Goal: Task Accomplishment & Management: Manage account settings

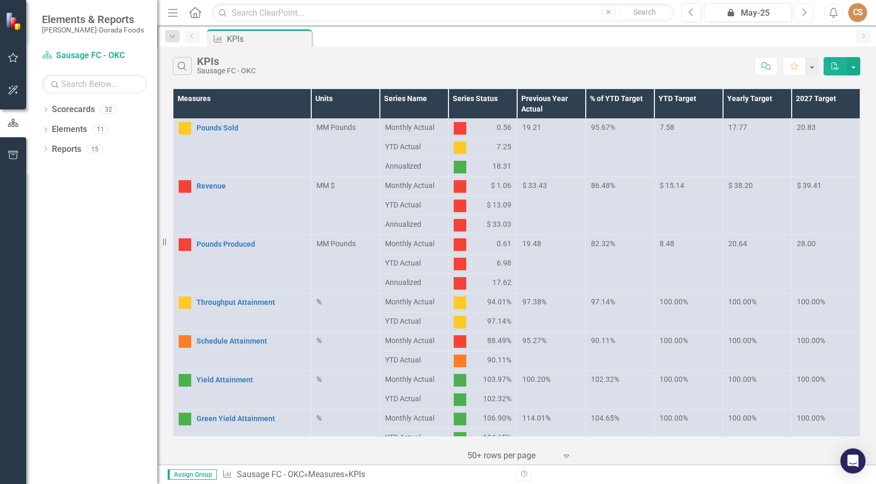
click at [802, 13] on icon "Next" at bounding box center [804, 12] width 6 height 9
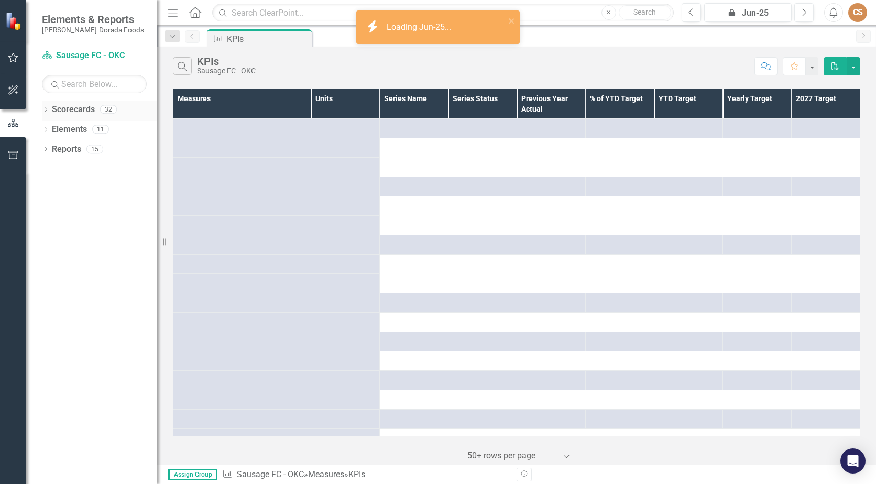
click at [45, 106] on div "Dropdown Scorecards 32" at bounding box center [99, 111] width 115 height 20
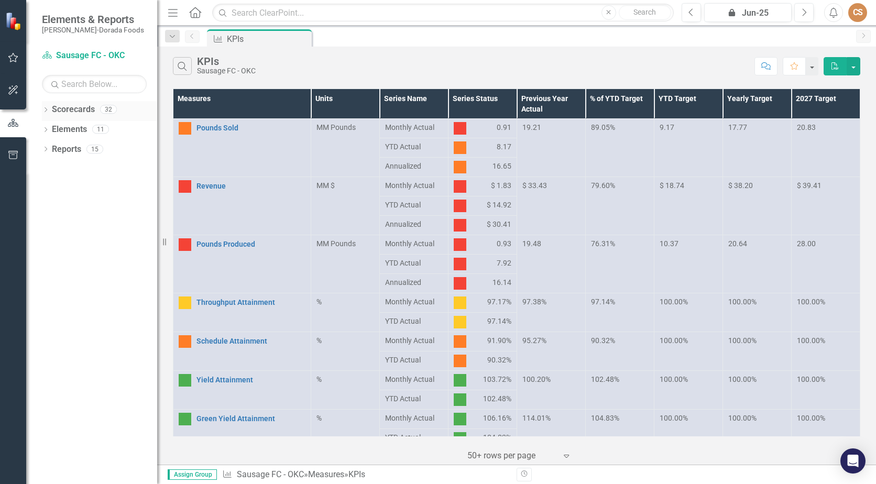
click at [46, 111] on icon at bounding box center [46, 109] width 3 height 5
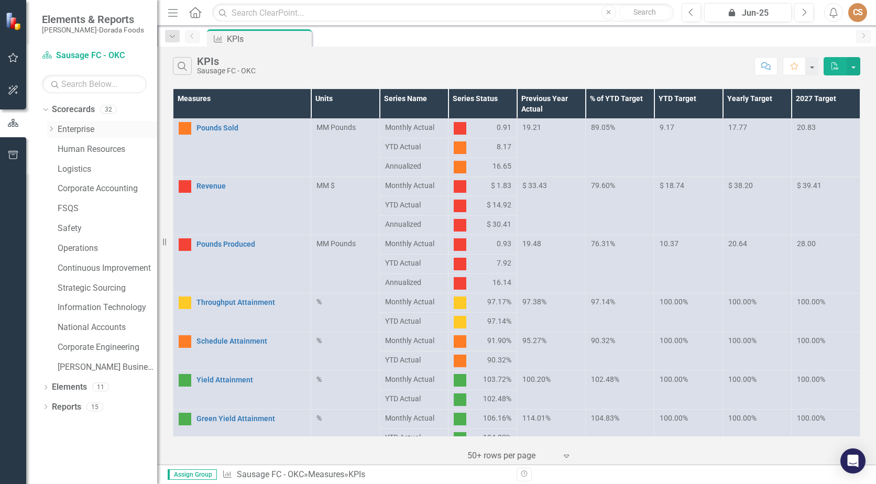
click at [52, 128] on icon at bounding box center [51, 128] width 3 height 5
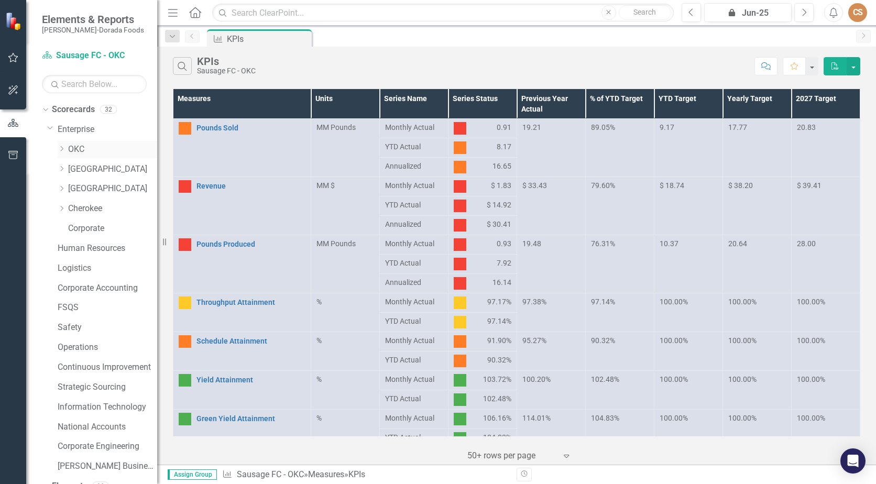
click at [88, 149] on link "OKC" at bounding box center [112, 150] width 89 height 12
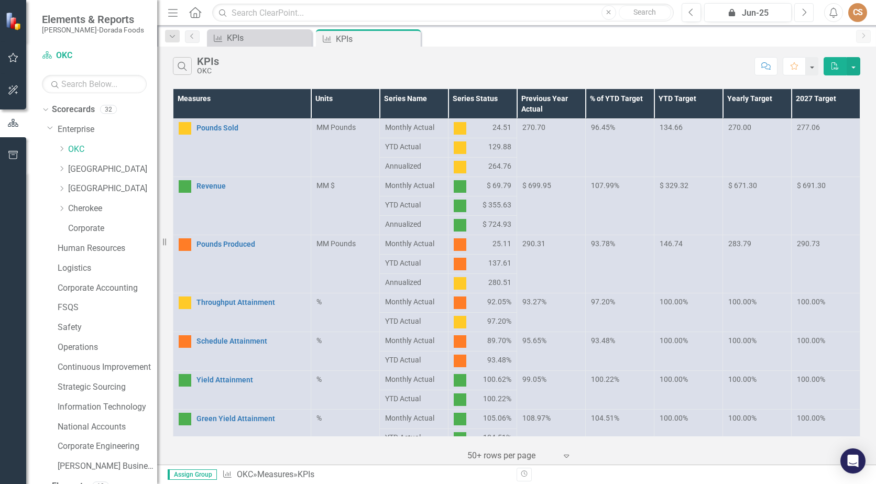
click at [799, 10] on button "Next" at bounding box center [804, 12] width 19 height 19
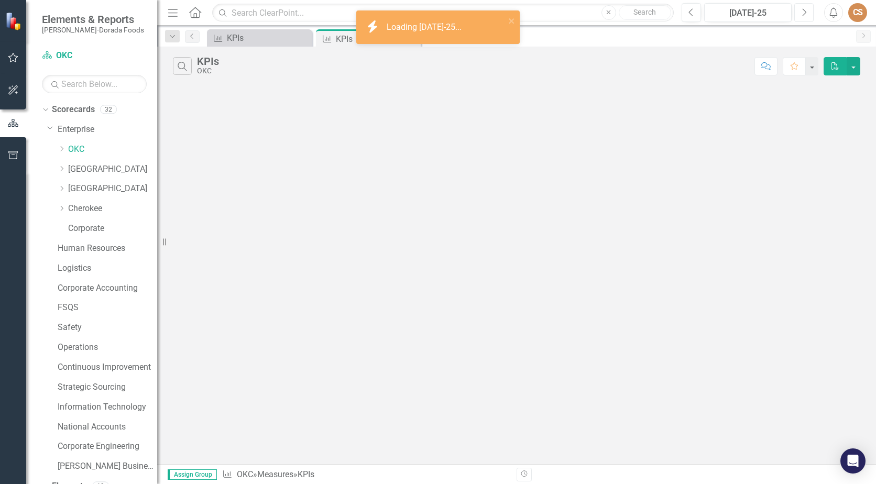
click at [799, 10] on button "Next" at bounding box center [804, 12] width 19 height 19
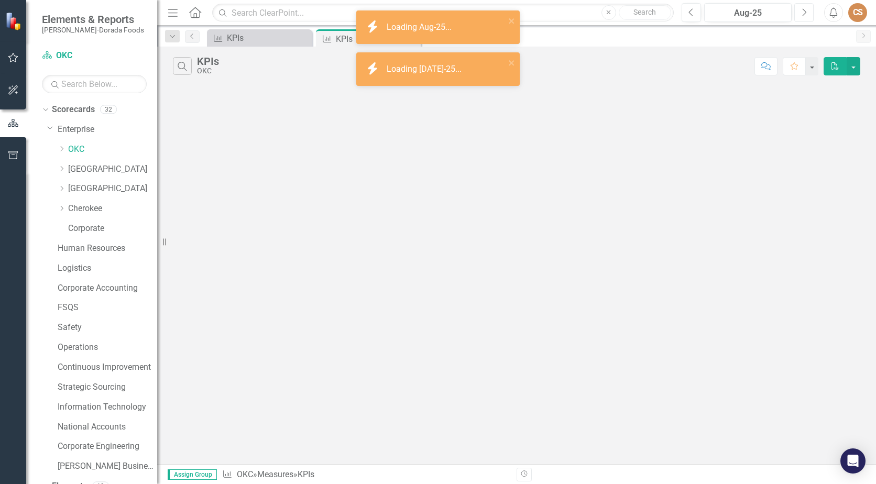
click at [799, 10] on button "Next" at bounding box center [804, 12] width 19 height 19
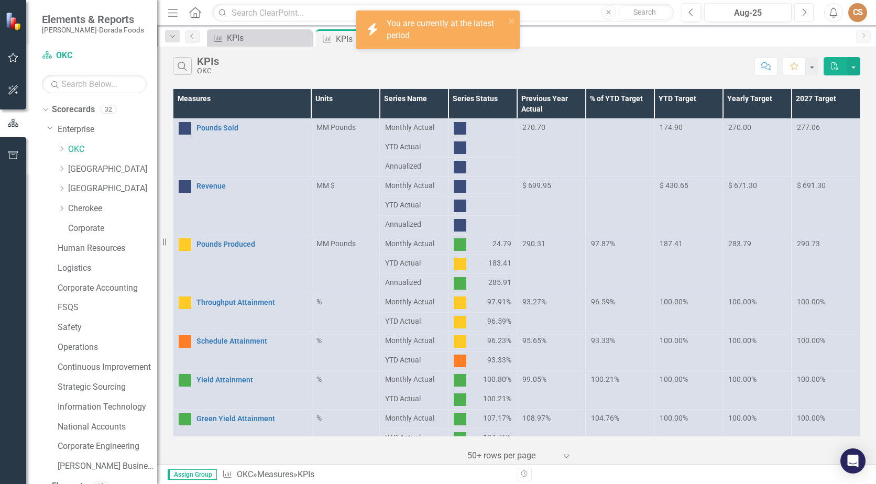
click at [804, 10] on icon "button" at bounding box center [805, 11] width 4 height 7
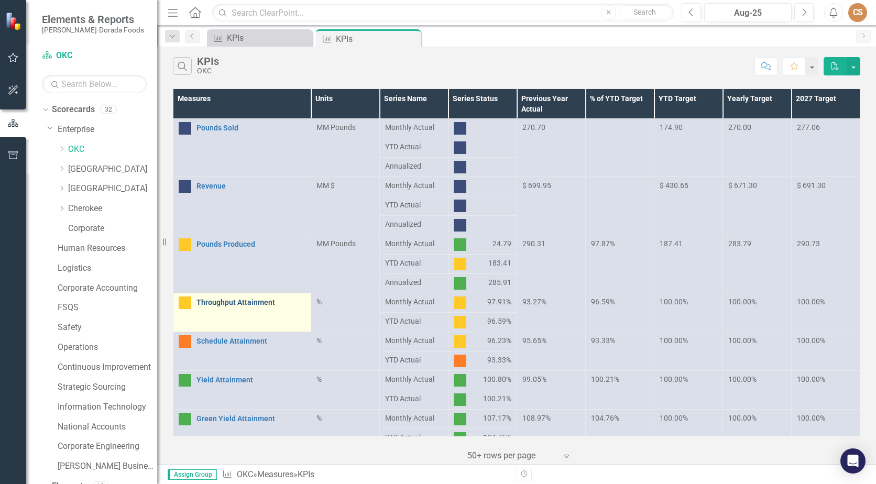
click at [219, 300] on link "Throughput Attainment" at bounding box center [251, 303] width 109 height 8
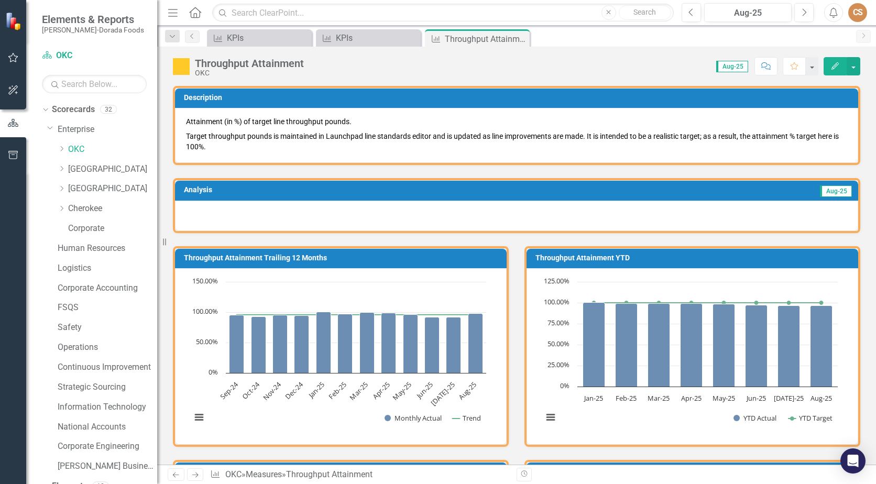
click at [831, 67] on icon "Edit" at bounding box center [835, 65] width 9 height 7
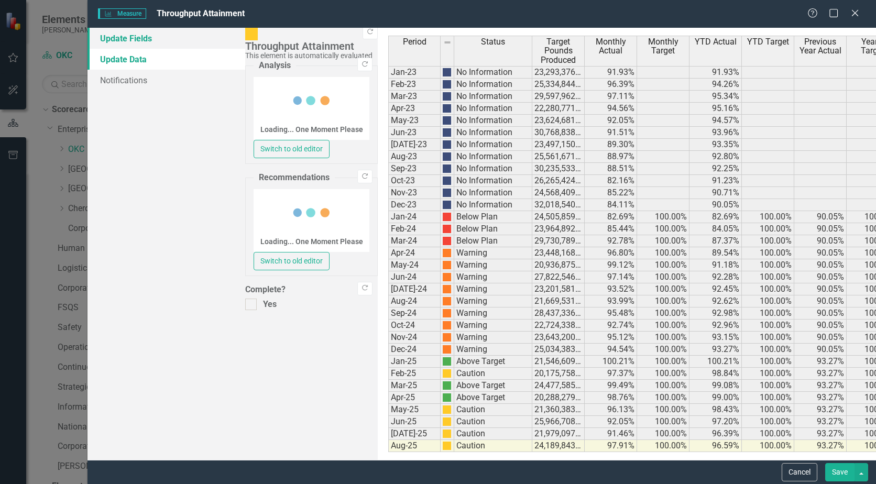
click at [165, 36] on link "Update Fields" at bounding box center [167, 38] width 158 height 21
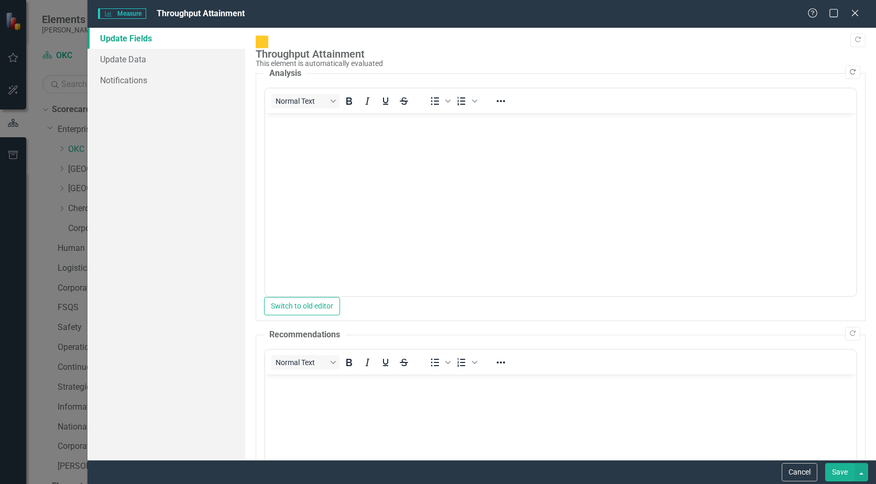
click at [849, 69] on icon "Copy Forward" at bounding box center [853, 72] width 8 height 6
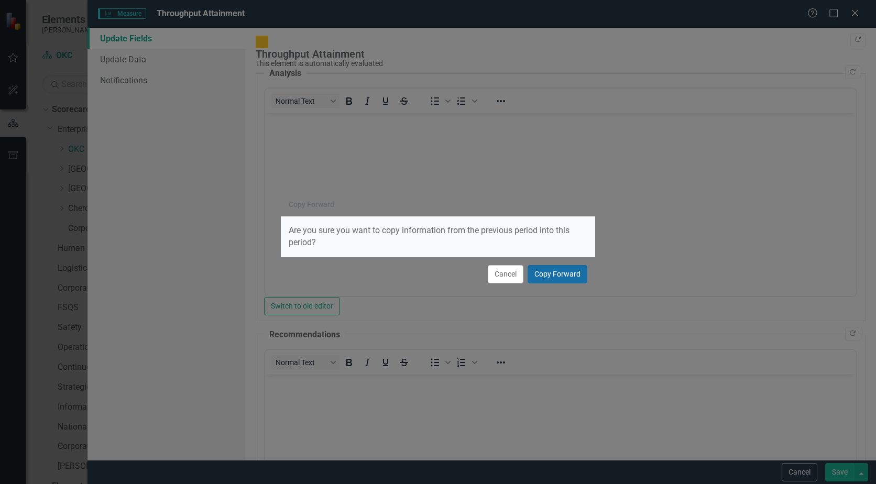
click at [571, 275] on button "Copy Forward" at bounding box center [558, 274] width 60 height 18
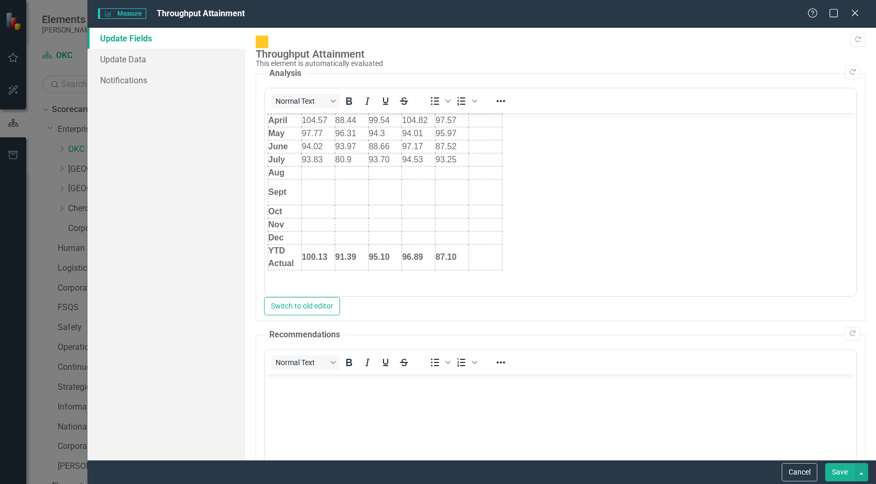
scroll to position [105, 0]
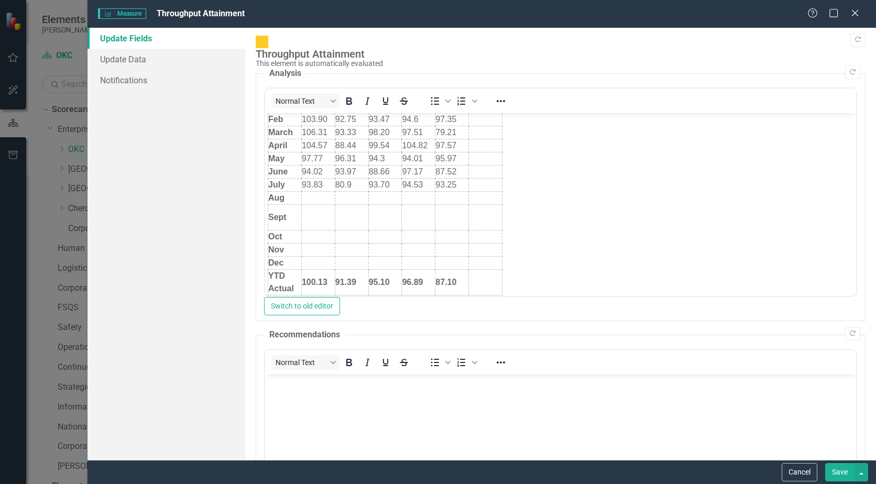
click at [314, 198] on td "Rich Text Area. Press ALT-0 for help." at bounding box center [318, 198] width 34 height 13
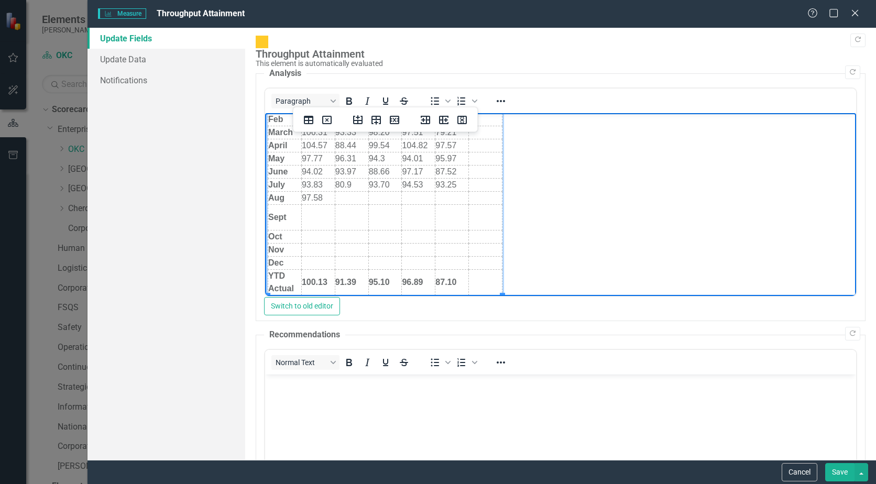
click at [327, 281] on strong "100.13" at bounding box center [315, 282] width 26 height 9
click at [342, 201] on td "Rich Text Area. Press ALT-0 for help." at bounding box center [352, 198] width 34 height 13
click at [357, 287] on td "91.39" at bounding box center [352, 283] width 34 height 26
click at [377, 196] on td "Rich Text Area. Press ALT-0 for help." at bounding box center [385, 198] width 34 height 13
click at [390, 280] on td "95.10" at bounding box center [385, 283] width 34 height 26
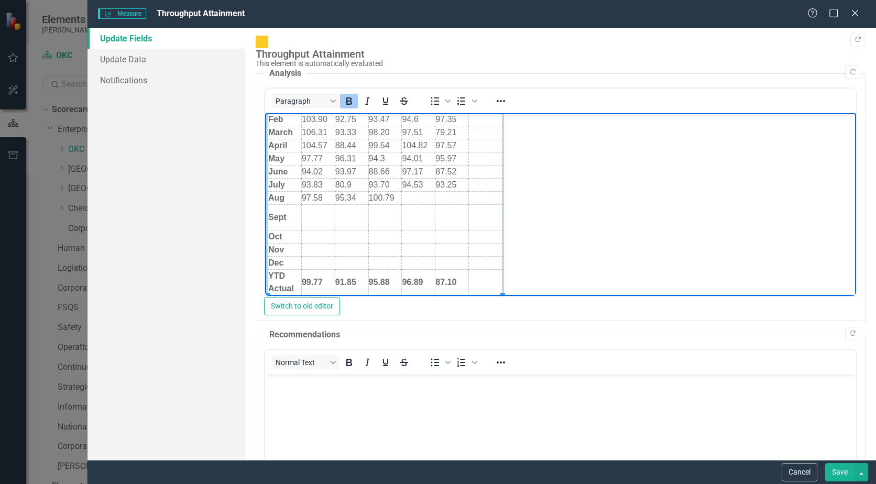
click at [419, 194] on td "Rich Text Area. Press ALT-0 for help." at bounding box center [419, 198] width 34 height 13
drag, startPoint x: 420, startPoint y: 281, endPoint x: 442, endPoint y: 279, distance: 22.1
click at [420, 281] on strong "96.89" at bounding box center [412, 282] width 21 height 9
click at [455, 194] on td "Rich Text Area. Press ALT-0 for help." at bounding box center [453, 198] width 34 height 13
click at [460, 281] on td "87.10" at bounding box center [453, 283] width 34 height 26
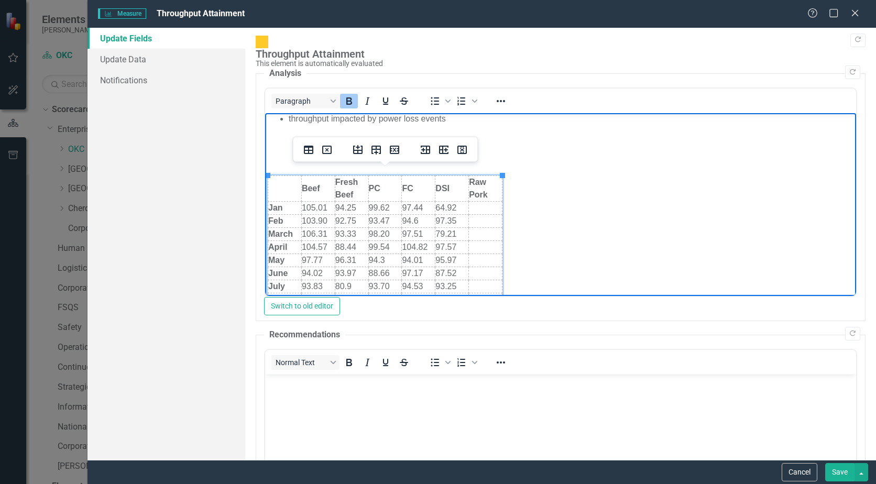
scroll to position [0, 0]
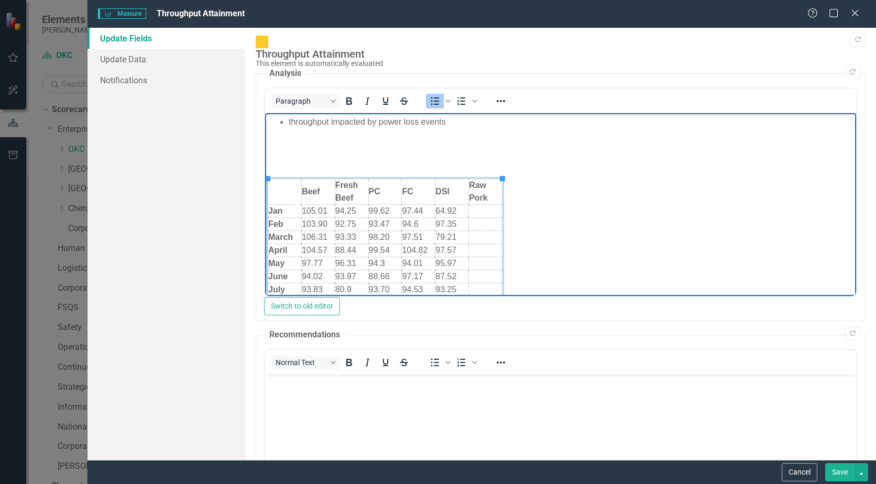
click at [472, 125] on li "throughput impacted by power loss events" at bounding box center [571, 122] width 565 height 13
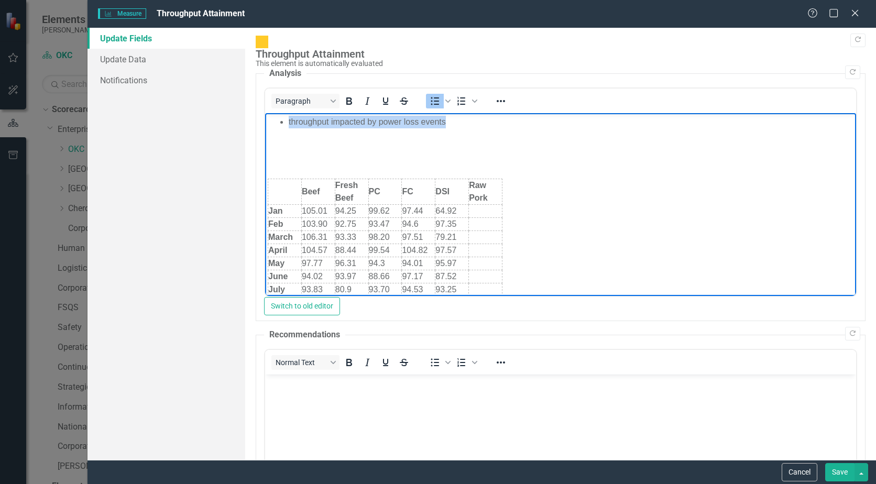
drag, startPoint x: 450, startPoint y: 123, endPoint x: 275, endPoint y: 95, distance: 177.2
click at [275, 113] on html "throughput impacted by power loss events Beef Fresh Beef PC FC DSI Raw Pork Jan…" at bounding box center [560, 415] width 591 height 604
drag, startPoint x: 520, startPoint y: 116, endPoint x: 89, endPoint y: 96, distance: 431.8
click at [265, 113] on html "throughput across the departments have rebounded Beef Fresh Beef PC FC DSI Raw …" at bounding box center [560, 415] width 591 height 604
click at [838, 466] on button "Save" at bounding box center [839, 472] width 29 height 18
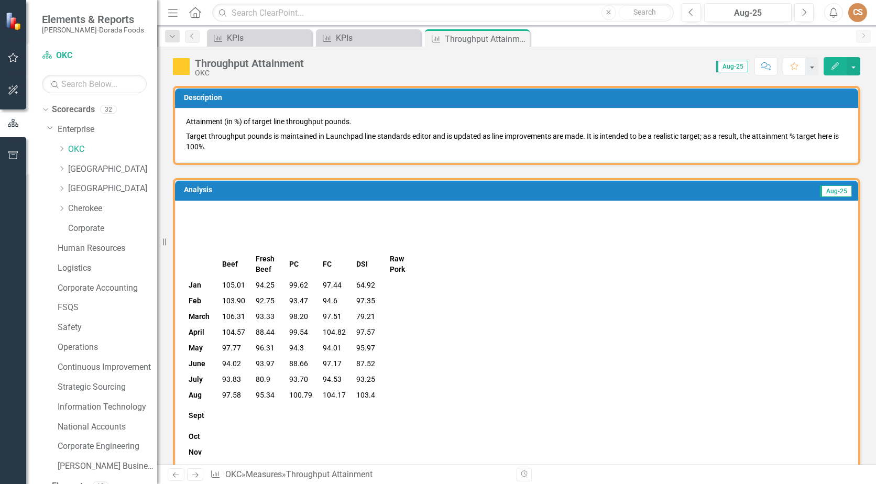
drag, startPoint x: 518, startPoint y: 39, endPoint x: 508, endPoint y: 41, distance: 10.3
click at [0, 0] on icon "Close" at bounding box center [0, 0] width 0 height 0
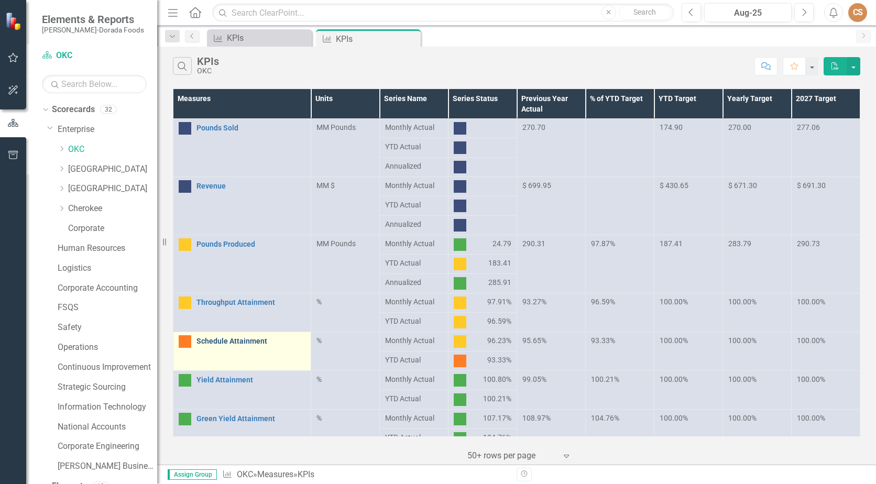
click at [254, 343] on link "Schedule Attainment" at bounding box center [251, 342] width 109 height 8
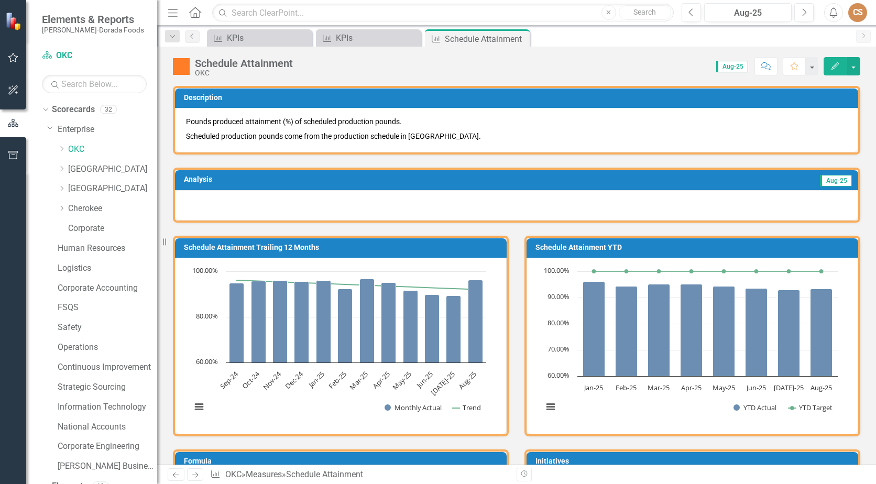
click at [828, 63] on button "Edit" at bounding box center [835, 66] width 23 height 18
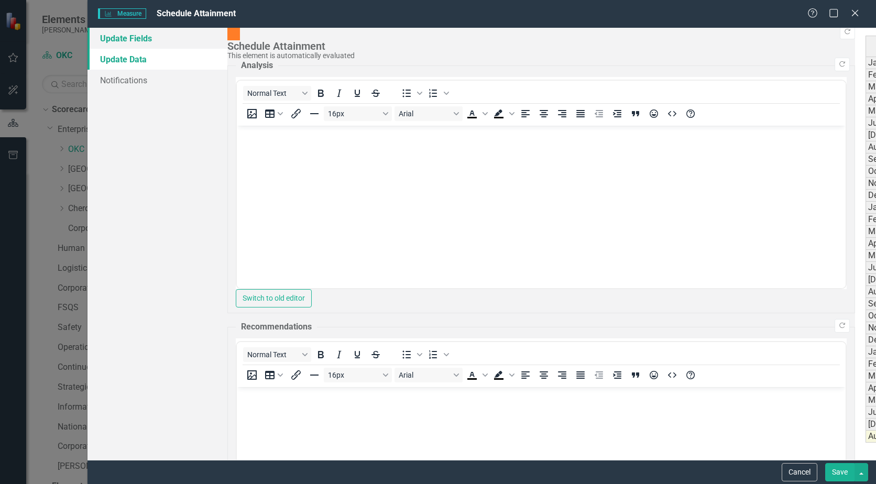
click at [157, 34] on link "Update Fields" at bounding box center [158, 38] width 140 height 21
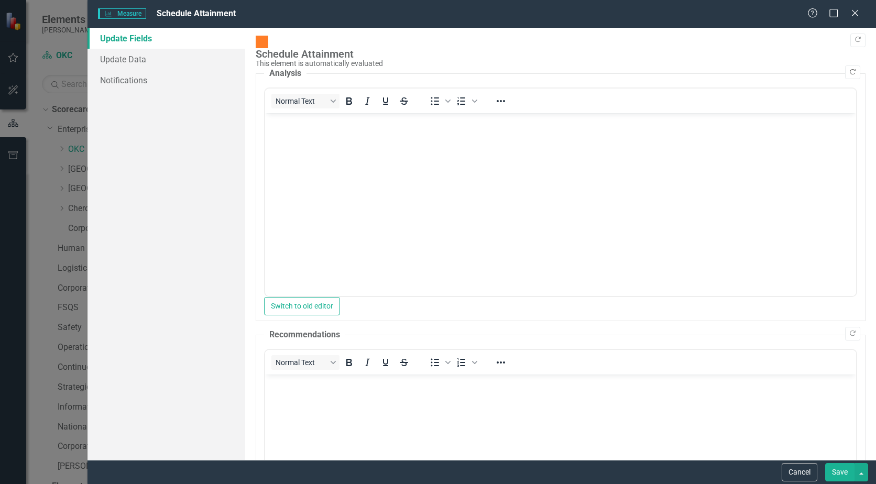
click at [849, 69] on icon "Copy Forward" at bounding box center [853, 72] width 8 height 6
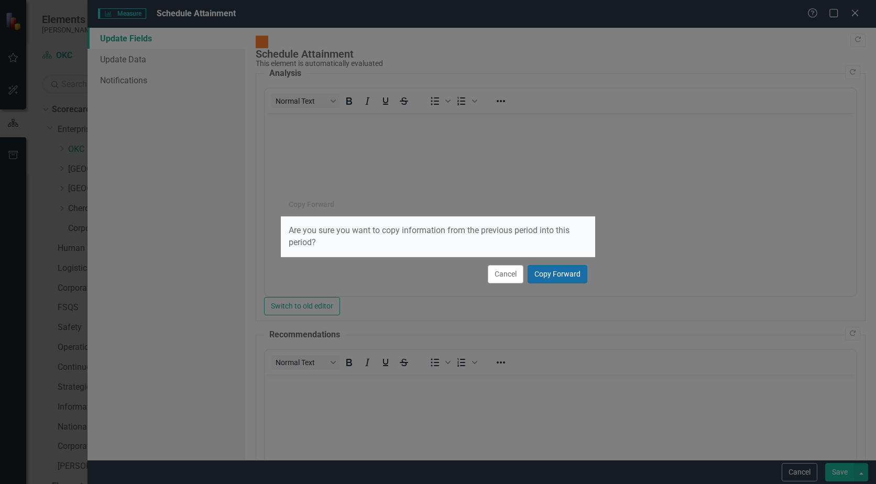
click at [550, 274] on button "Copy Forward" at bounding box center [558, 274] width 60 height 18
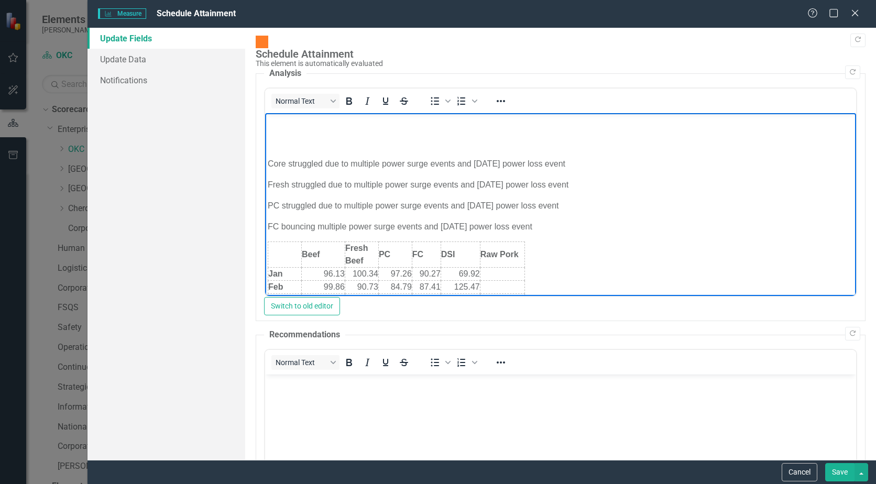
drag, startPoint x: 561, startPoint y: 221, endPoint x: 255, endPoint y: 153, distance: 313.6
click at [265, 153] on html "Core struggled due to multiple power surge events and [DATE] power loss event F…" at bounding box center [560, 293] width 591 height 361
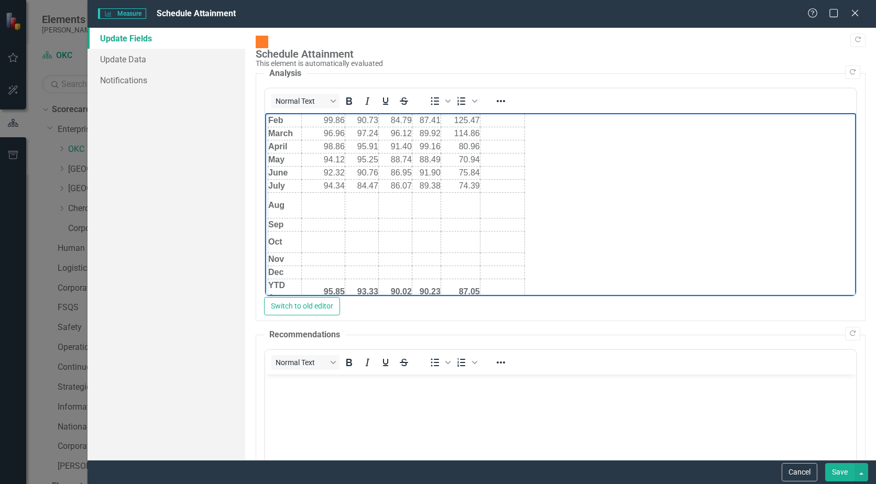
scroll to position [105, 0]
click at [325, 198] on td "Rich Text Area. Press ALT-0 for help." at bounding box center [322, 205] width 43 height 26
click at [312, 204] on td "Rich Text Area. Press ALT-0 for help." at bounding box center [322, 205] width 43 height 26
click at [356, 206] on td "Rich Text Area. Press ALT-0 for help." at bounding box center [362, 205] width 34 height 26
click at [341, 289] on strong "95.85" at bounding box center [334, 290] width 21 height 9
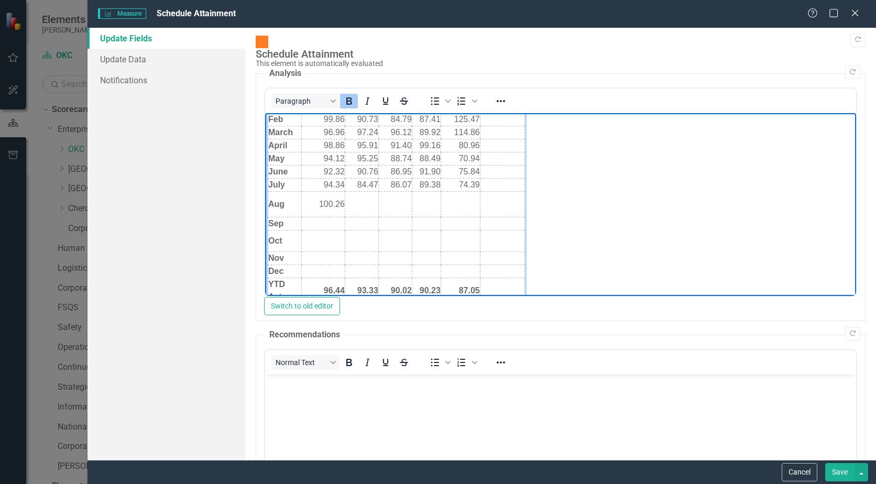
click at [351, 194] on td "Rich Text Area. Press ALT-0 for help." at bounding box center [362, 205] width 34 height 26
click at [374, 291] on strong "93.33" at bounding box center [367, 290] width 21 height 9
click at [397, 201] on td "Rich Text Area. Press ALT-0 for help." at bounding box center [395, 205] width 34 height 26
click at [408, 286] on strong "90.02" at bounding box center [401, 290] width 21 height 9
click at [426, 202] on td "Rich Text Area. Press ALT-0 for help." at bounding box center [426, 205] width 29 height 26
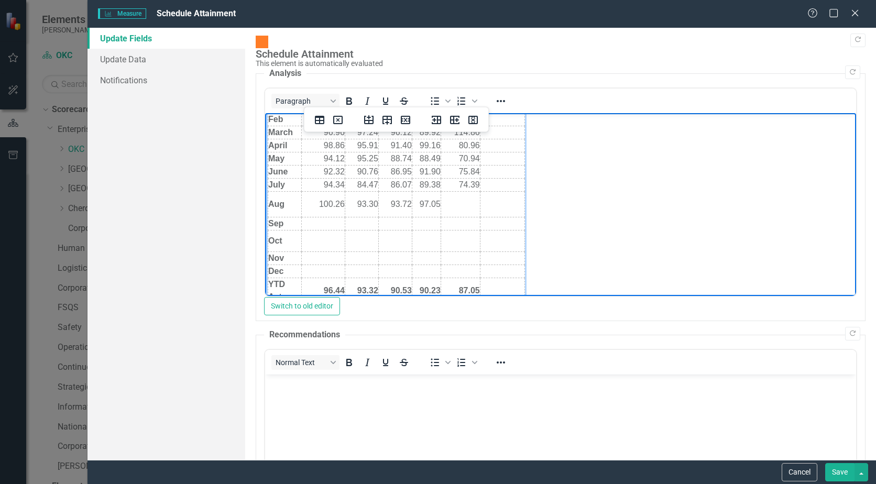
click at [436, 287] on strong "90.23" at bounding box center [430, 290] width 21 height 9
click at [467, 203] on td "Rich Text Area. Press ALT-0 for help." at bounding box center [460, 205] width 39 height 26
drag, startPoint x: 475, startPoint y: 287, endPoint x: 490, endPoint y: 290, distance: 15.0
click at [476, 287] on strong "87.05" at bounding box center [469, 290] width 21 height 9
click at [831, 466] on button "Save" at bounding box center [839, 472] width 29 height 18
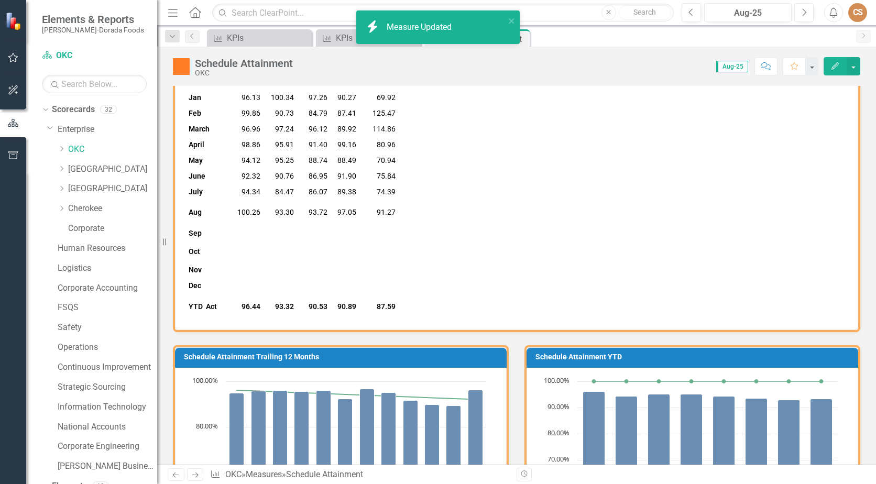
scroll to position [157, 0]
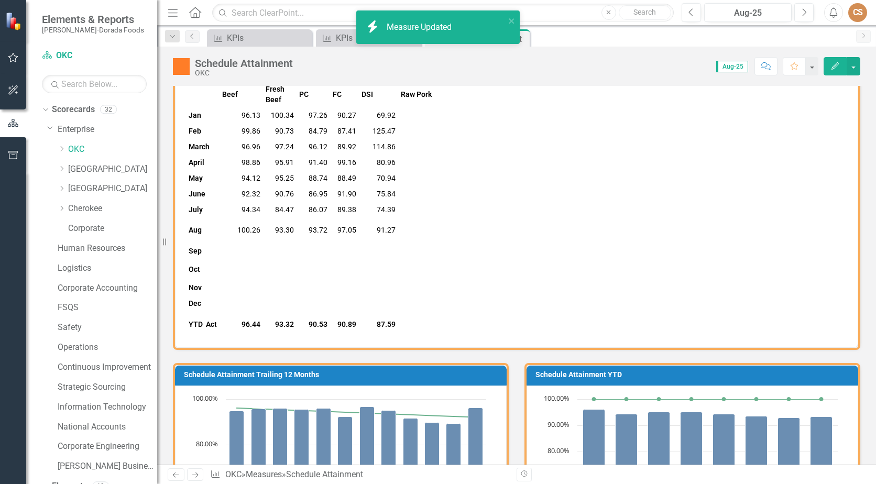
click at [554, 35] on div "Measure KPIs Close Measure KPIs Close Measure Schedule Attainment Pin Close" at bounding box center [528, 37] width 646 height 17
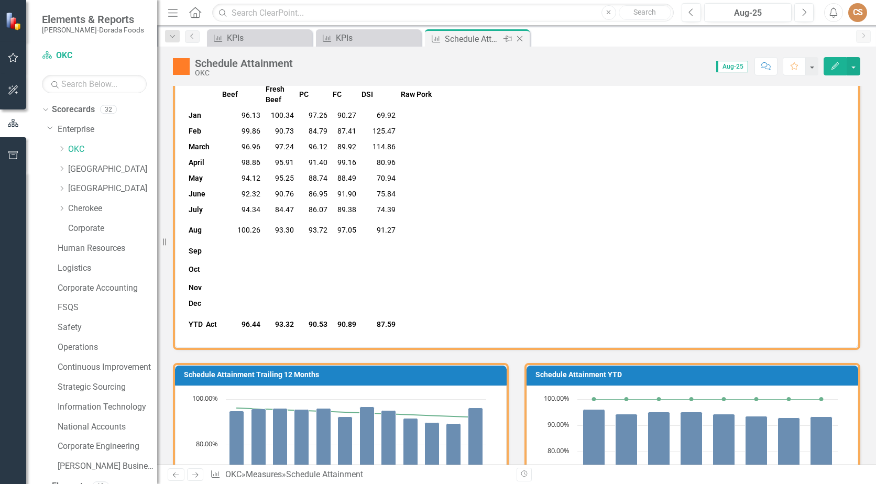
click at [522, 34] on div "Close" at bounding box center [520, 38] width 13 height 13
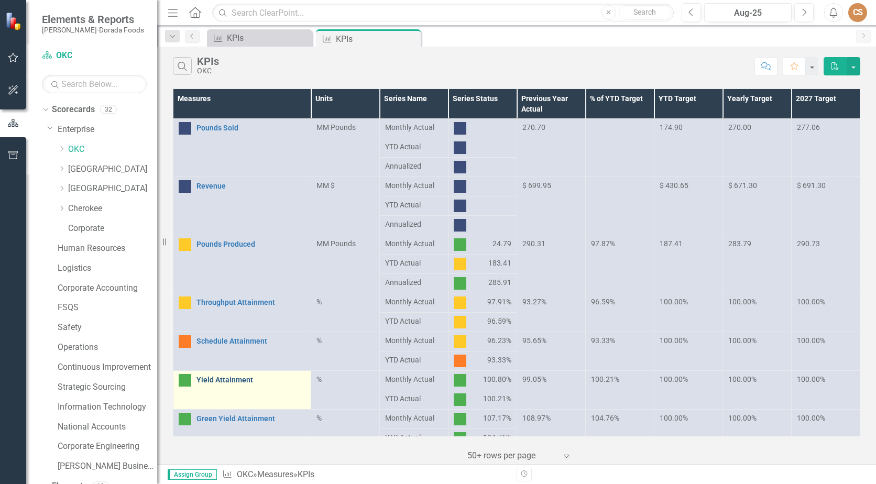
click at [235, 382] on link "Yield Attainment" at bounding box center [251, 380] width 109 height 8
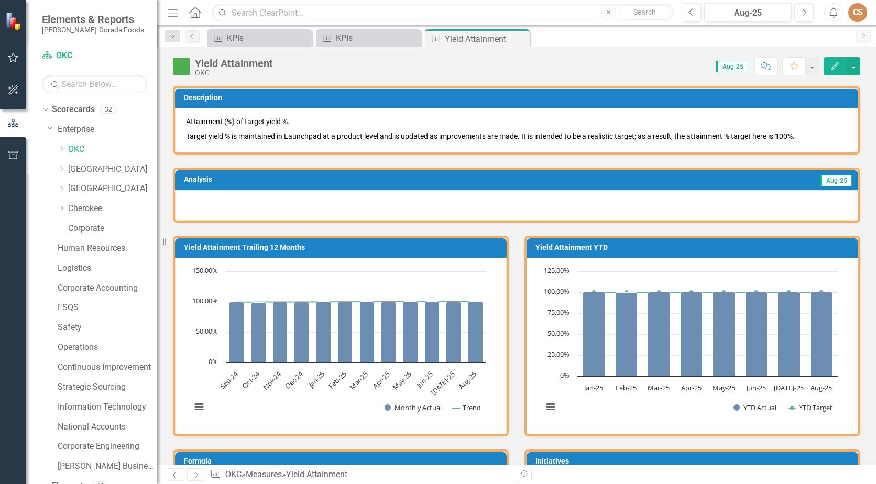
click at [834, 63] on icon "Edit" at bounding box center [835, 65] width 9 height 7
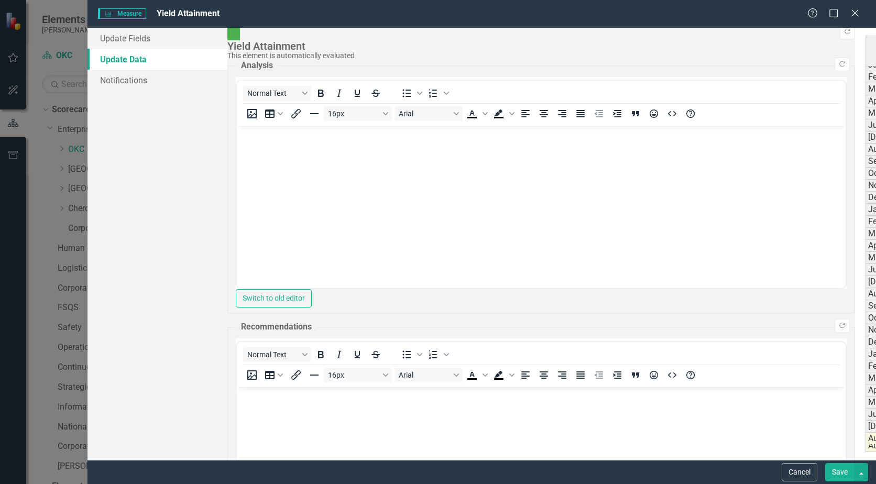
scroll to position [8, 0]
click at [110, 36] on link "Update Fields" at bounding box center [158, 38] width 140 height 21
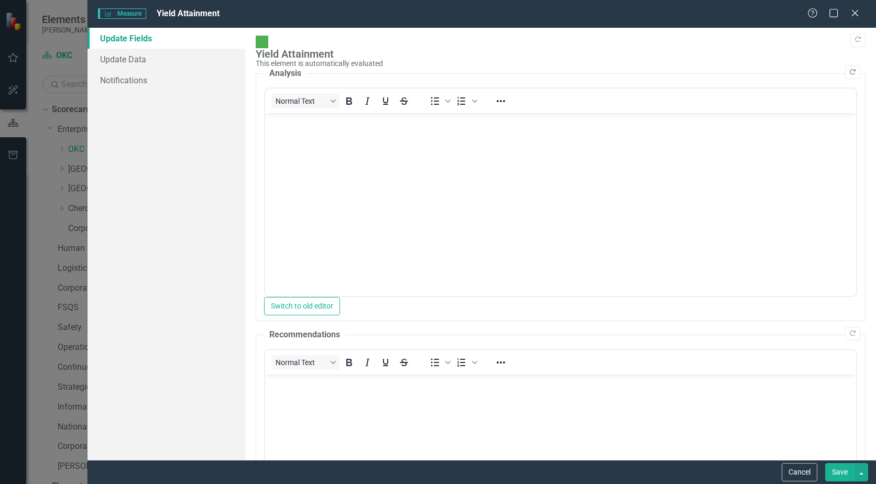
click at [849, 69] on icon "Copy Forward" at bounding box center [853, 72] width 8 height 6
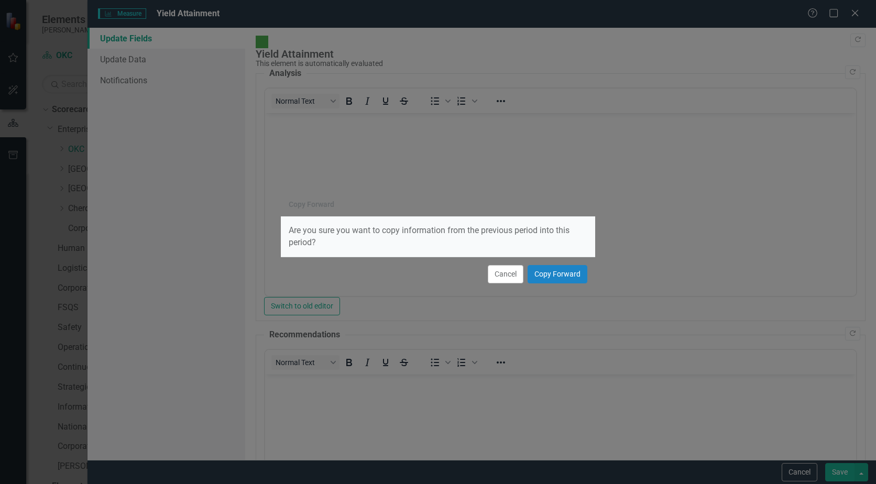
click at [570, 263] on div "Cancel Copy Forward" at bounding box center [438, 274] width 314 height 35
click at [566, 269] on button "Copy Forward" at bounding box center [558, 274] width 60 height 18
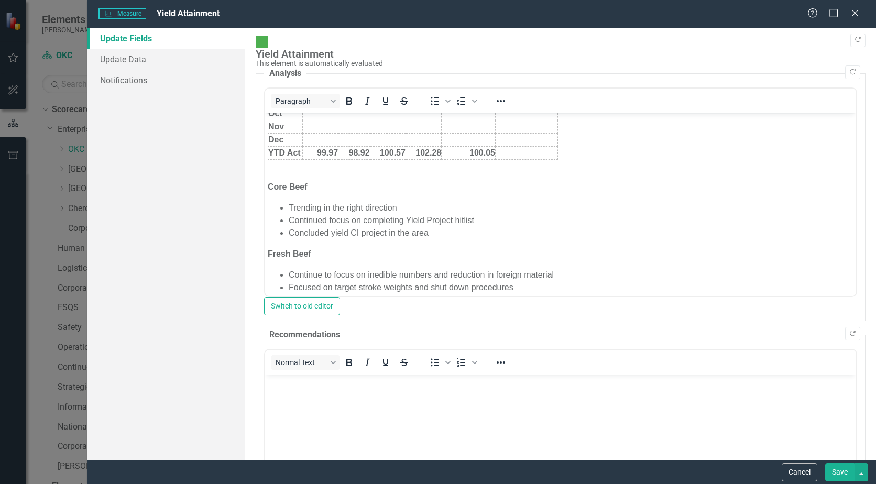
scroll to position [157, 0]
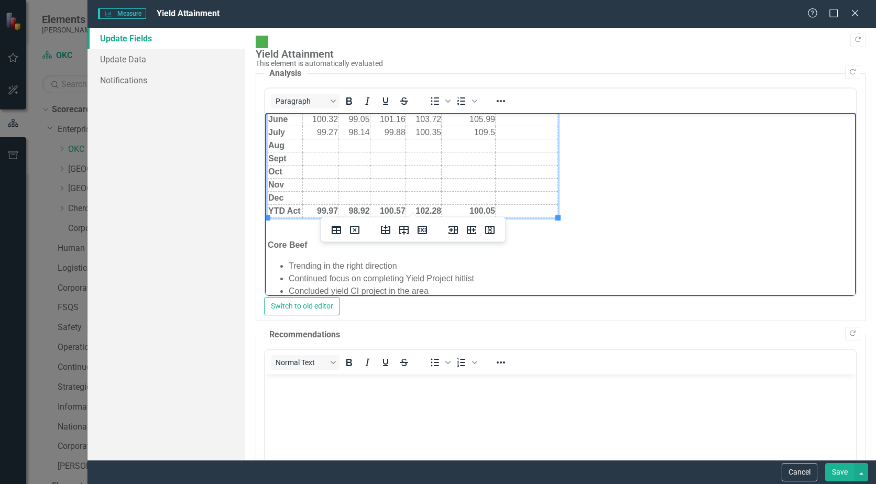
click at [319, 142] on td "Rich Text Area. Press ALT-0 for help." at bounding box center [320, 145] width 36 height 13
click at [309, 145] on td "Rich Text Area. Press ALT-0 for help." at bounding box center [320, 145] width 36 height 13
drag, startPoint x: 313, startPoint y: 209, endPoint x: 341, endPoint y: 209, distance: 27.8
click at [341, 209] on tr "YTD Act 99.97 98.92 100.57 102.28 100.05" at bounding box center [413, 211] width 290 height 13
click at [318, 213] on td "99.97" at bounding box center [320, 211] width 36 height 13
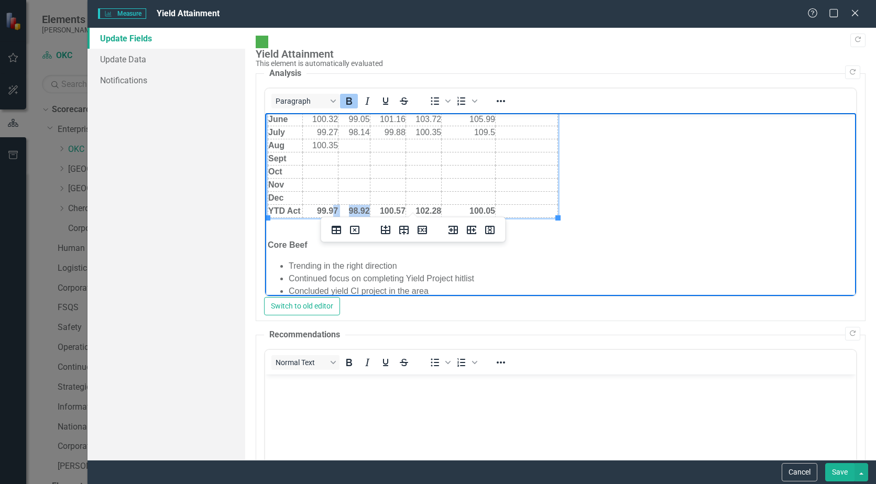
drag, startPoint x: 313, startPoint y: 210, endPoint x: 331, endPoint y: 209, distance: 17.4
click at [331, 209] on td "99.97" at bounding box center [320, 211] width 36 height 13
click at [308, 207] on td "99.97" at bounding box center [320, 211] width 36 height 13
drag, startPoint x: 312, startPoint y: 209, endPoint x: 336, endPoint y: 211, distance: 23.7
click at [336, 211] on html "*Yields impacted due to excess throwaway from various power loss events. Beef F…" at bounding box center [560, 252] width 591 height 592
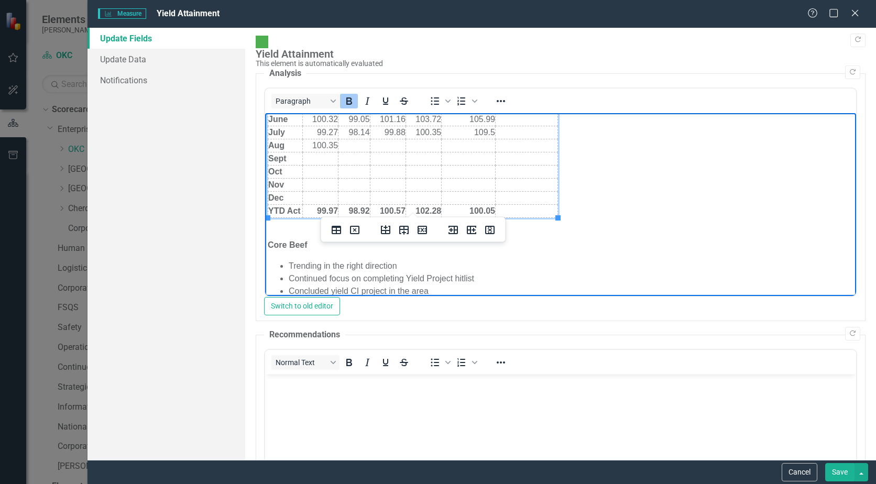
click at [323, 209] on td "99.97" at bounding box center [320, 211] width 36 height 13
click at [353, 146] on td "Rich Text Area. Press ALT-0 for help." at bounding box center [355, 145] width 32 height 13
click at [365, 210] on strong "98.92" at bounding box center [359, 210] width 21 height 9
click at [387, 145] on td "Rich Text Area. Press ALT-0 for help." at bounding box center [388, 145] width 36 height 13
click at [398, 209] on strong "100.57" at bounding box center [393, 210] width 26 height 9
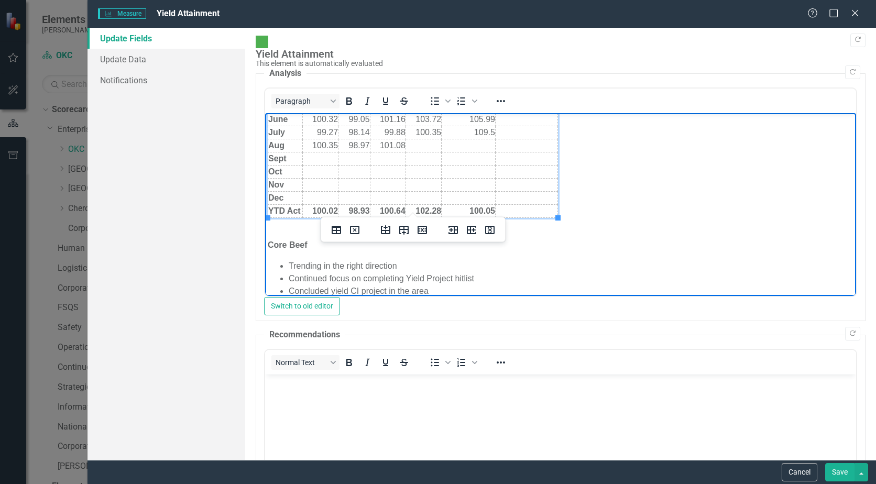
click at [427, 144] on td "Rich Text Area. Press ALT-0 for help." at bounding box center [424, 145] width 36 height 13
click at [436, 209] on strong "102.28" at bounding box center [429, 210] width 26 height 9
click at [460, 145] on td "Rich Text Area. Press ALT-0 for help." at bounding box center [469, 145] width 54 height 13
click at [465, 215] on td "100.05" at bounding box center [469, 211] width 54 height 13
drag, startPoint x: 463, startPoint y: 208, endPoint x: 494, endPoint y: 208, distance: 30.4
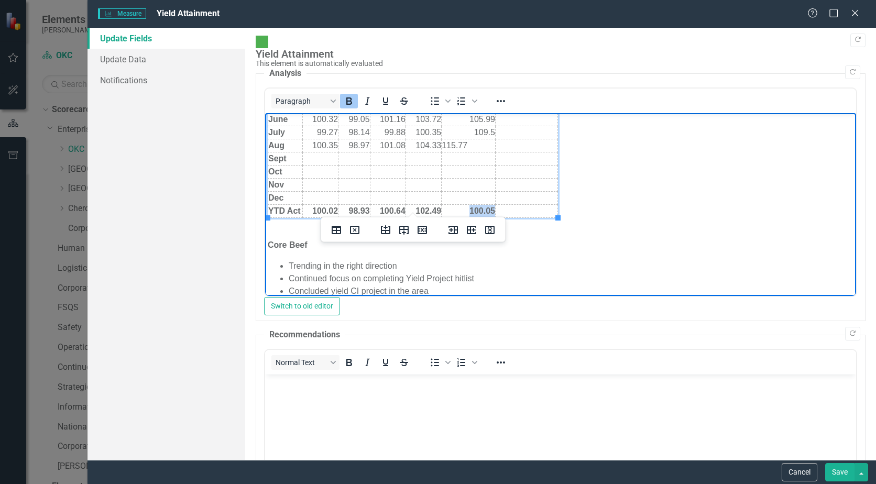
click at [494, 208] on html "*Yields impacted due to excess throwaway from various power loss events. Beef F…" at bounding box center [560, 252] width 591 height 592
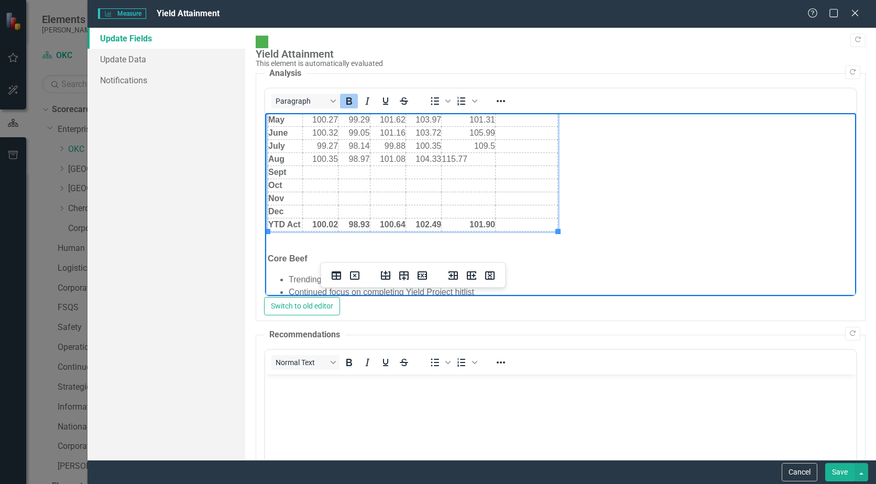
scroll to position [52, 0]
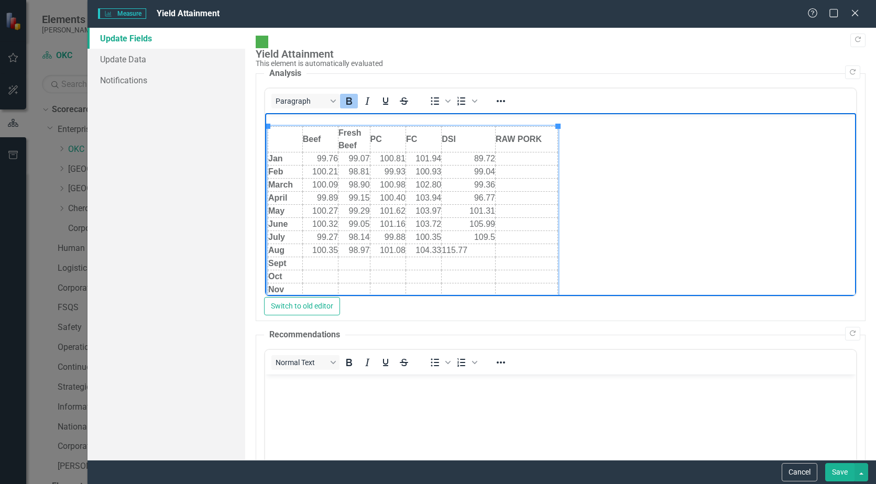
click at [476, 246] on td "115.77" at bounding box center [469, 250] width 54 height 13
click at [497, 95] on icon "Reveal or hide additional toolbar items" at bounding box center [501, 101] width 13 height 13
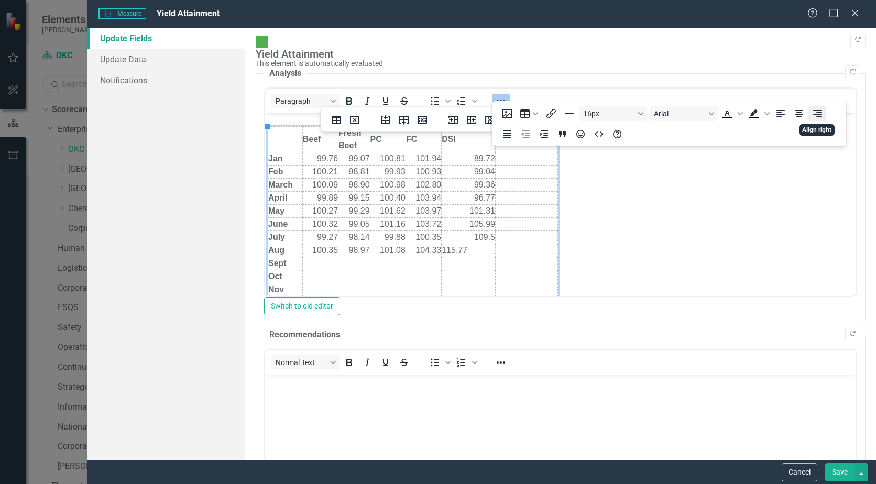
click at [818, 110] on icon "Align right" at bounding box center [817, 113] width 13 height 13
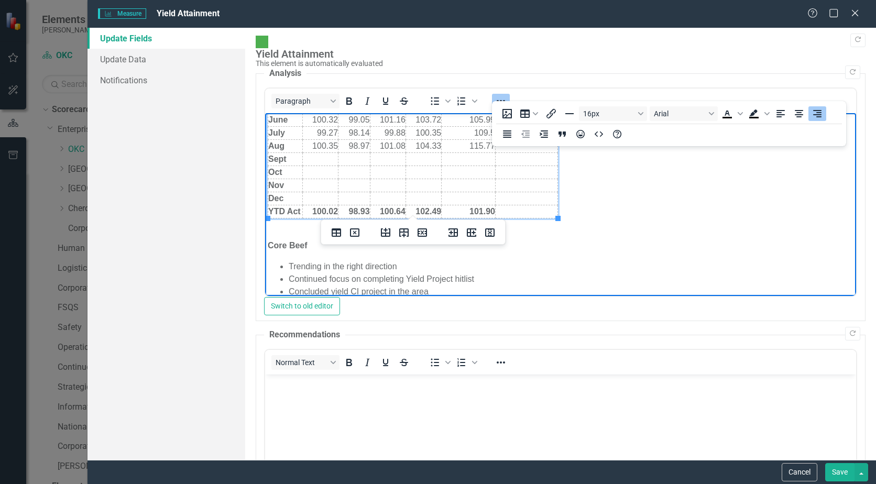
scroll to position [157, 0]
click at [403, 282] on li "Continued focus on completing Yield Project hitlist" at bounding box center [571, 279] width 565 height 13
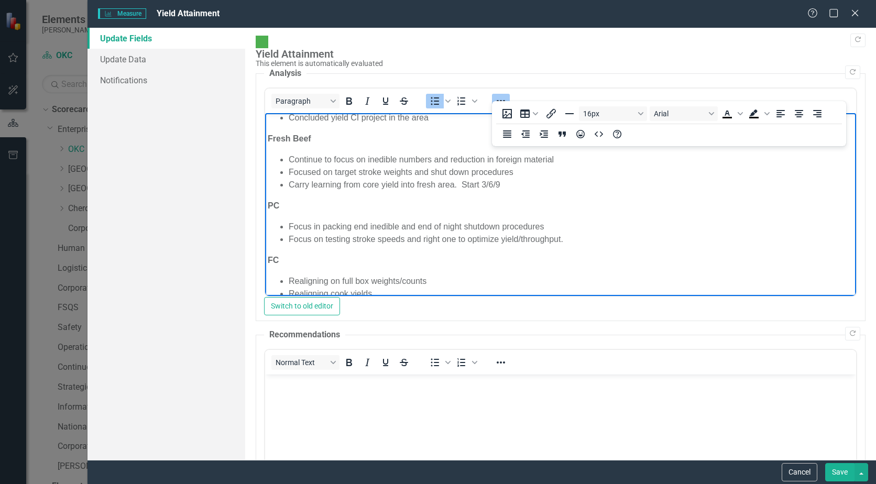
scroll to position [314, 0]
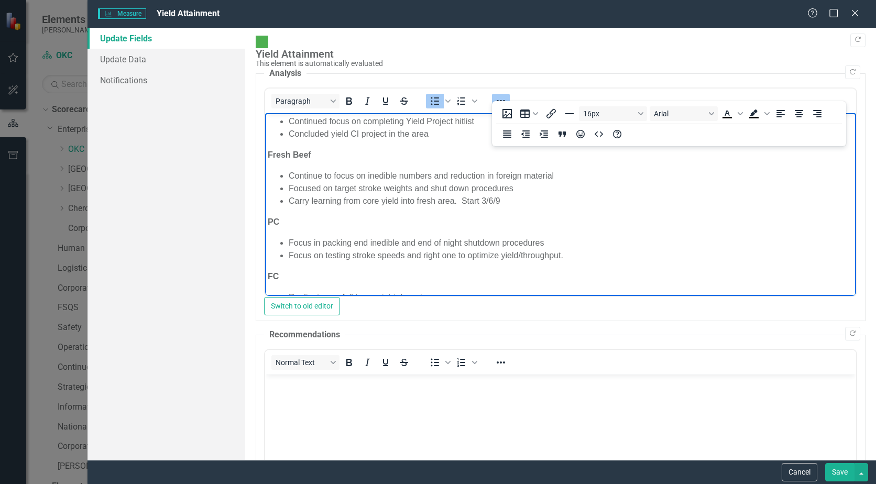
click at [478, 198] on li "Carry learning from core yield into fresh area. Start 3/6/9" at bounding box center [571, 201] width 565 height 13
drag, startPoint x: 518, startPoint y: 204, endPoint x: 475, endPoint y: 209, distance: 43.2
click at [475, 209] on body "*Yields impacted due to excess throwaway from various power loss events. Beef F…" at bounding box center [560, 95] width 591 height 592
click at [493, 197] on li "Carry learning from core yield into fresh area. Started 3/6/9" at bounding box center [571, 201] width 565 height 13
click at [488, 201] on li "Carry learning from core yield into fresh area. Started 3/6/9" at bounding box center [571, 201] width 565 height 13
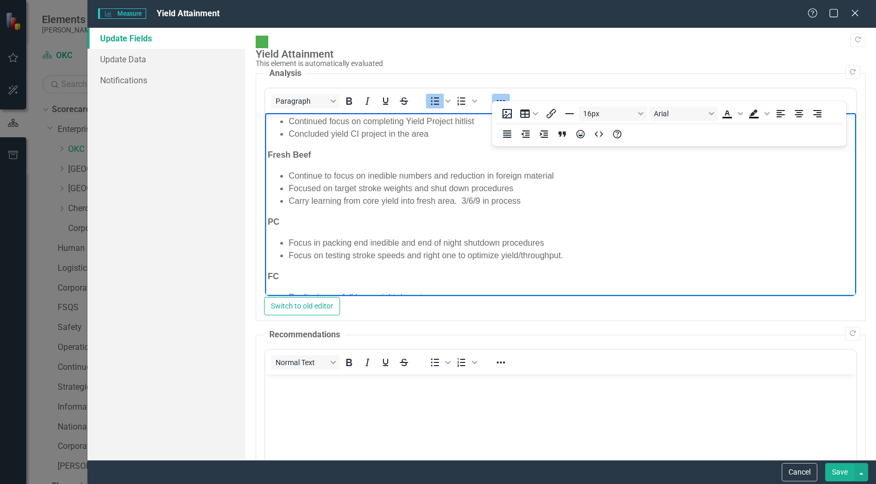
click at [479, 199] on li "Carry learning from core yield into fresh area. 3/6/9 in process" at bounding box center [571, 201] width 565 height 13
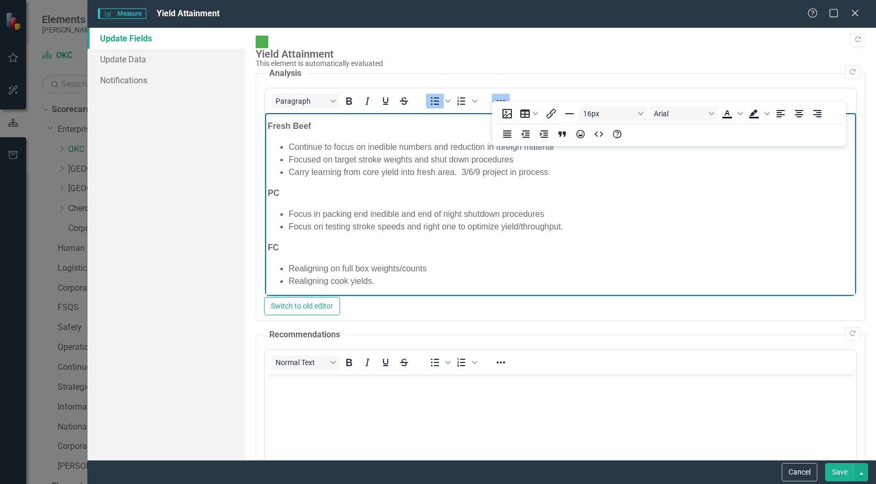
scroll to position [367, 0]
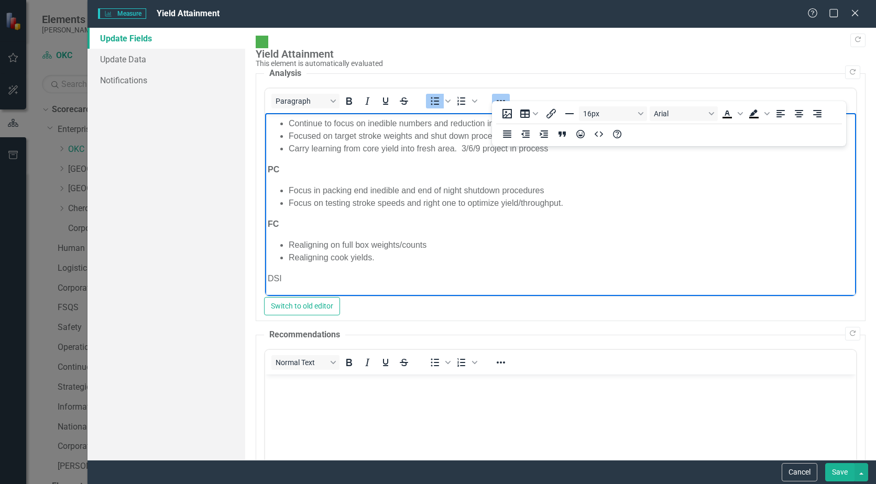
click at [574, 204] on li "Focus on testing stroke speeds and right one to optimize yield/throughput." at bounding box center [571, 203] width 565 height 13
drag, startPoint x: 386, startPoint y: 256, endPoint x: 290, endPoint y: 255, distance: 95.9
click at [290, 255] on li "Realigning cook yields." at bounding box center [571, 258] width 565 height 13
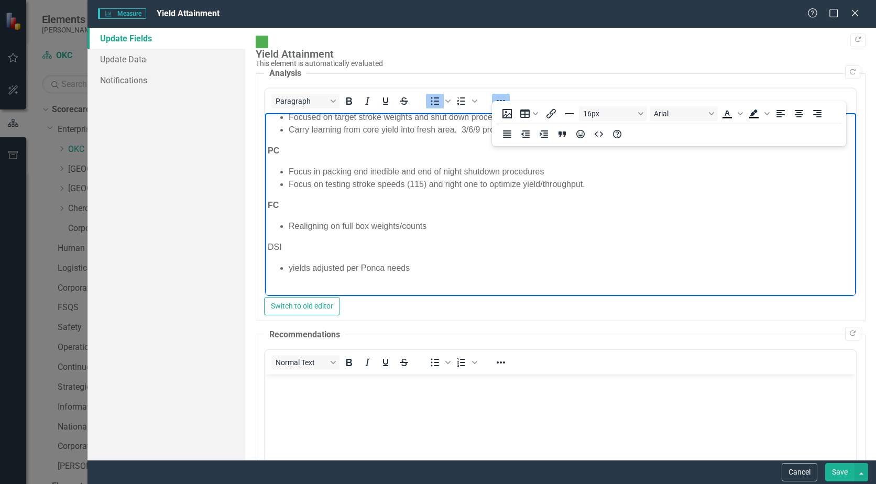
scroll to position [396, 0]
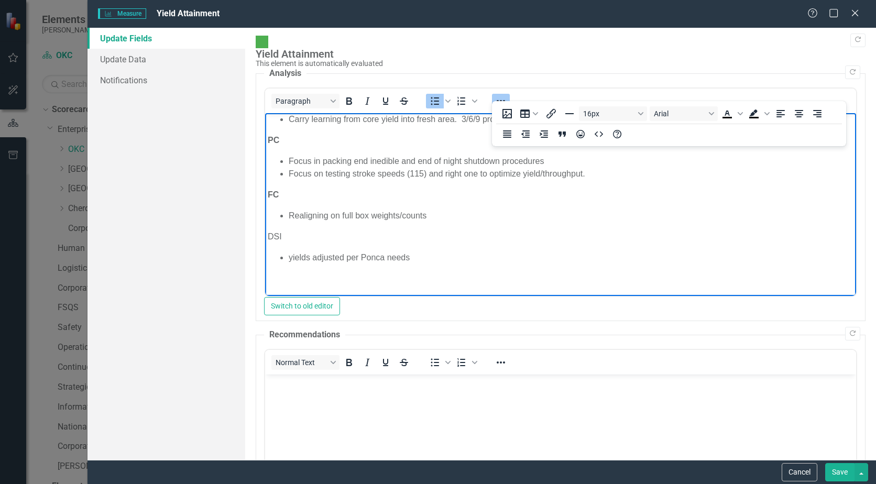
click at [328, 210] on li "Realigning on full box weights/counts" at bounding box center [571, 216] width 565 height 13
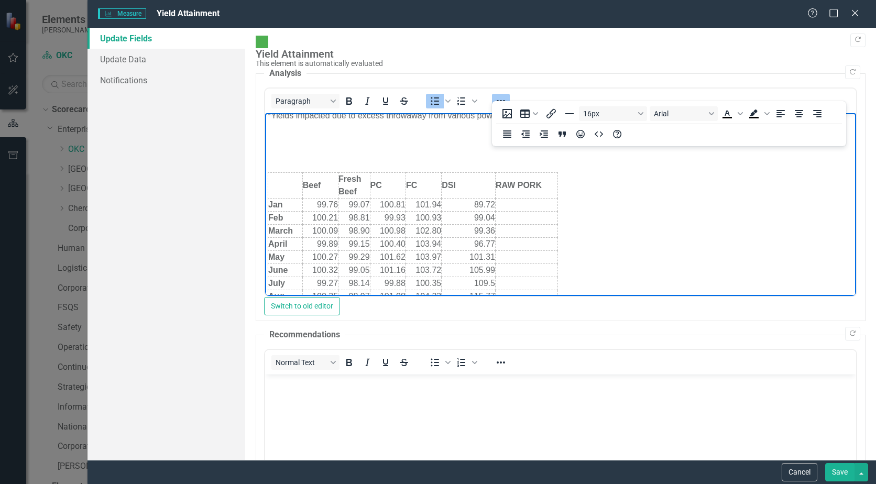
scroll to position [0, 0]
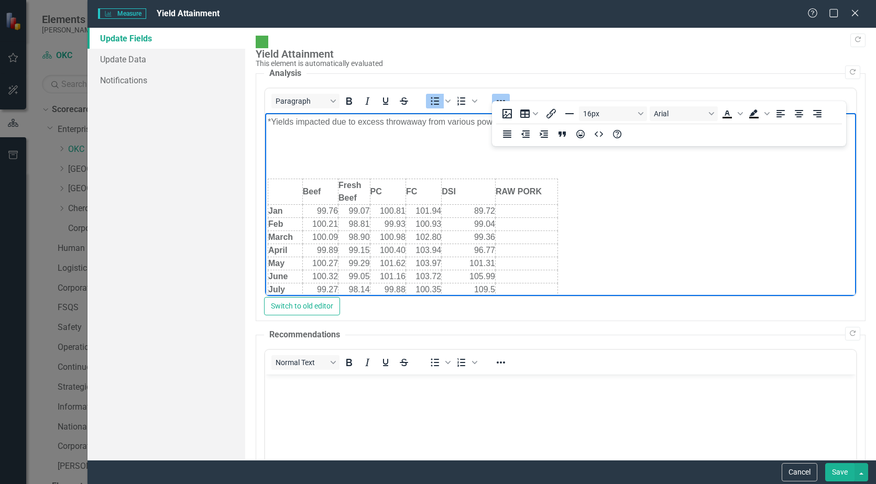
click at [835, 475] on button "Save" at bounding box center [839, 472] width 29 height 18
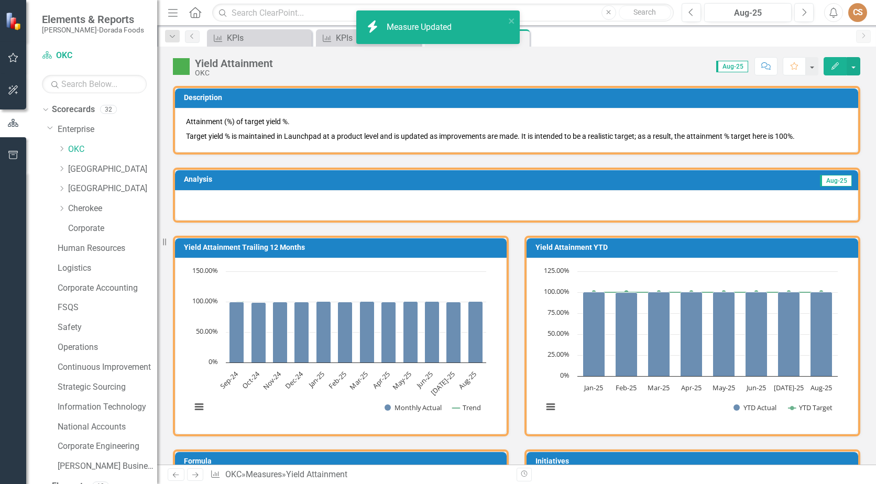
click at [579, 41] on div "Measure KPIs Close Measure KPIs Close Measure Yield Attainment Pin Close" at bounding box center [528, 37] width 646 height 17
click at [511, 19] on icon "close" at bounding box center [511, 21] width 7 height 8
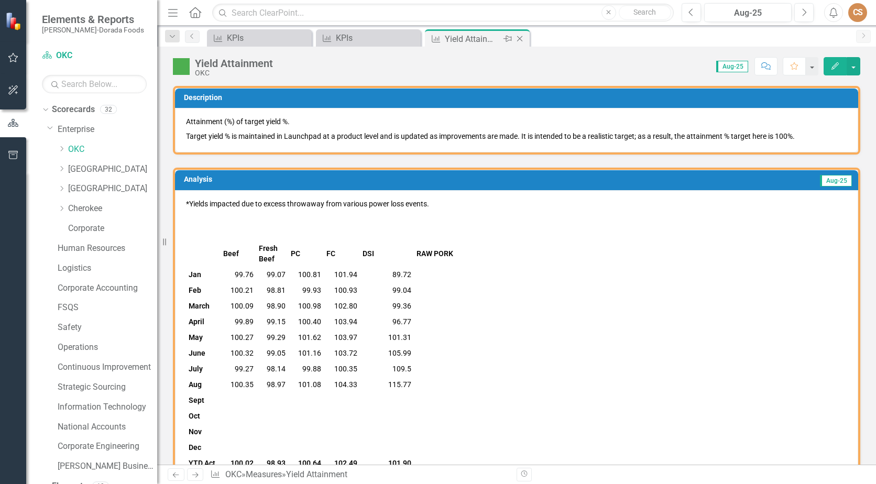
click at [521, 40] on icon "Close" at bounding box center [520, 39] width 10 height 8
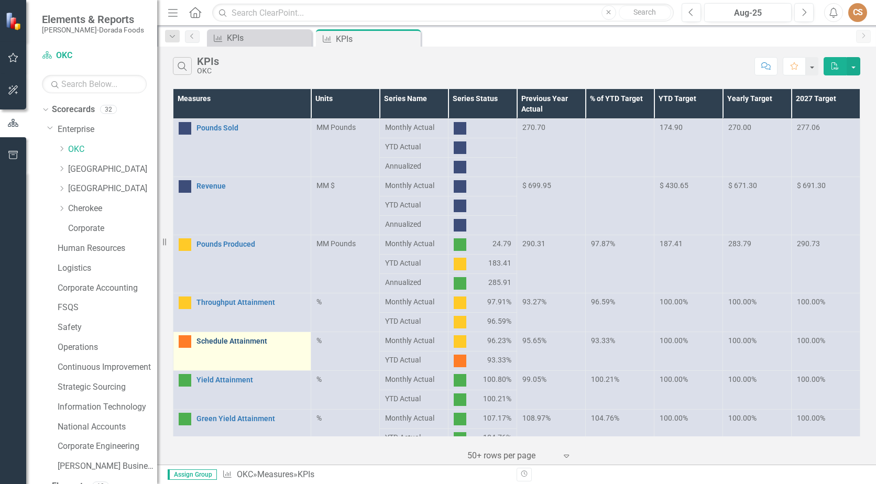
click at [231, 344] on link "Schedule Attainment" at bounding box center [251, 342] width 109 height 8
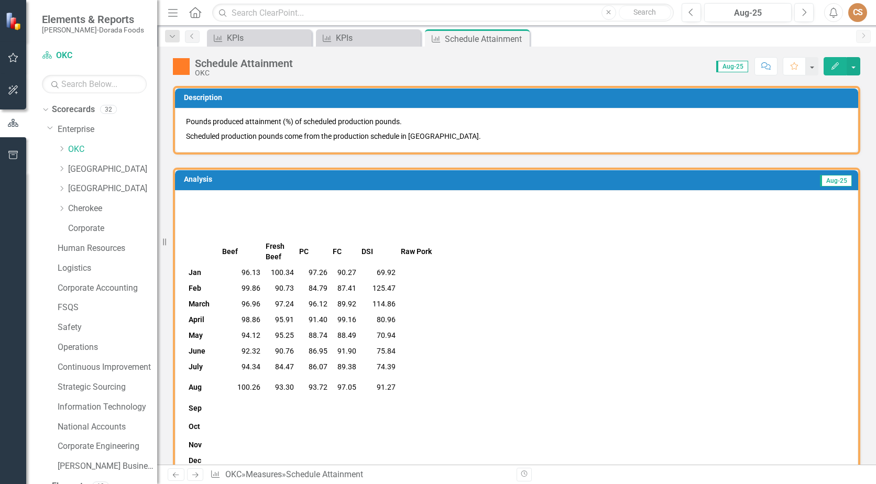
scroll to position [52, 0]
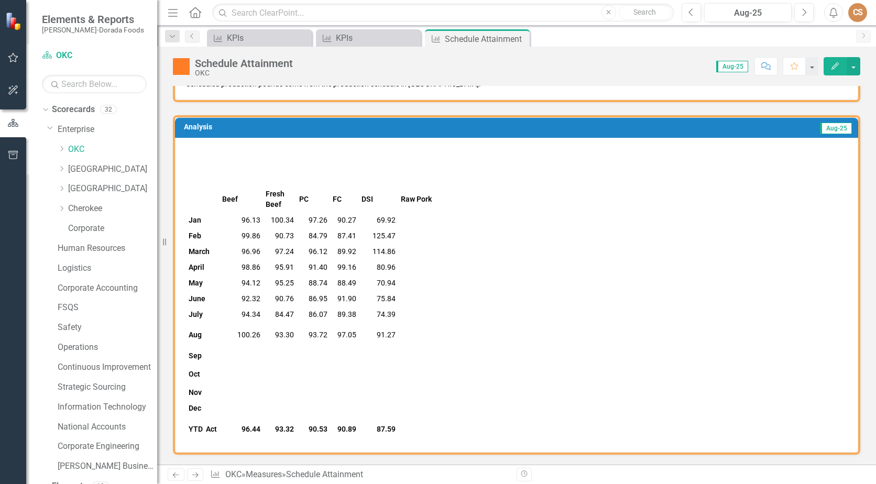
click at [832, 62] on icon "Edit" at bounding box center [835, 65] width 9 height 7
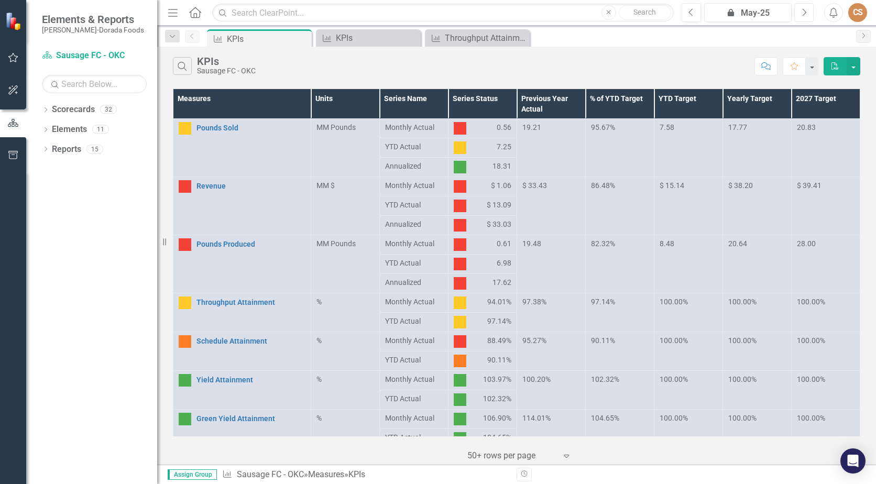
click at [810, 10] on button "Next" at bounding box center [804, 12] width 19 height 19
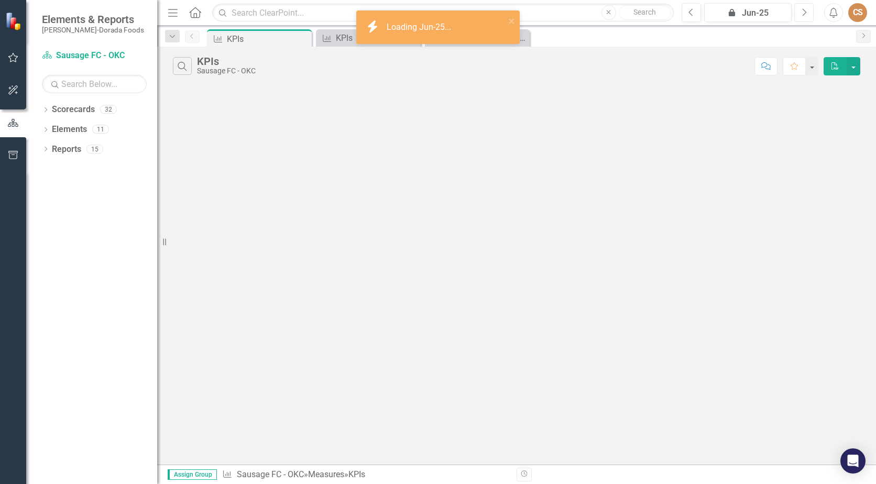
click at [810, 10] on button "Next" at bounding box center [804, 12] width 19 height 19
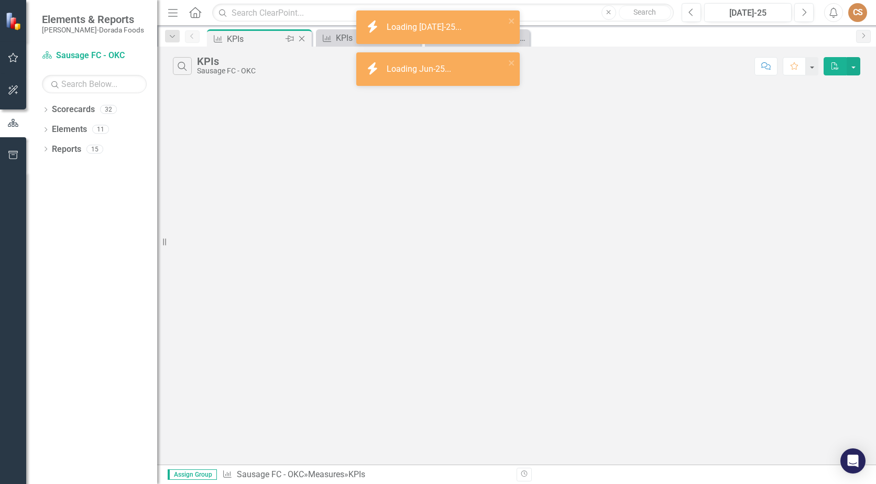
click at [302, 36] on icon "Close" at bounding box center [302, 39] width 10 height 8
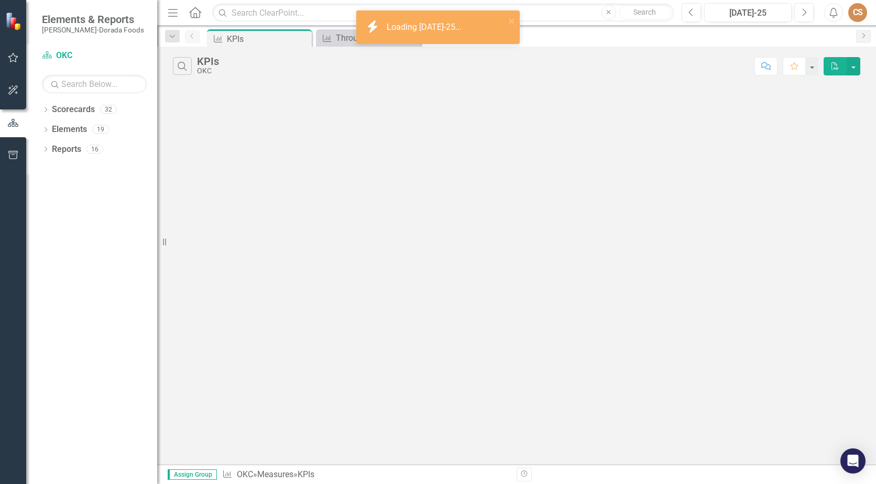
click at [0, 0] on icon "Close" at bounding box center [0, 0] width 0 height 0
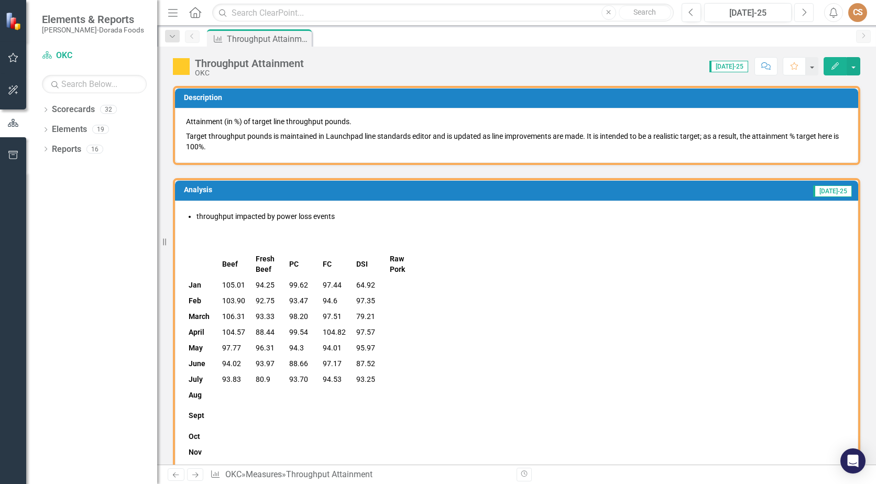
click at [807, 12] on button "Next" at bounding box center [804, 12] width 19 height 19
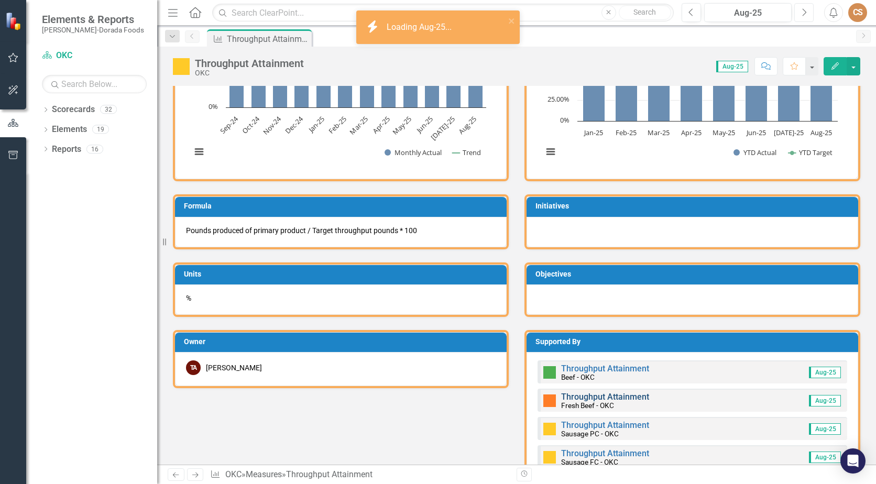
scroll to position [371, 0]
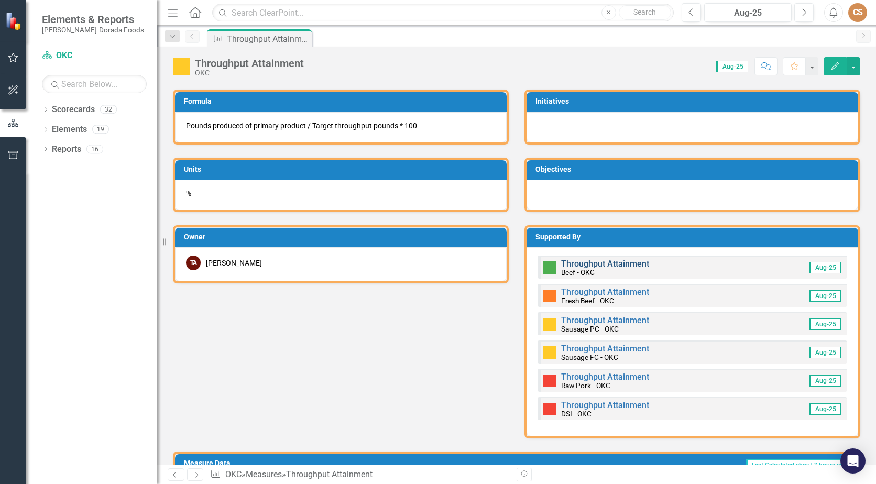
click at [596, 261] on link "Throughput Attainment" at bounding box center [605, 264] width 88 height 10
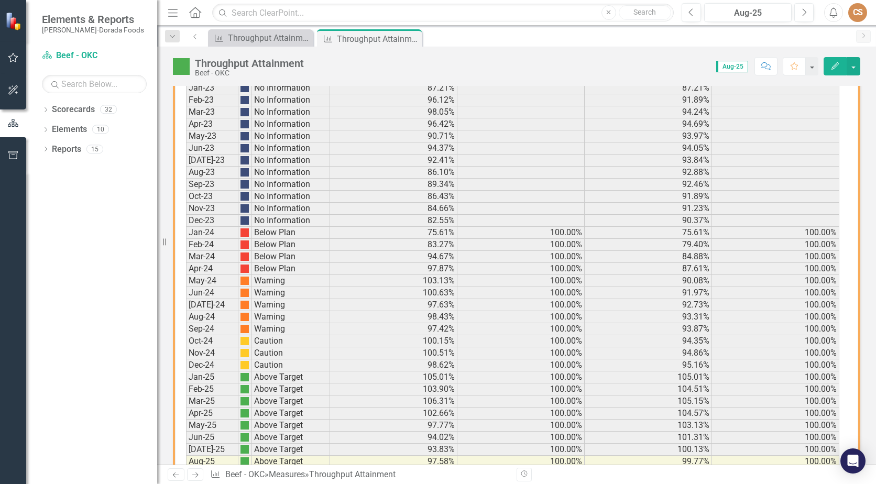
scroll to position [660, 0]
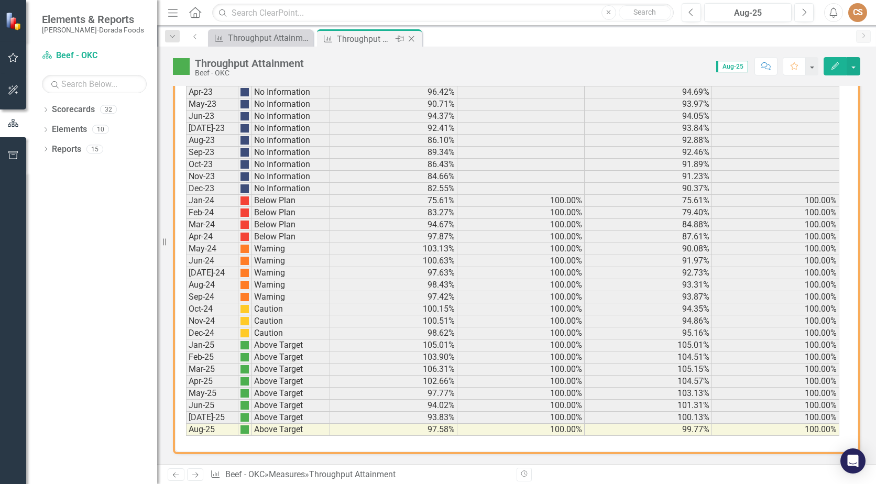
click at [412, 35] on icon "Close" at bounding box center [411, 39] width 10 height 8
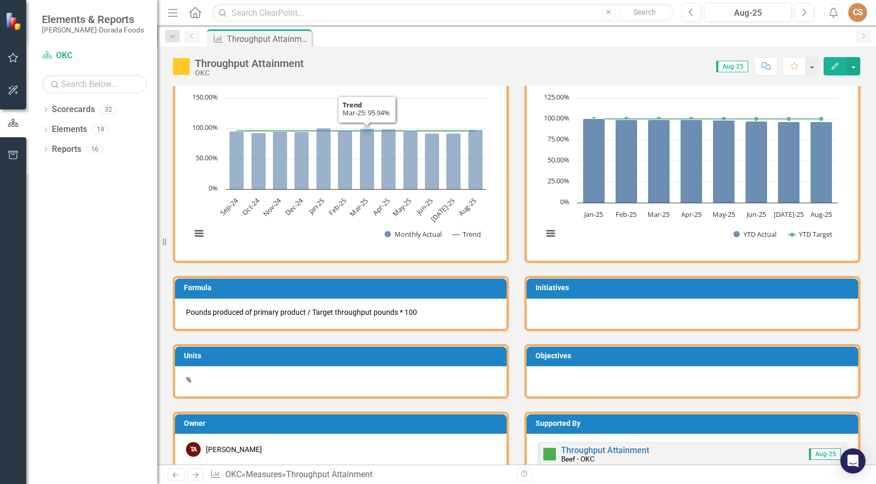
scroll to position [262, 0]
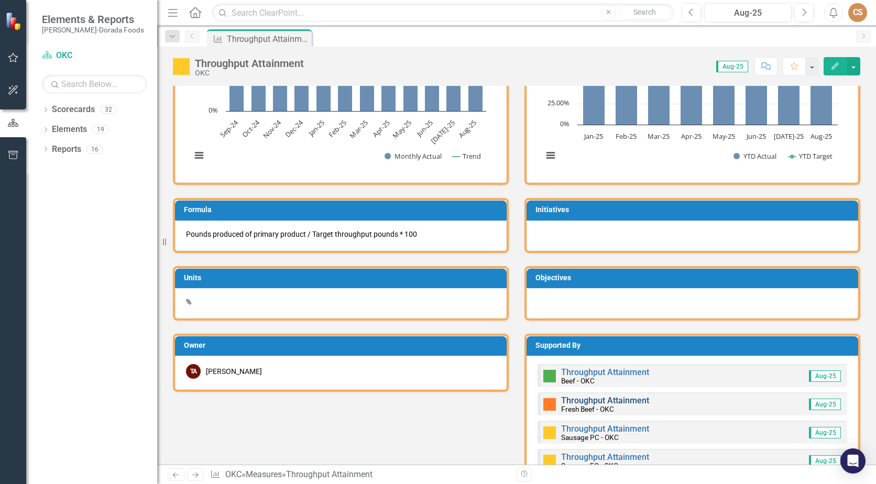
click at [595, 399] on link "Throughput Attainment" at bounding box center [605, 401] width 88 height 10
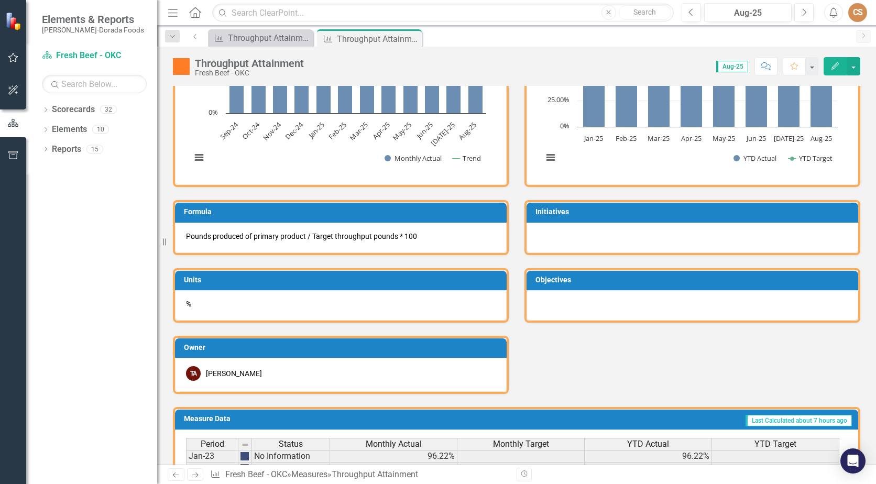
scroll to position [136, 0]
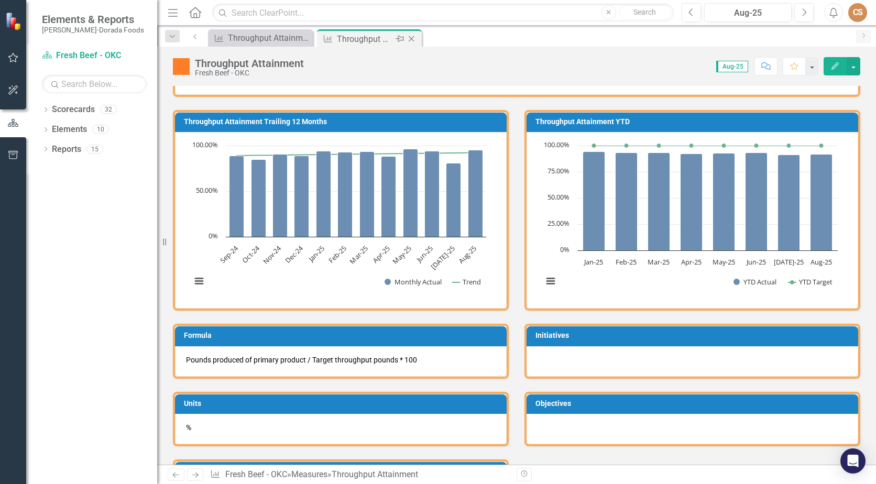
click at [412, 37] on icon "Close" at bounding box center [411, 39] width 10 height 8
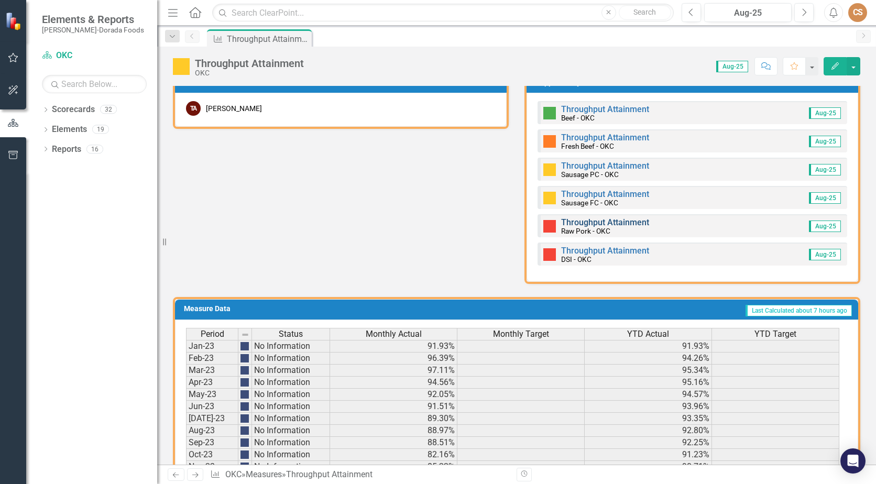
scroll to position [524, 0]
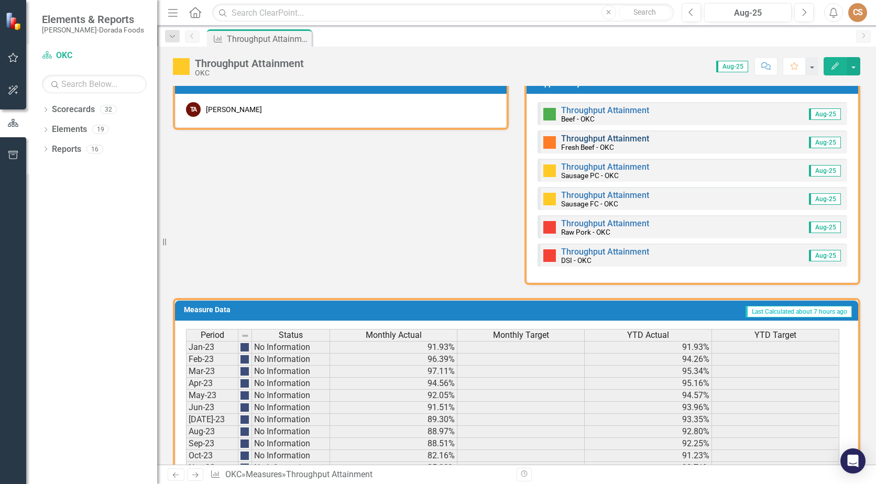
click at [580, 139] on link "Throughput Attainment" at bounding box center [605, 139] width 88 height 10
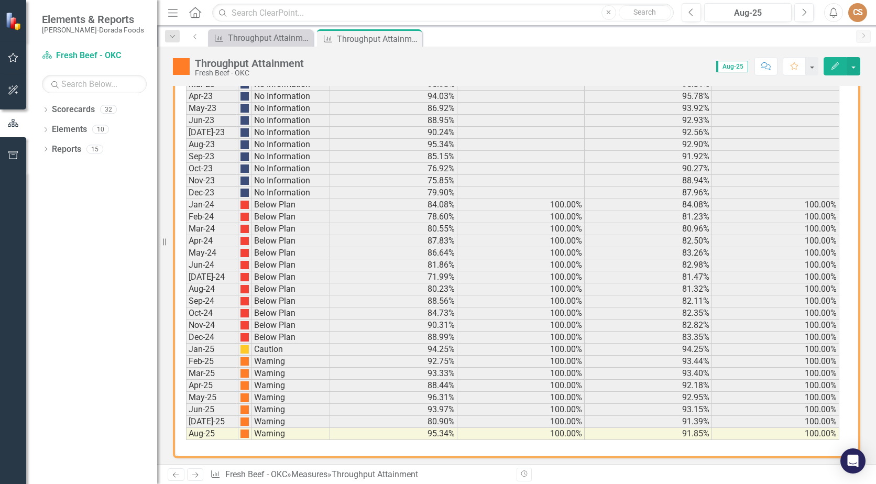
scroll to position [660, 0]
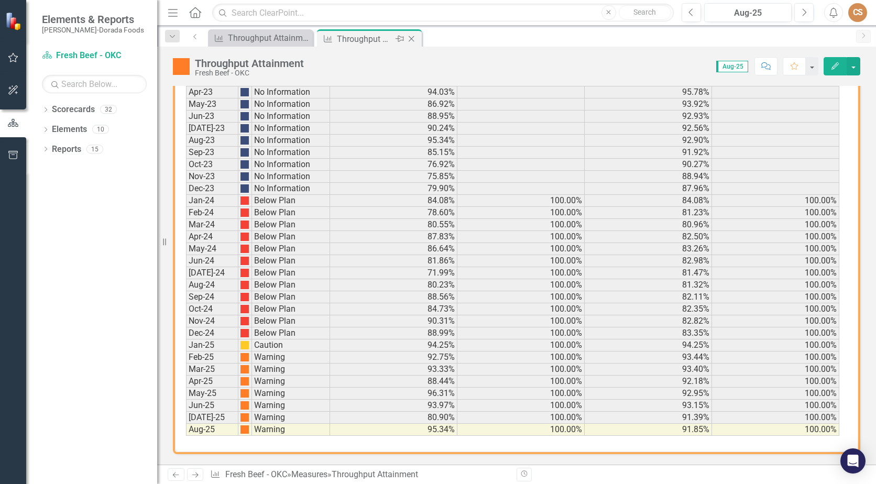
click at [413, 38] on icon "Close" at bounding box center [411, 39] width 10 height 8
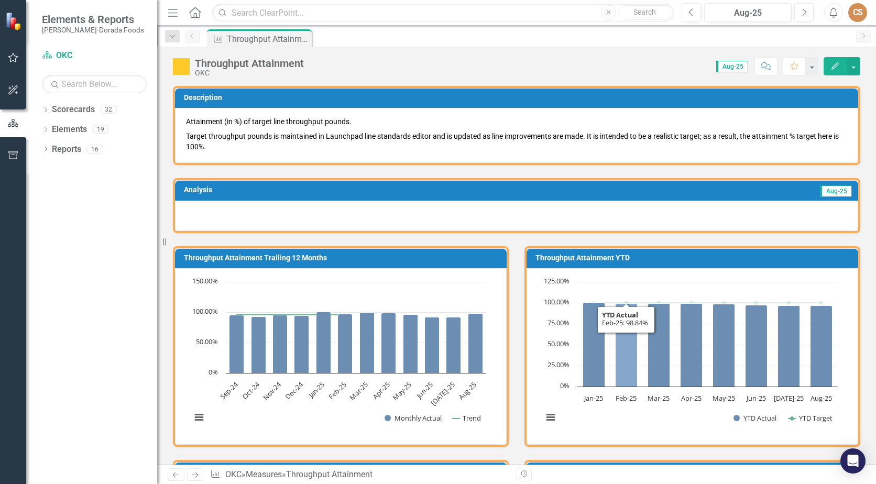
scroll to position [314, 0]
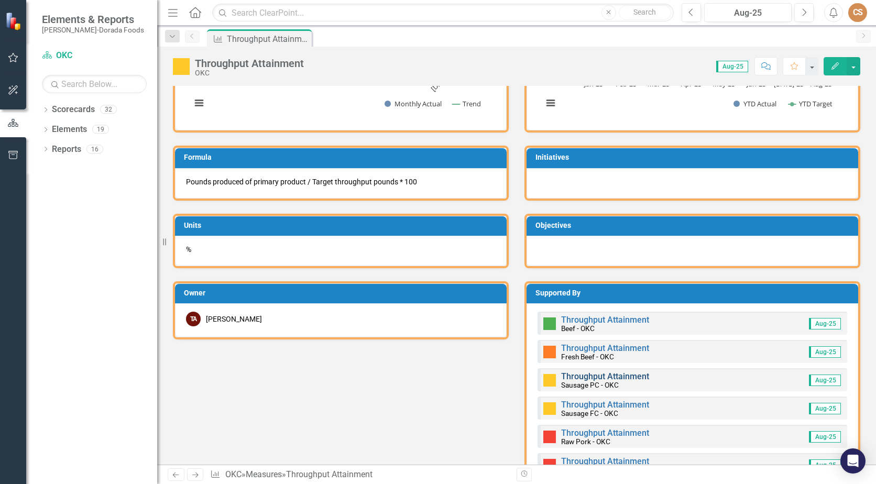
click at [594, 376] on link "Throughput Attainment" at bounding box center [605, 377] width 88 height 10
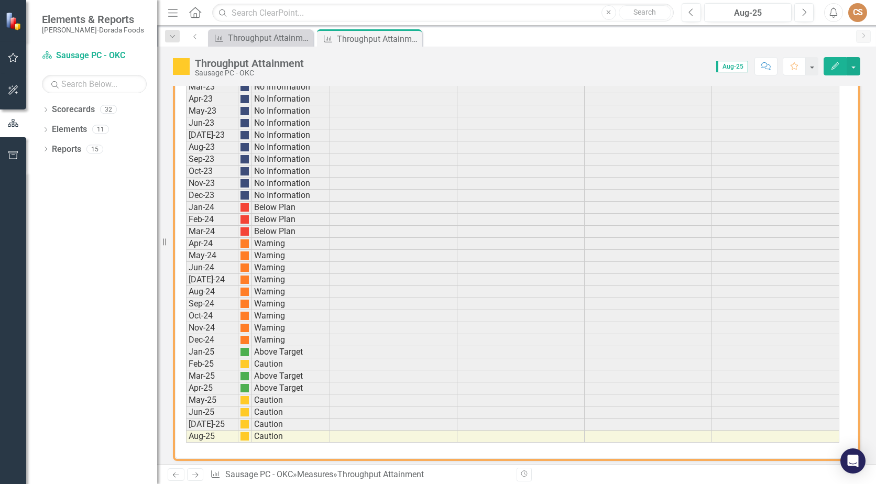
scroll to position [660, 0]
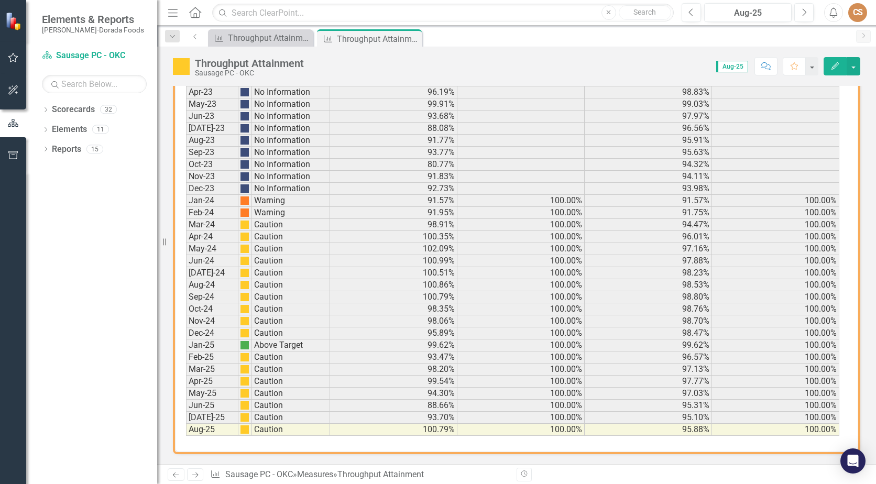
drag, startPoint x: 412, startPoint y: 36, endPoint x: 526, endPoint y: 140, distance: 154.3
click at [0, 0] on icon "Close" at bounding box center [0, 0] width 0 height 0
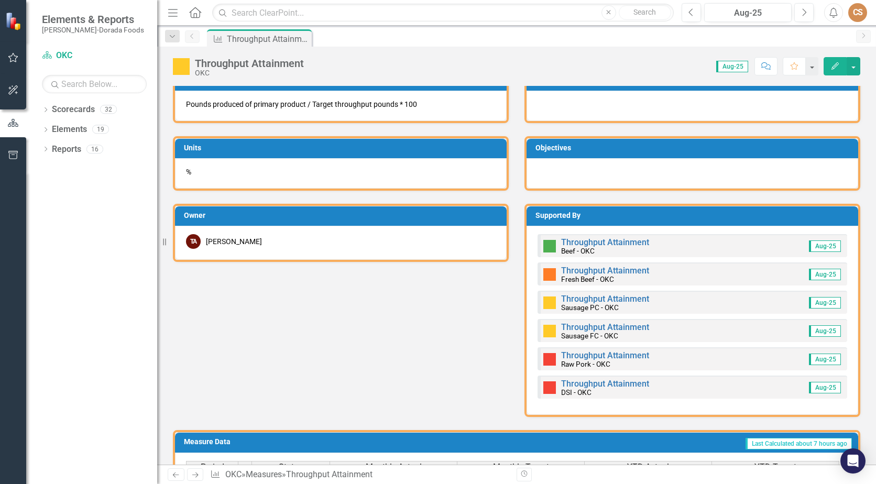
scroll to position [419, 0]
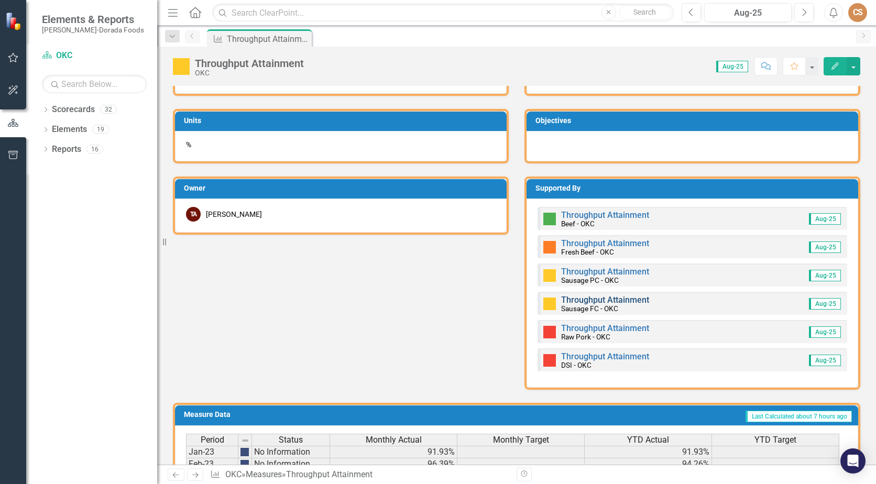
click at [604, 298] on link "Throughput Attainment" at bounding box center [605, 300] width 88 height 10
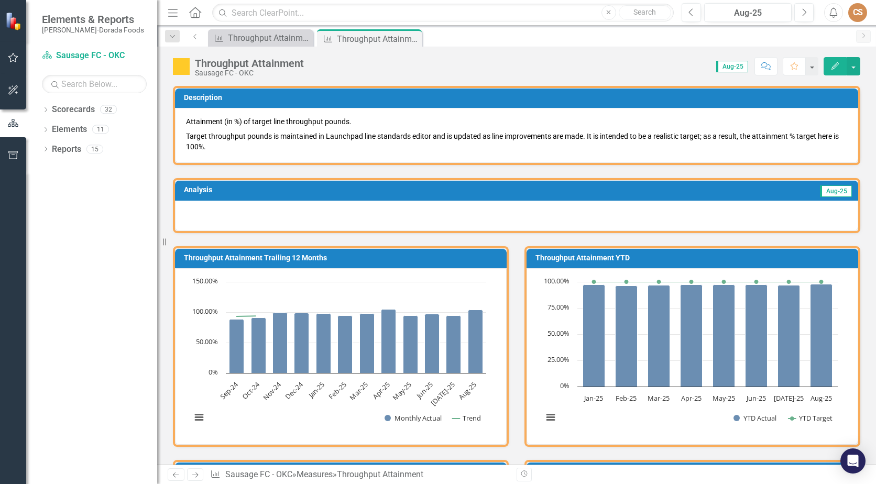
scroll to position [660, 0]
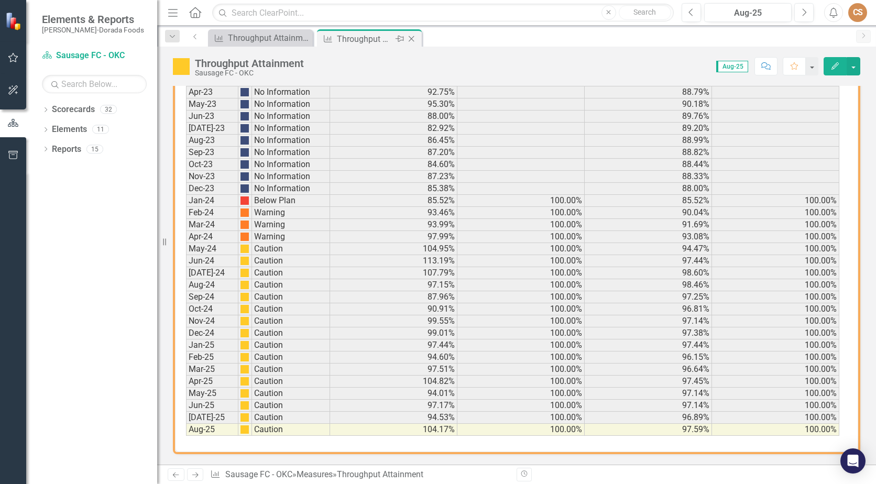
click at [411, 37] on icon "Close" at bounding box center [411, 39] width 10 height 8
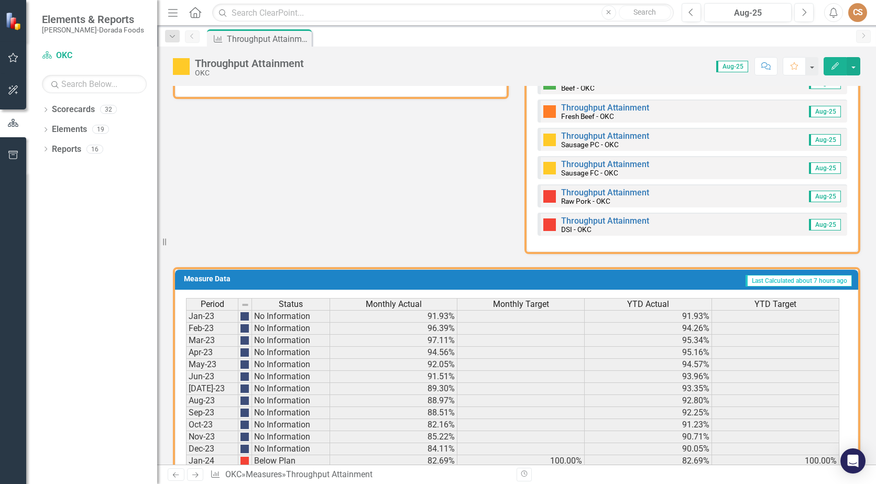
scroll to position [553, 0]
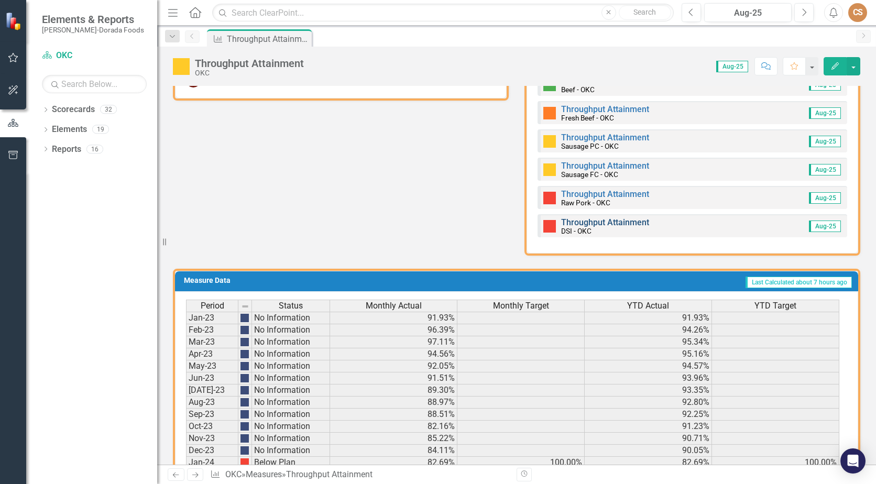
click at [586, 222] on link "Throughput Attainment" at bounding box center [605, 222] width 88 height 10
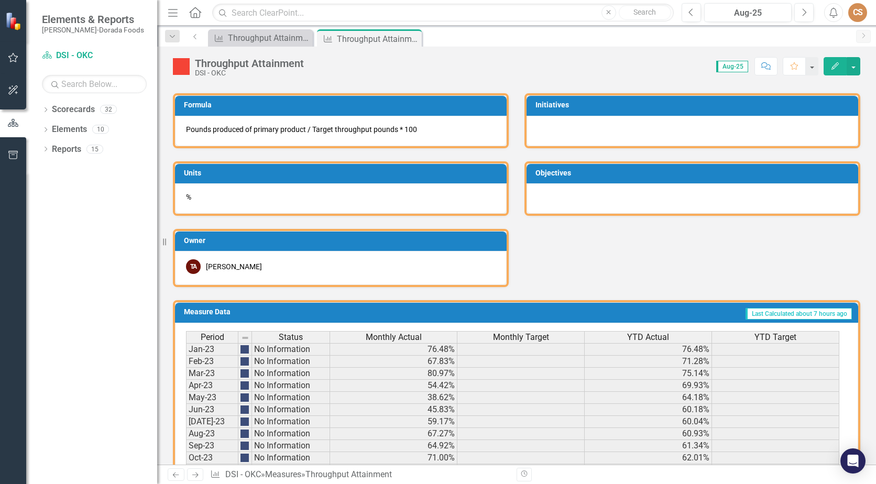
scroll to position [660, 0]
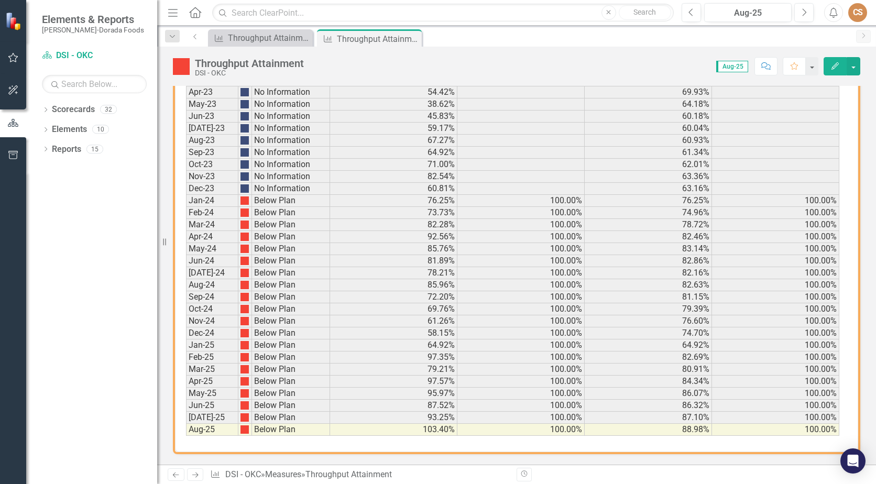
drag, startPoint x: 413, startPoint y: 38, endPoint x: 388, endPoint y: 45, distance: 25.4
click at [0, 0] on icon "Close" at bounding box center [0, 0] width 0 height 0
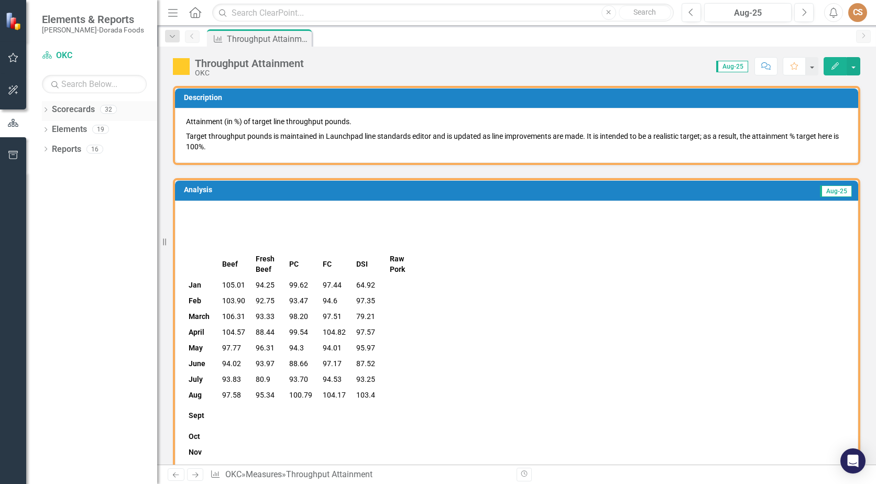
click at [43, 107] on div "Dropdown" at bounding box center [45, 110] width 7 height 9
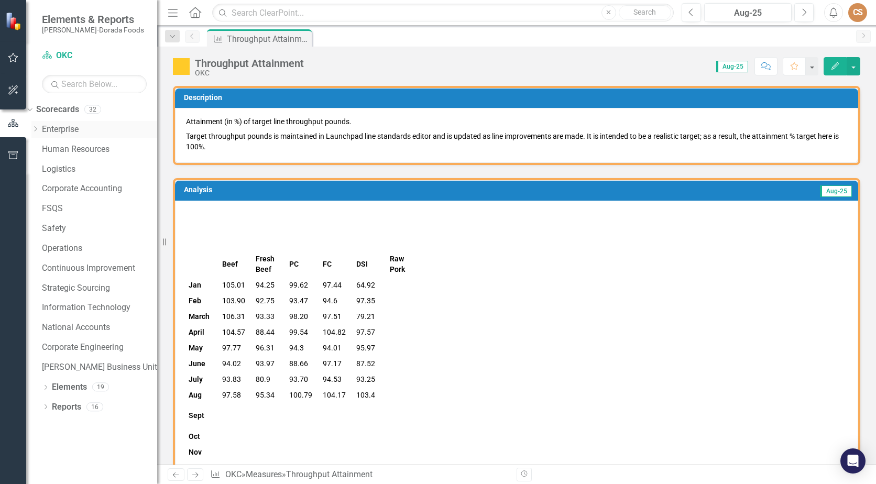
click at [39, 129] on icon "Dropdown" at bounding box center [35, 129] width 8 height 6
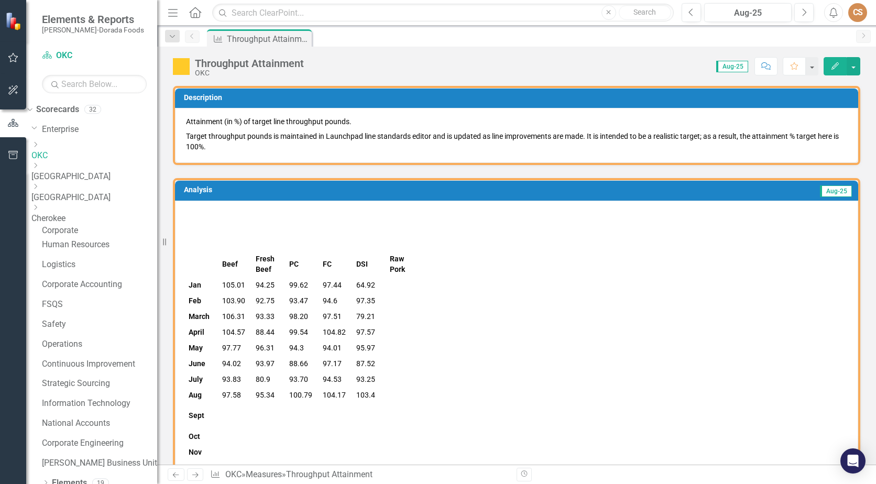
click at [71, 154] on link "OKC" at bounding box center [94, 156] width 126 height 12
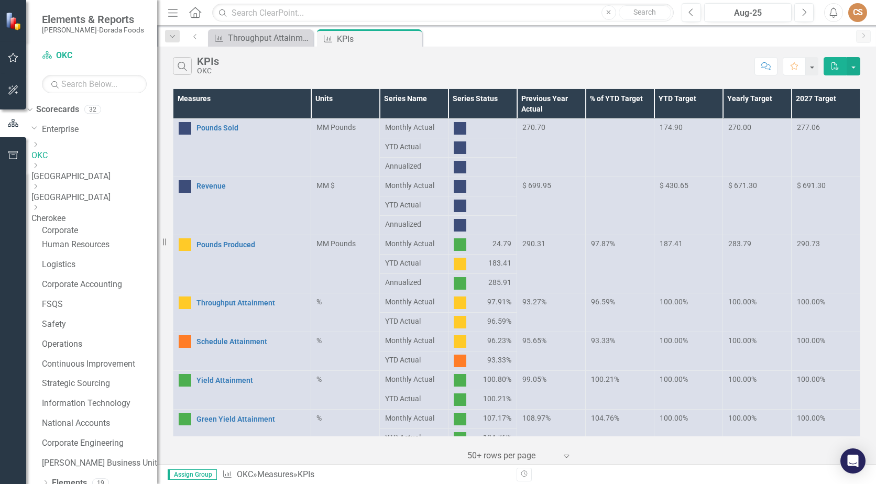
scroll to position [105, 0]
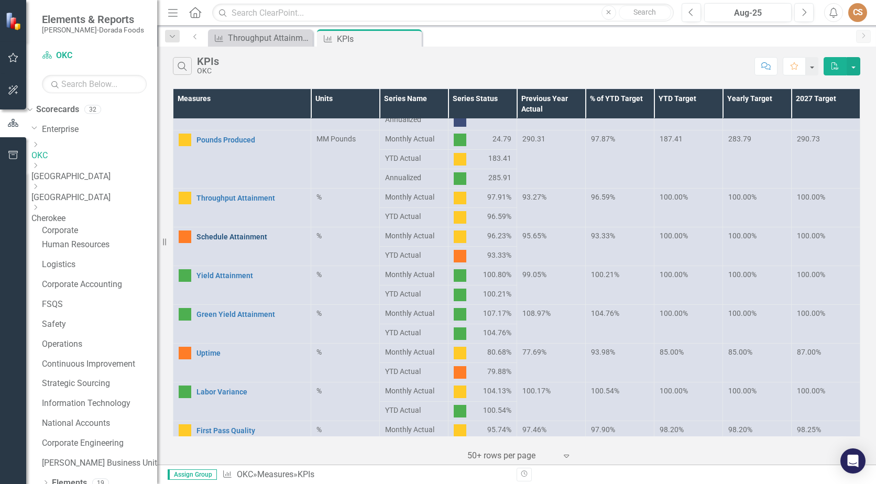
click at [216, 236] on link "Schedule Attainment" at bounding box center [251, 237] width 109 height 10
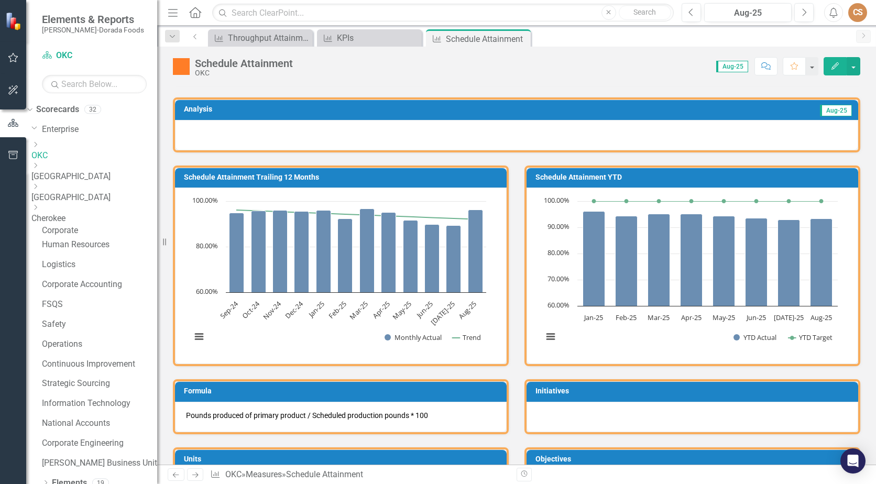
scroll to position [314, 0]
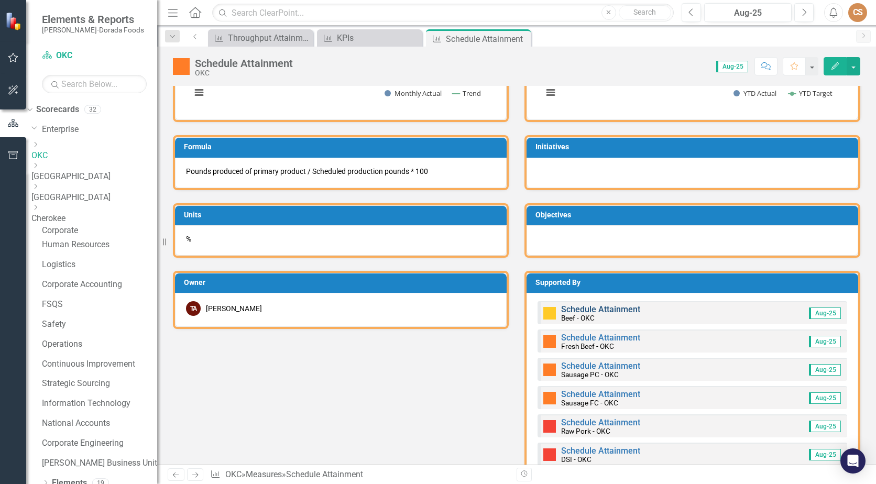
click at [593, 311] on link "Schedule Attainment" at bounding box center [600, 309] width 79 height 10
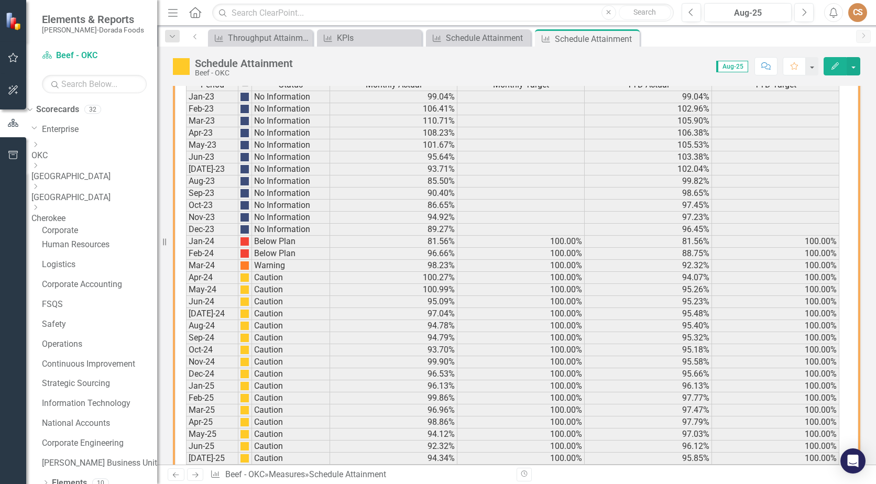
scroll to position [650, 0]
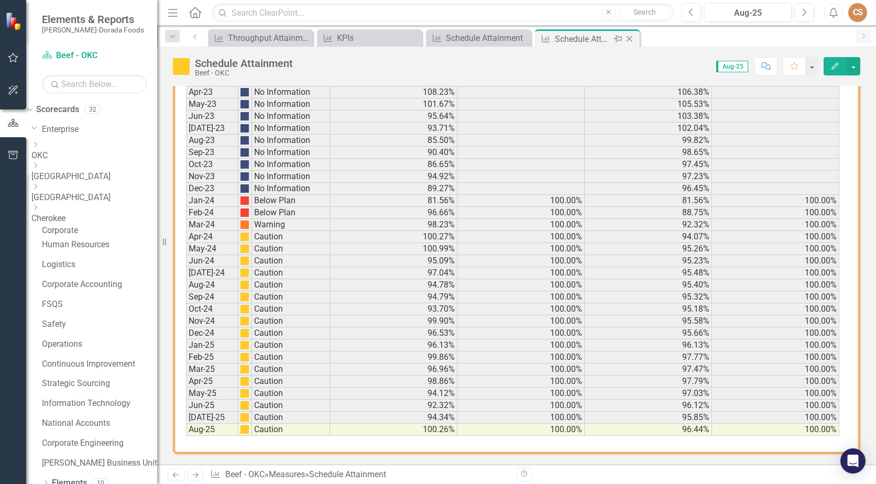
click at [625, 37] on icon "Close" at bounding box center [629, 39] width 10 height 8
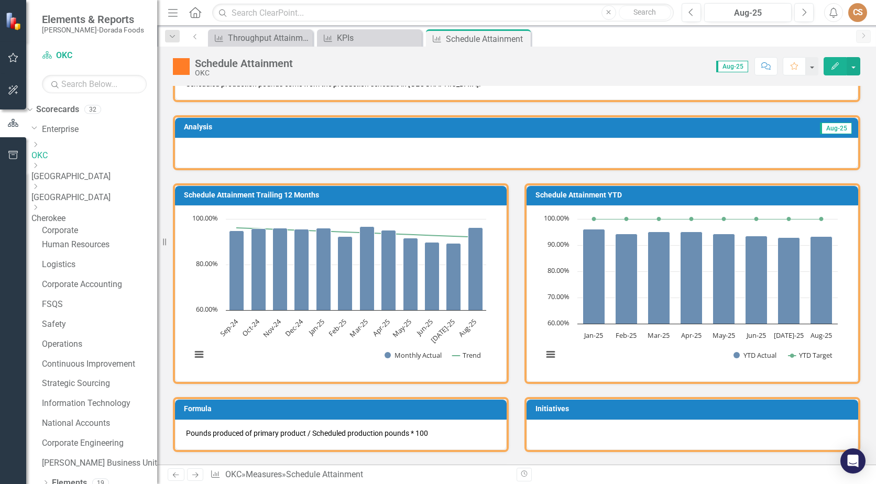
scroll to position [314, 0]
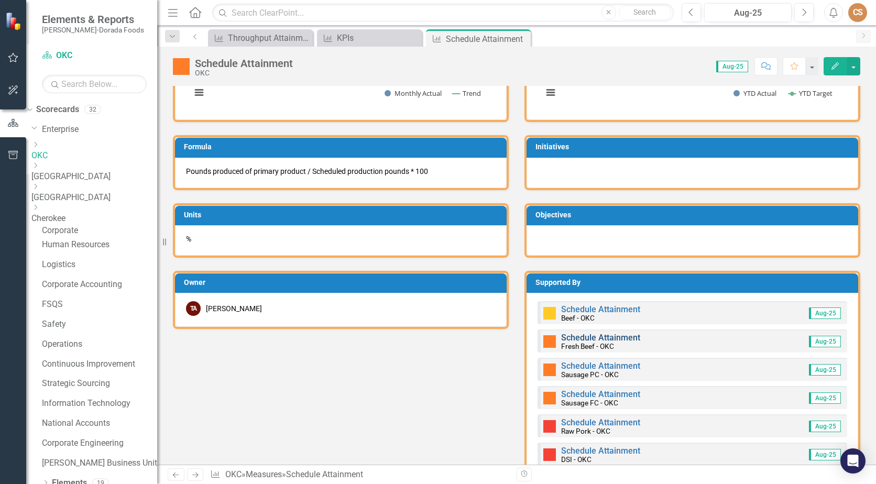
click at [601, 335] on link "Schedule Attainment" at bounding box center [600, 338] width 79 height 10
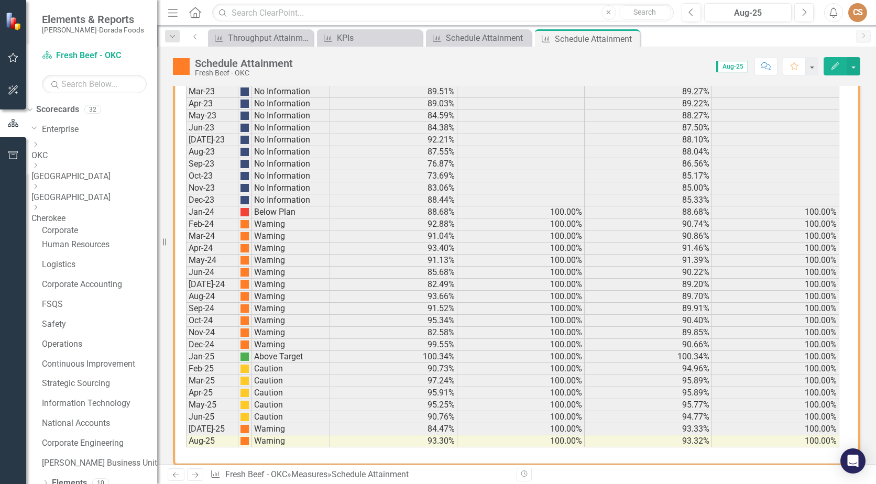
scroll to position [650, 0]
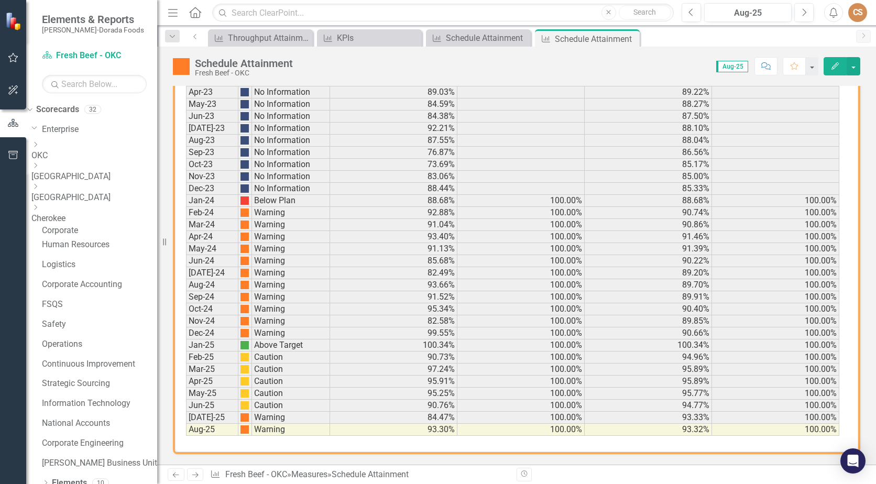
drag, startPoint x: 629, startPoint y: 41, endPoint x: 605, endPoint y: 45, distance: 24.4
click at [0, 0] on icon "Close" at bounding box center [0, 0] width 0 height 0
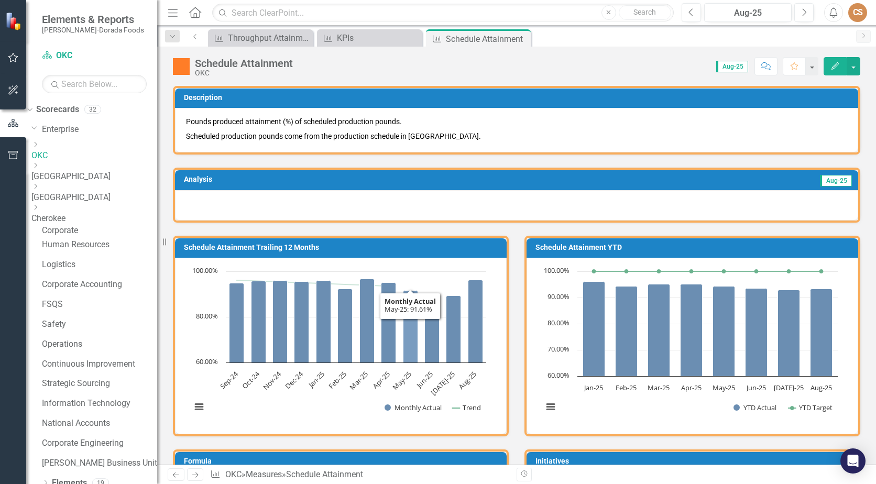
scroll to position [367, 0]
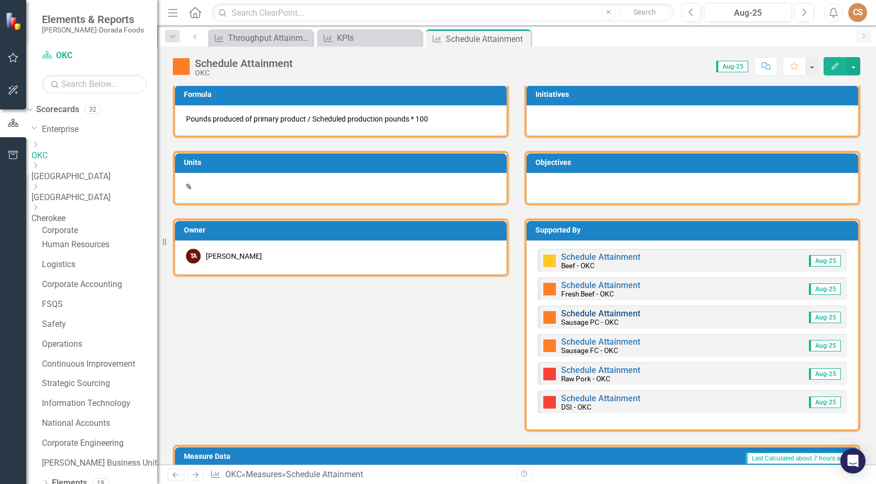
click at [594, 314] on link "Schedule Attainment" at bounding box center [600, 314] width 79 height 10
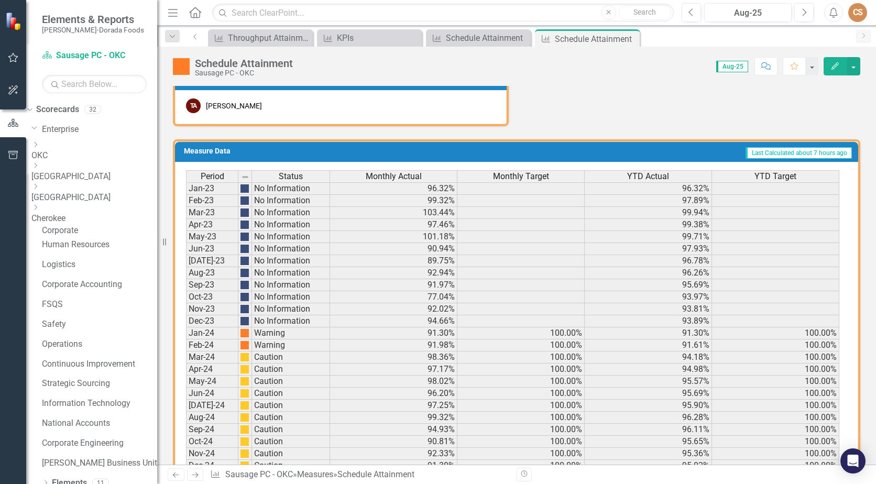
scroll to position [650, 0]
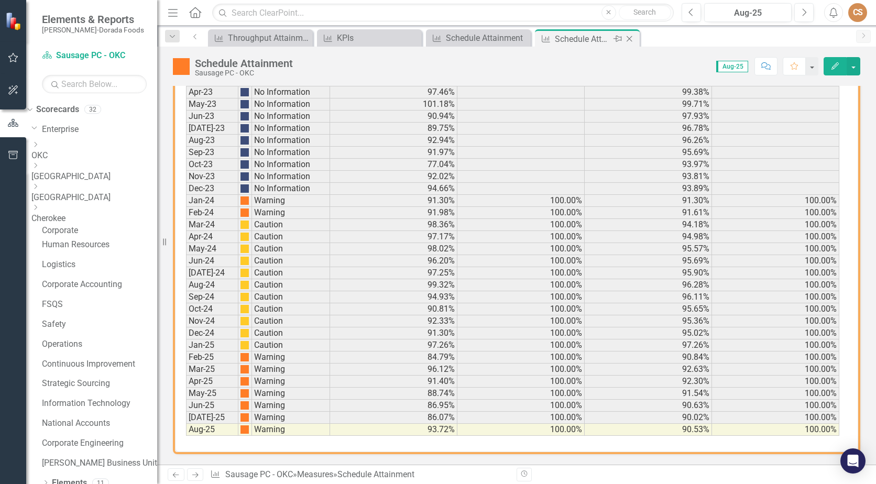
click at [632, 36] on icon "Close" at bounding box center [629, 39] width 10 height 8
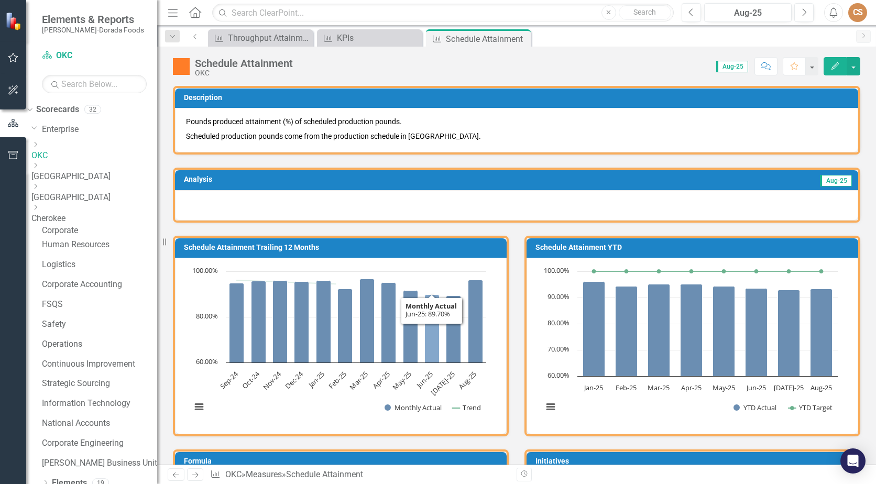
scroll to position [367, 0]
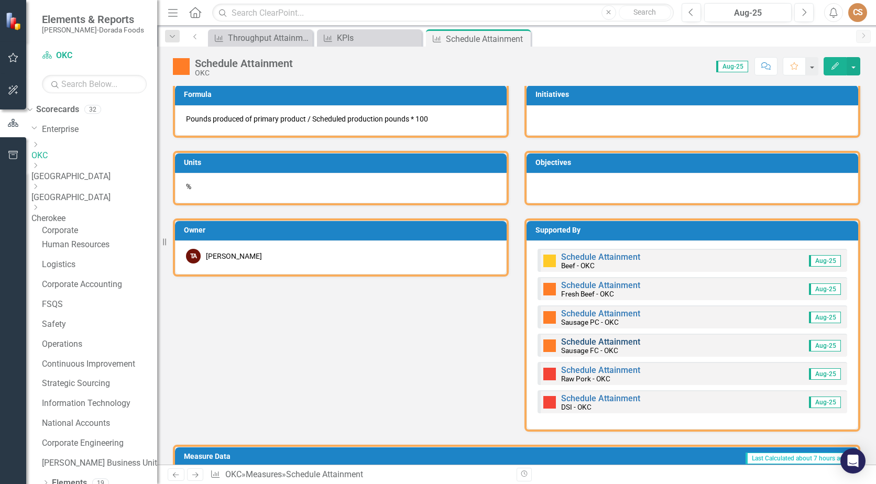
click at [590, 341] on link "Schedule Attainment" at bounding box center [600, 342] width 79 height 10
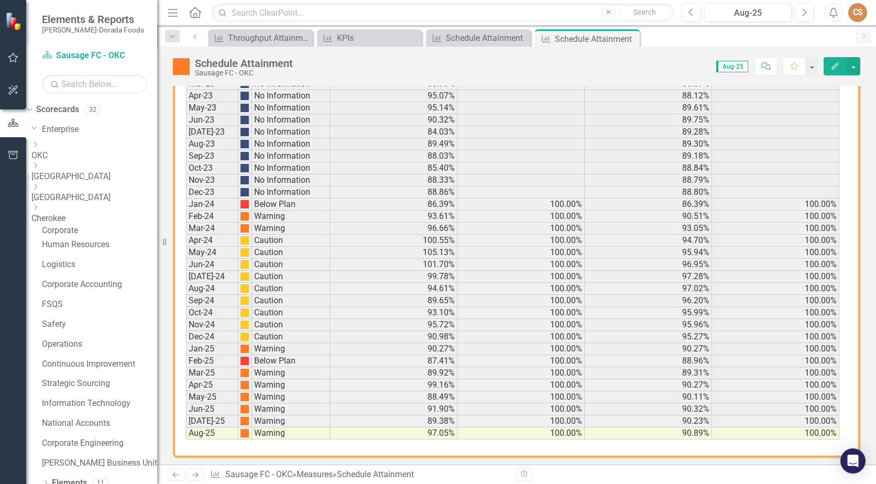
scroll to position [650, 0]
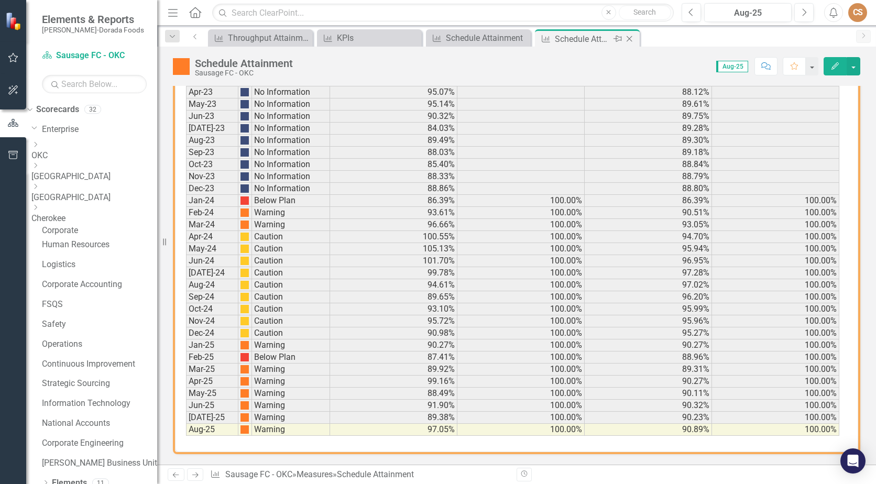
click at [625, 41] on icon "Close" at bounding box center [629, 39] width 10 height 8
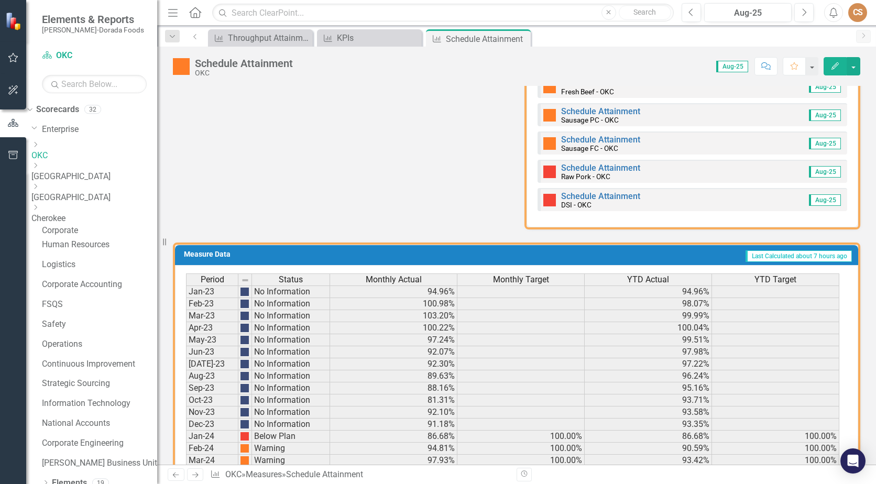
scroll to position [577, 0]
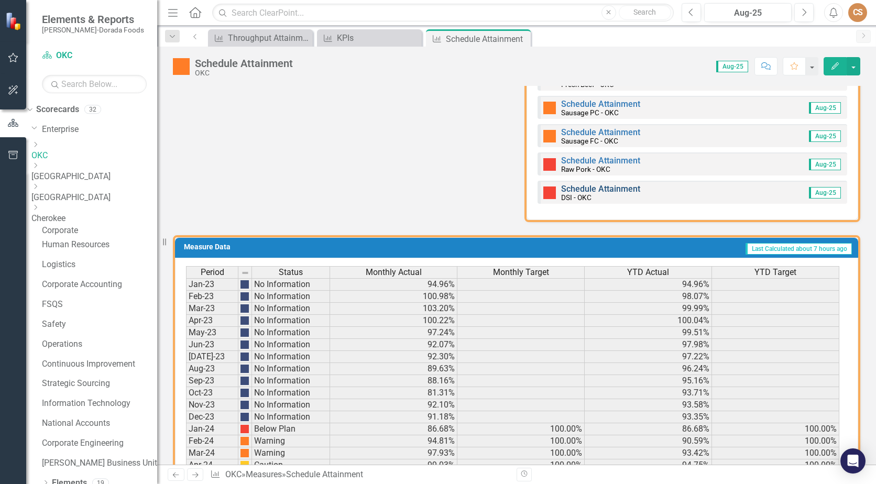
click at [584, 192] on link "Schedule Attainment" at bounding box center [600, 189] width 79 height 10
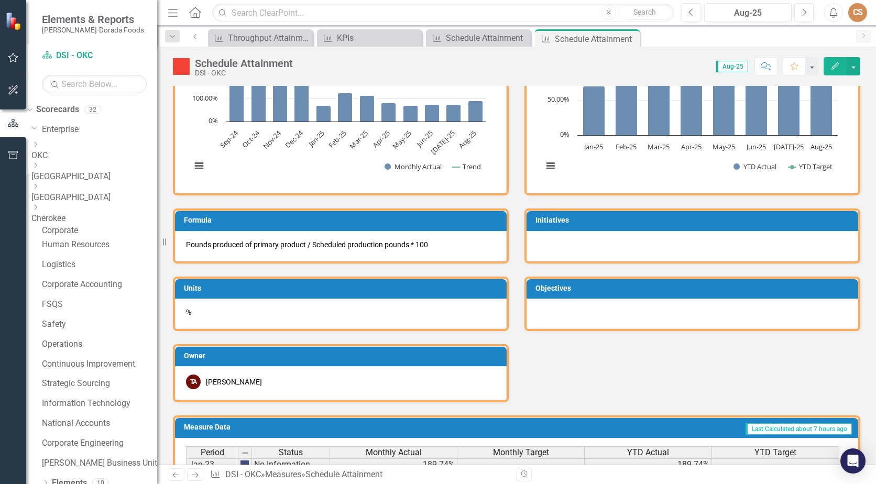
scroll to position [650, 0]
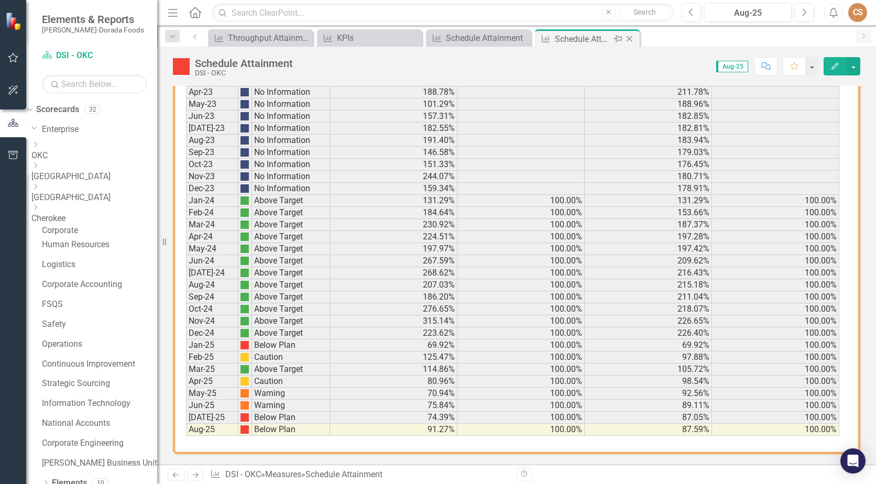
click at [629, 39] on icon "Close" at bounding box center [629, 39] width 10 height 8
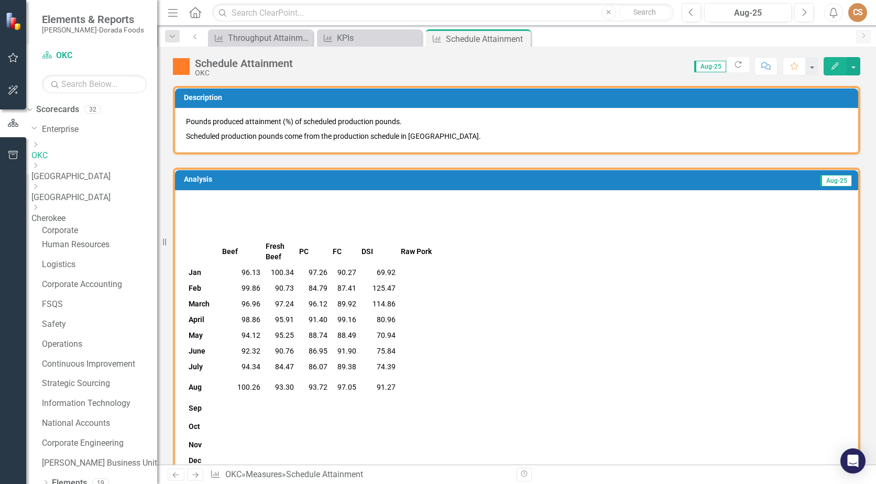
click at [0, 0] on icon "Close" at bounding box center [0, 0] width 0 height 0
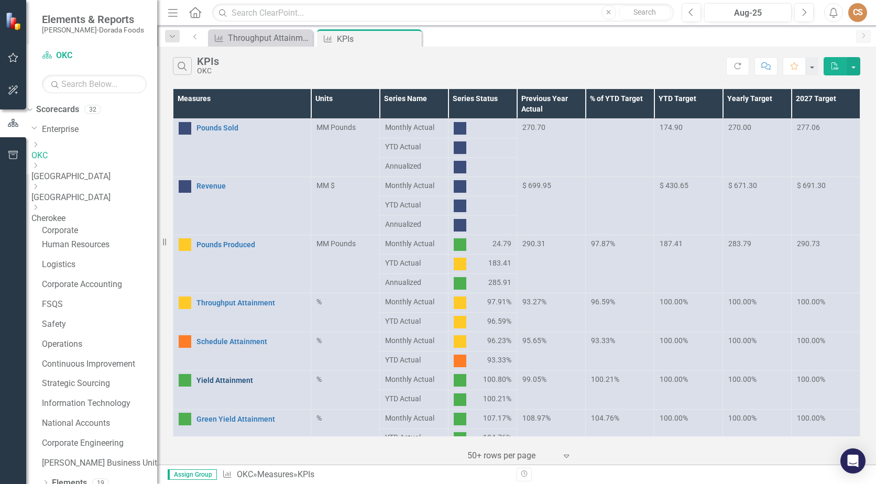
click at [205, 379] on link "Yield Attainment" at bounding box center [251, 380] width 109 height 10
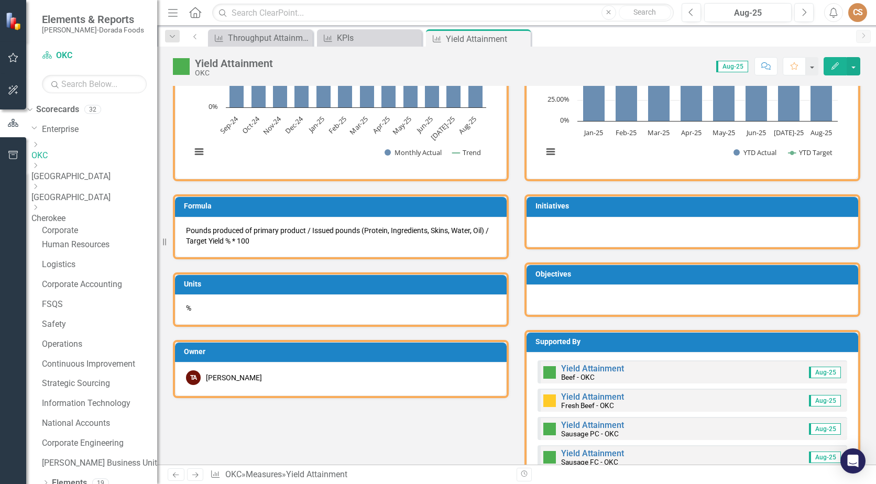
scroll to position [511, 0]
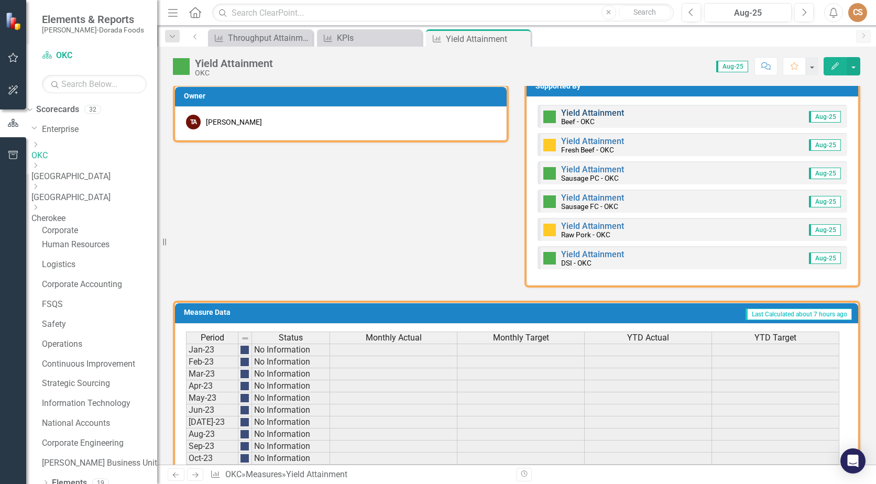
click at [568, 108] on link "Yield Attainment" at bounding box center [592, 113] width 63 height 10
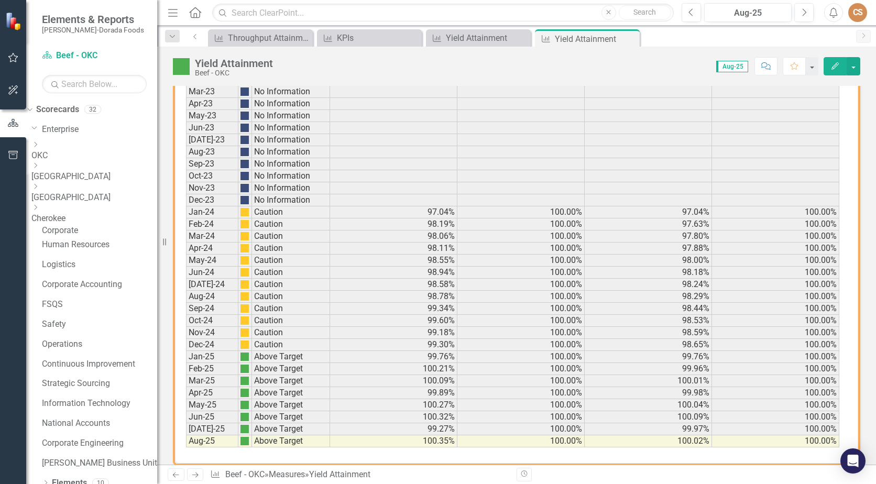
scroll to position [660, 0]
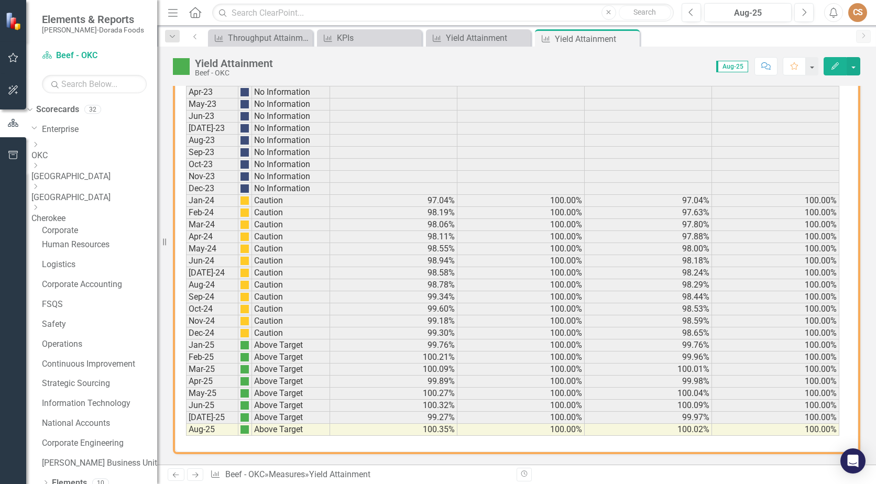
drag, startPoint x: 626, startPoint y: 37, endPoint x: 609, endPoint y: 154, distance: 118.7
click at [0, 0] on icon "Close" at bounding box center [0, 0] width 0 height 0
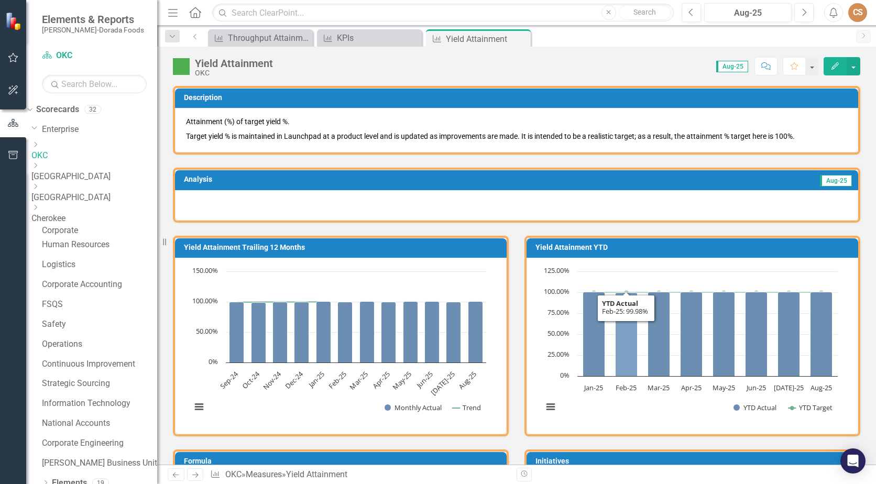
scroll to position [314, 0]
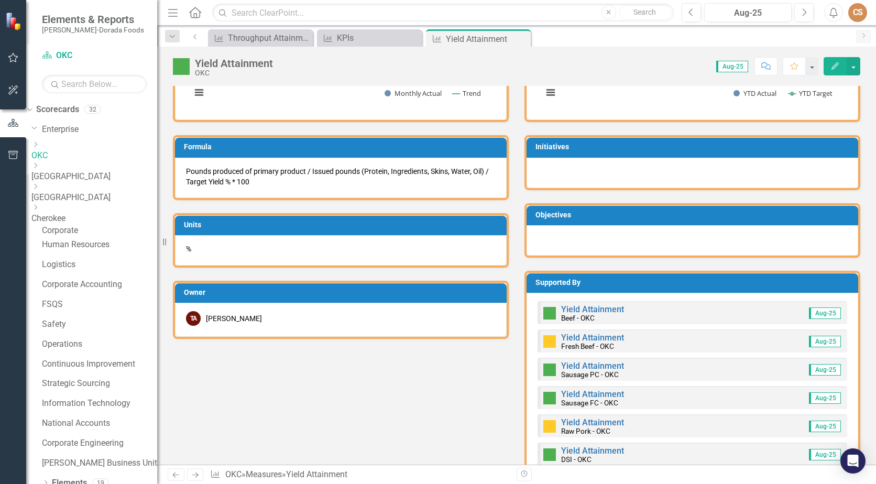
click at [609, 333] on div "Yield Attainment Fresh Beef - OKC" at bounding box center [583, 342] width 81 height 18
click at [618, 335] on link "Yield Attainment" at bounding box center [592, 338] width 63 height 10
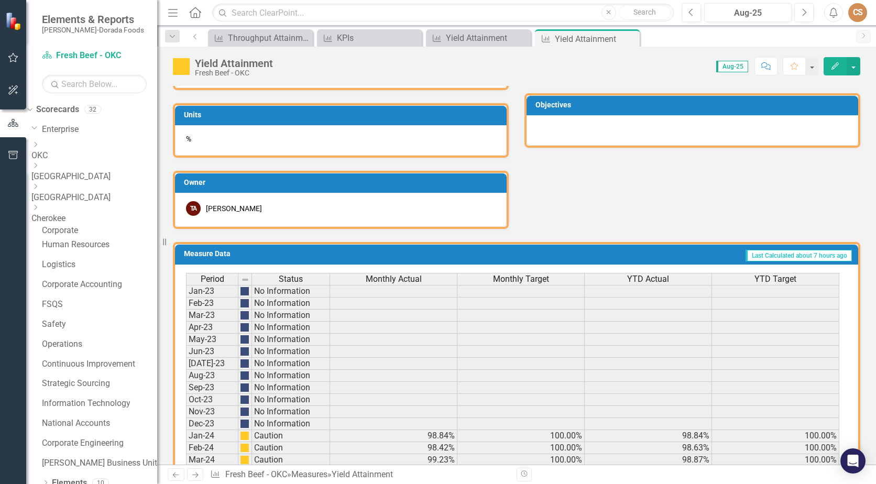
scroll to position [660, 0]
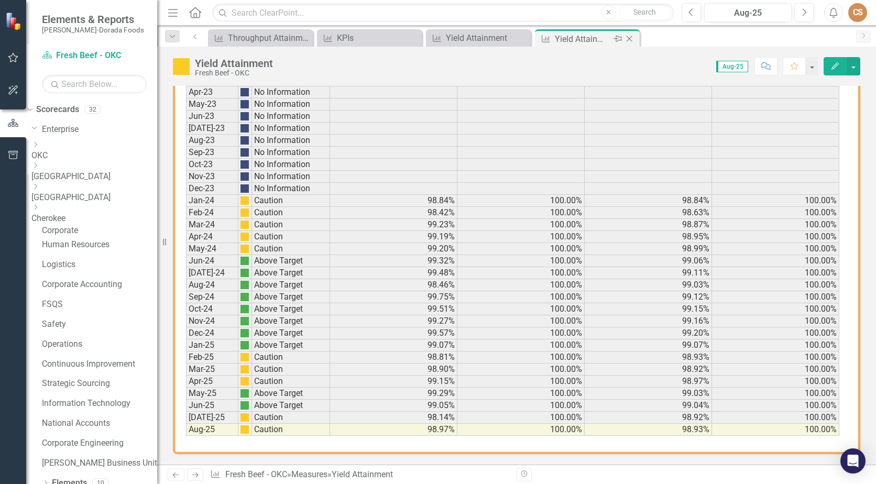
click at [629, 36] on icon "Close" at bounding box center [629, 39] width 10 height 8
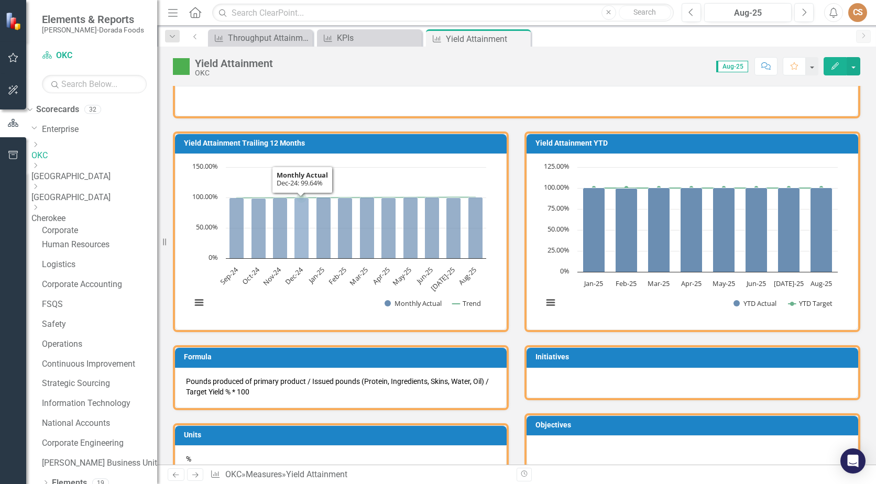
scroll to position [367, 0]
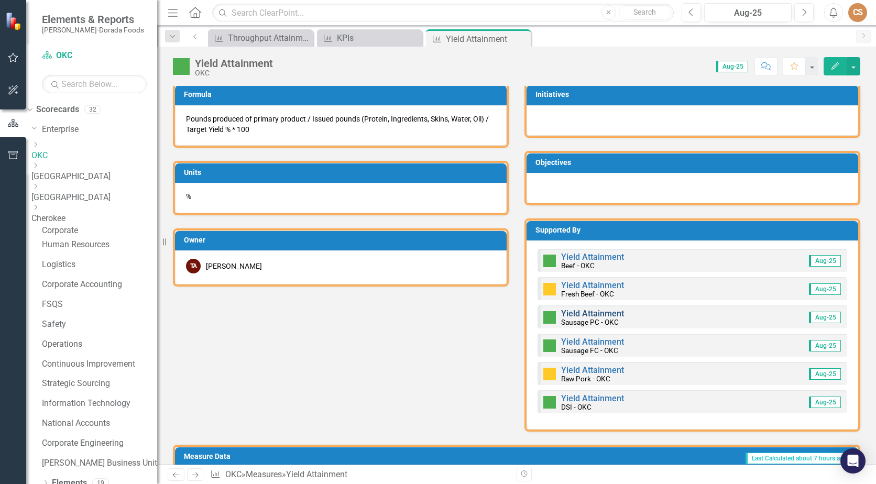
click at [599, 313] on link "Yield Attainment" at bounding box center [592, 314] width 63 height 10
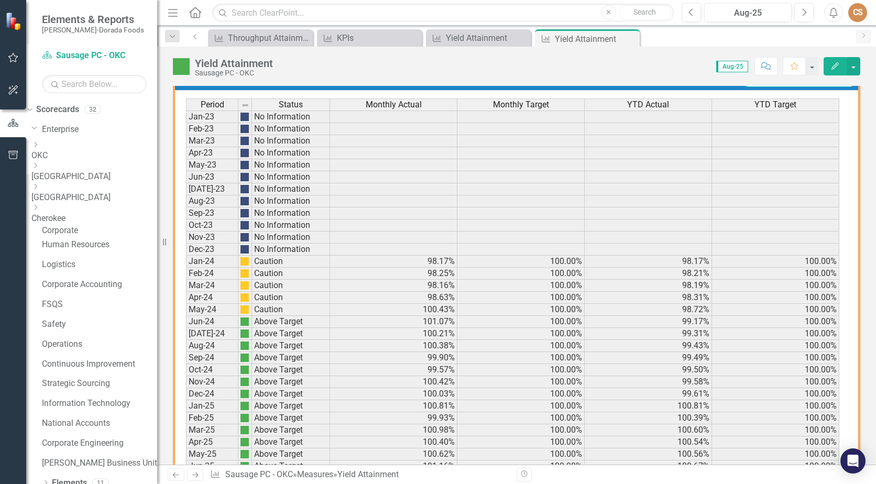
scroll to position [660, 0]
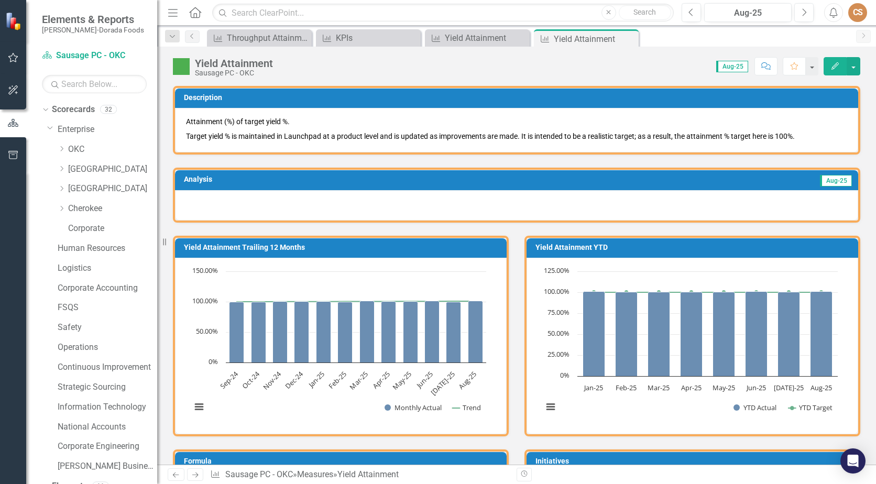
scroll to position [660, 0]
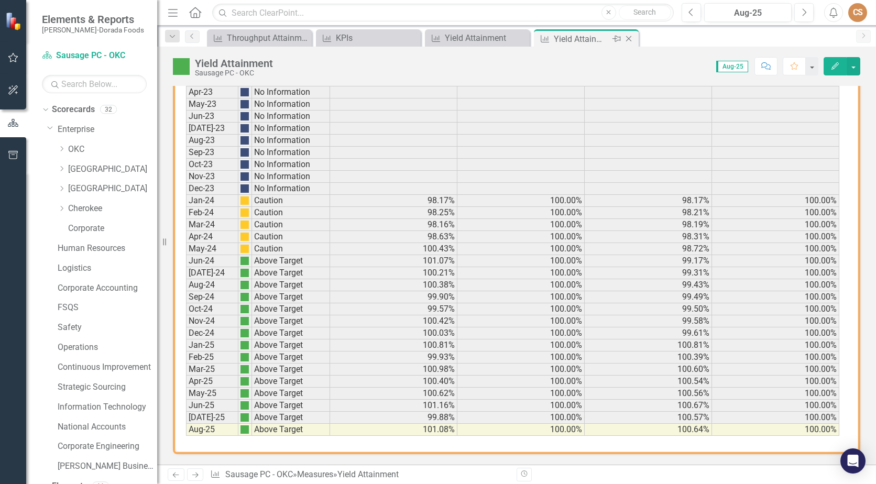
click at [628, 38] on icon at bounding box center [629, 39] width 6 height 6
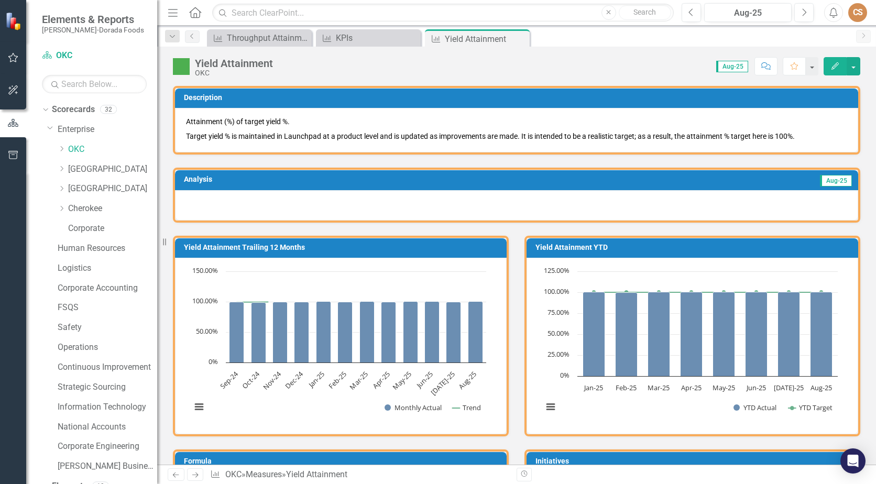
scroll to position [367, 0]
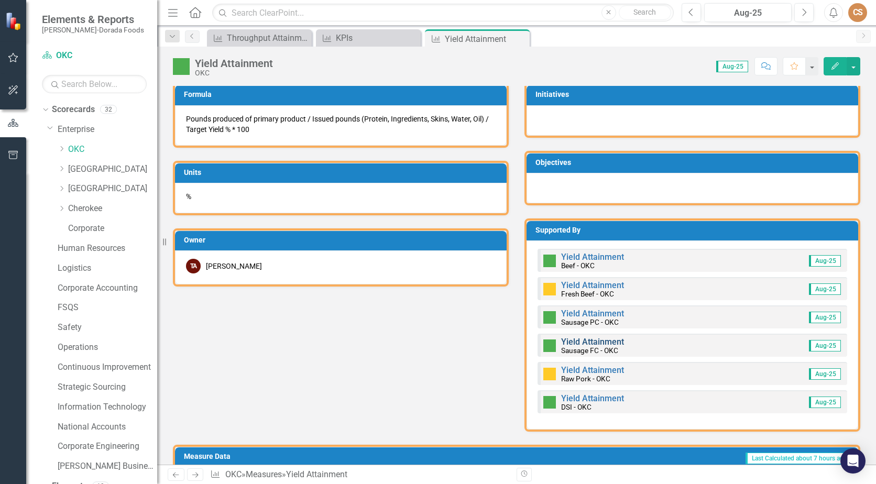
click at [604, 343] on link "Yield Attainment" at bounding box center [592, 342] width 63 height 10
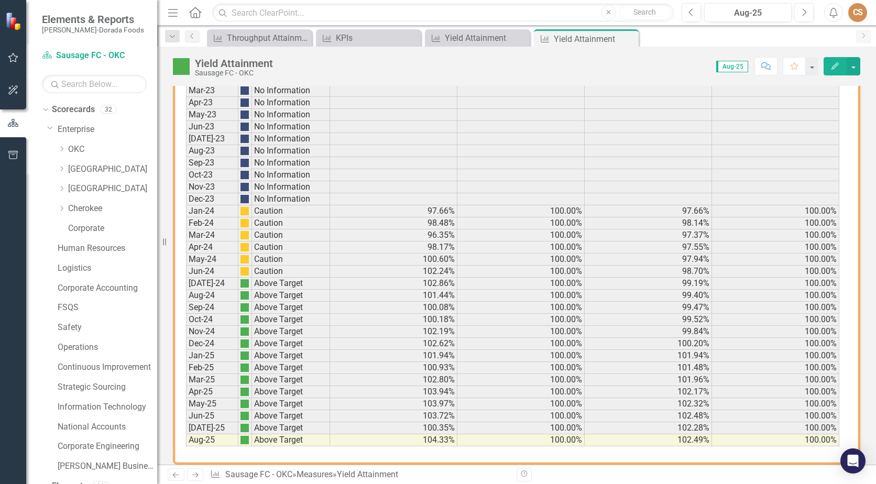
scroll to position [660, 0]
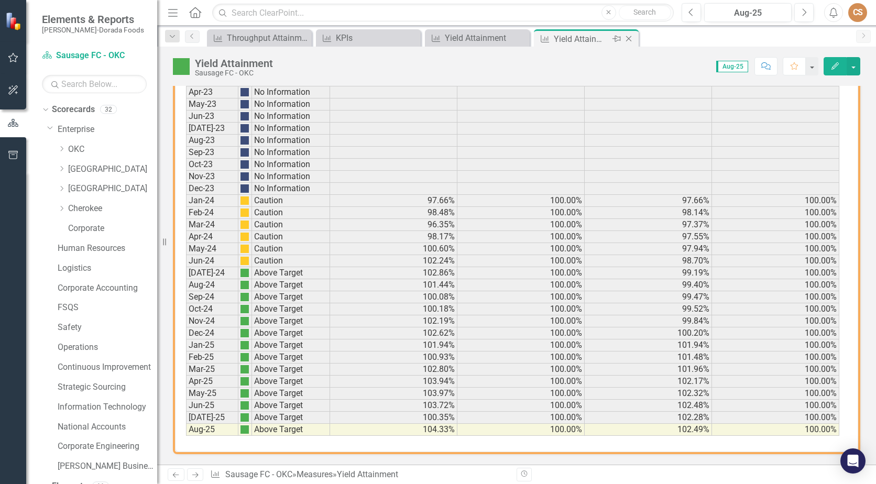
click at [632, 37] on icon "Close" at bounding box center [629, 39] width 10 height 8
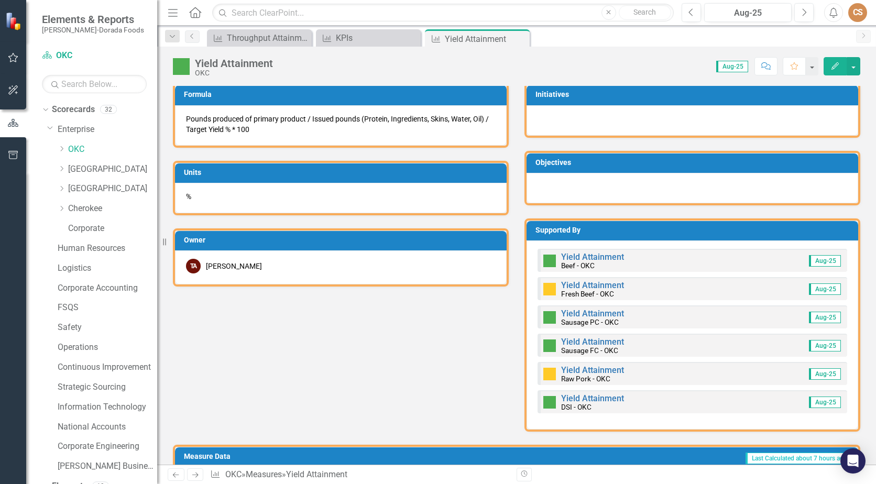
scroll to position [577, 0]
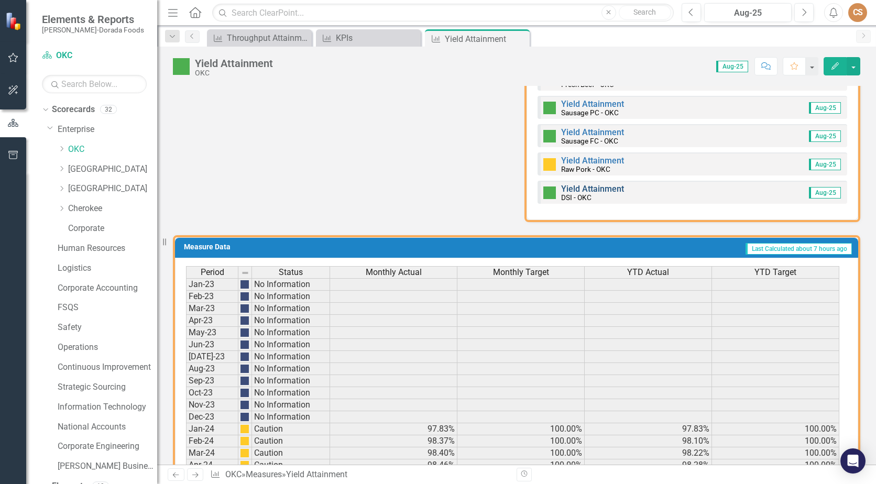
click at [588, 188] on link "Yield Attainment" at bounding box center [592, 189] width 63 height 10
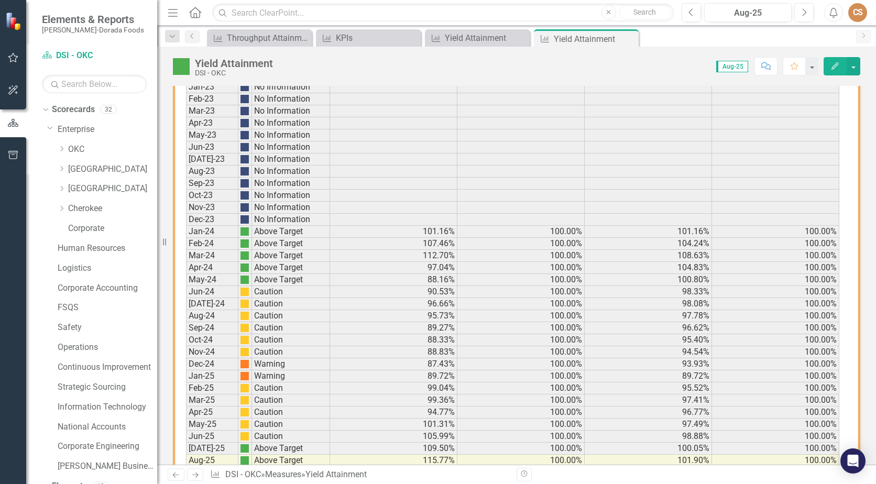
scroll to position [660, 0]
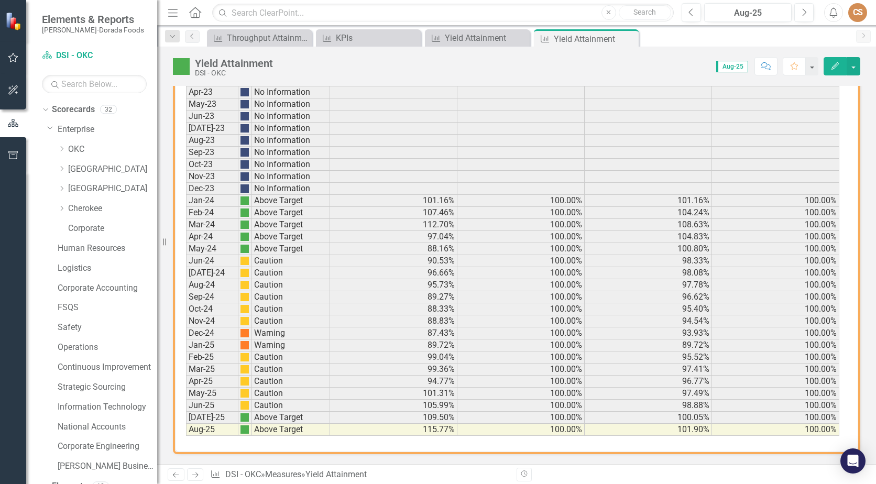
drag, startPoint x: 630, startPoint y: 39, endPoint x: 17, endPoint y: 154, distance: 623.7
click at [0, 0] on icon "Close" at bounding box center [0, 0] width 0 height 0
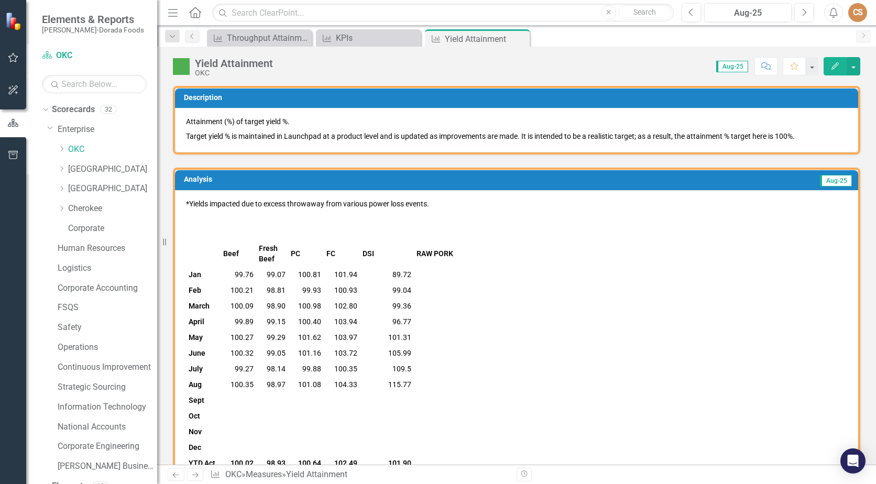
click at [0, 0] on div "Close" at bounding box center [0, 0] width 0 height 0
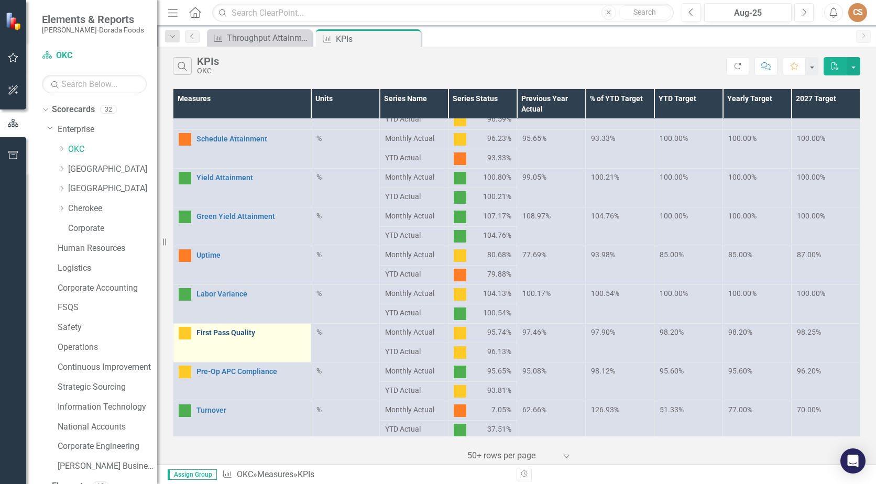
scroll to position [210, 0]
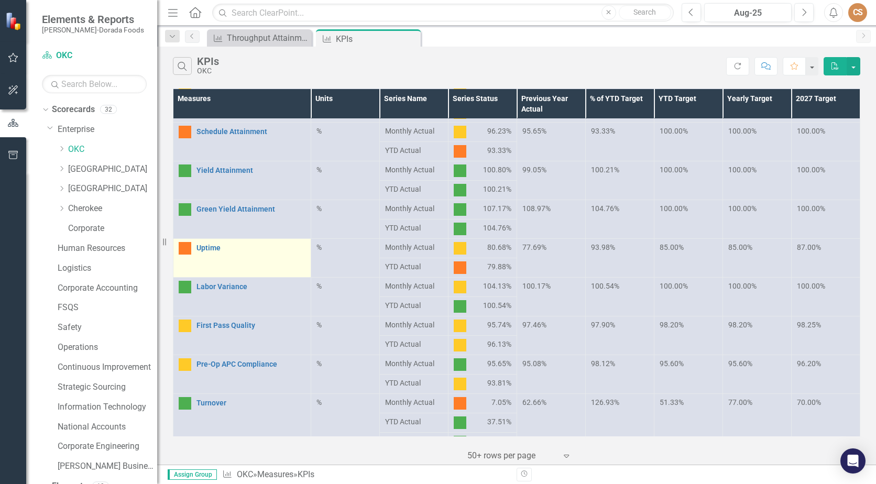
click at [214, 243] on div "Uptime" at bounding box center [242, 248] width 127 height 13
click at [216, 249] on link "Uptime" at bounding box center [251, 248] width 109 height 8
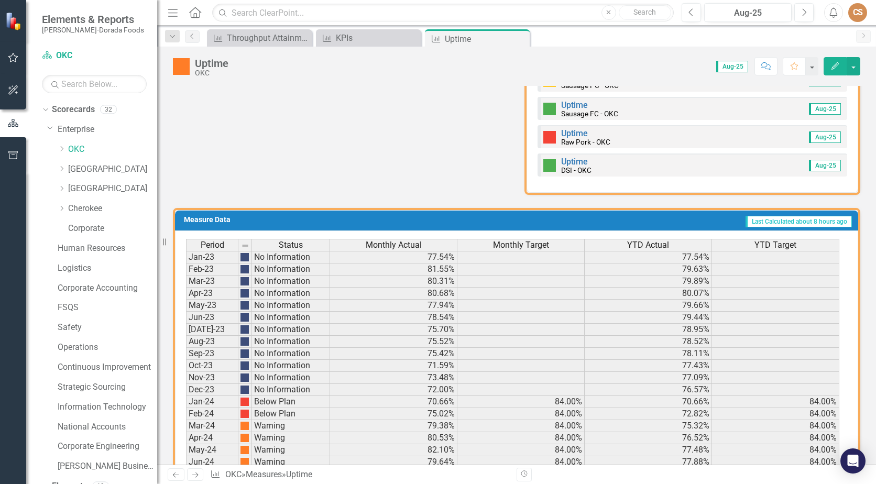
scroll to position [486, 0]
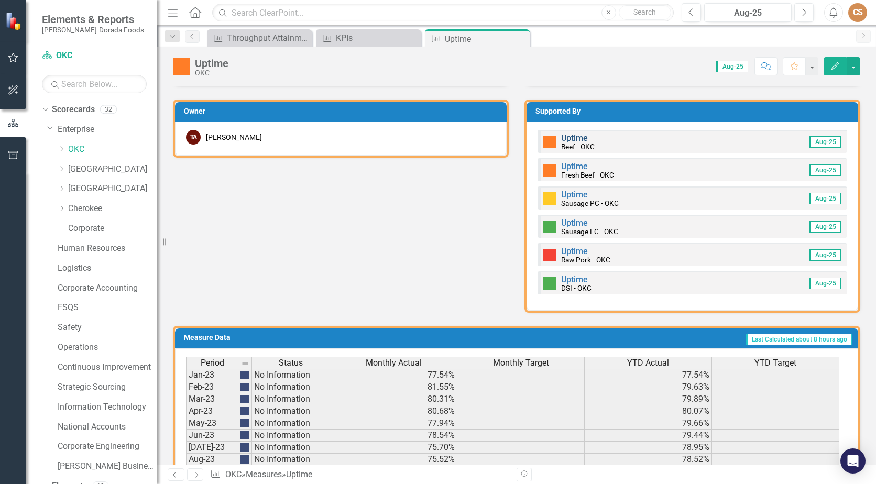
click at [569, 135] on link "Uptime" at bounding box center [574, 138] width 27 height 10
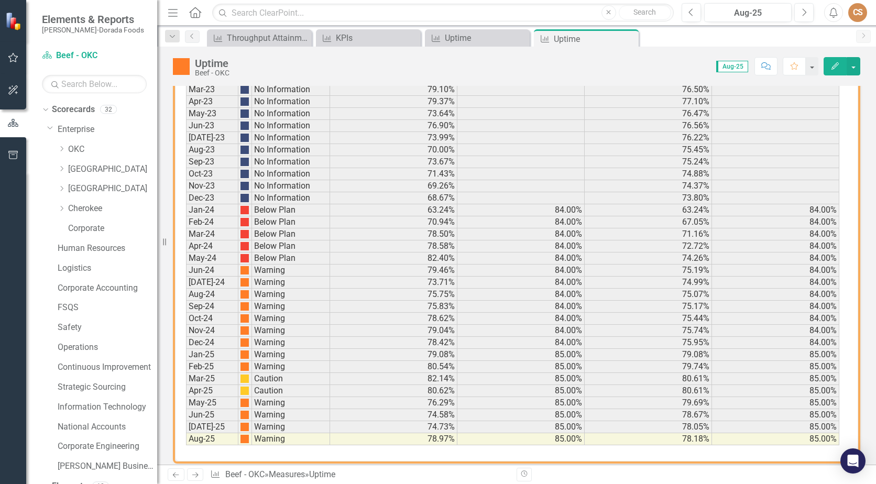
scroll to position [650, 0]
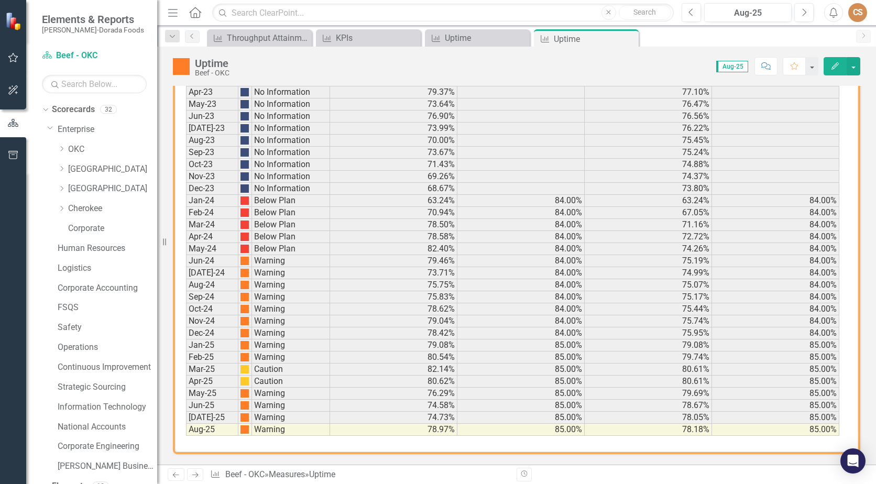
drag, startPoint x: 630, startPoint y: 37, endPoint x: 485, endPoint y: 82, distance: 152.7
click at [0, 0] on icon "Close" at bounding box center [0, 0] width 0 height 0
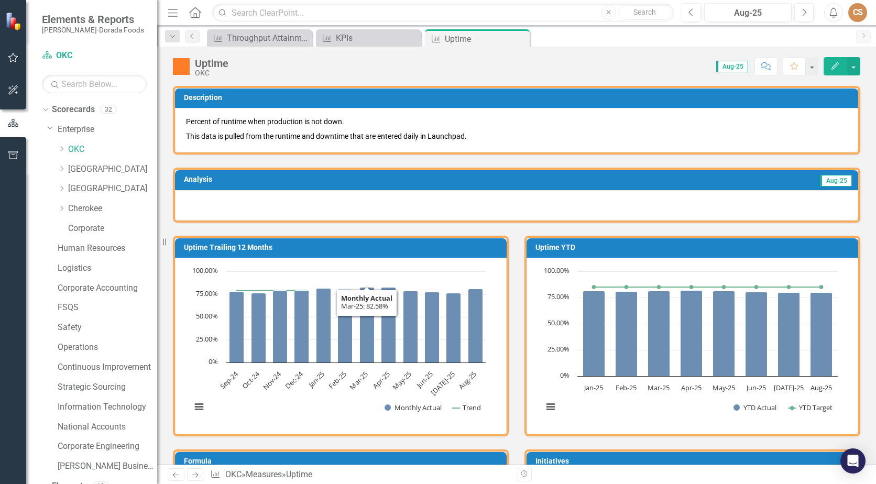
scroll to position [314, 0]
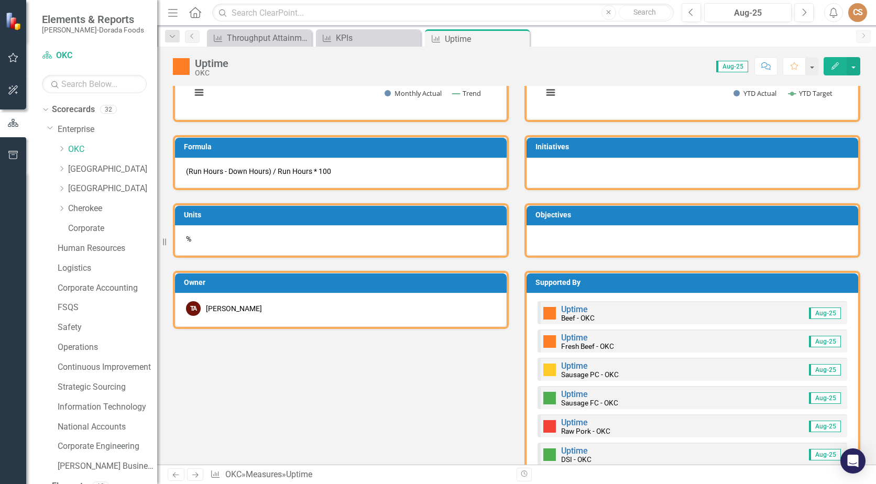
click at [577, 333] on div "Uptime Fresh Beef - OKC" at bounding box center [578, 342] width 71 height 18
click at [577, 338] on link "Uptime" at bounding box center [574, 338] width 27 height 10
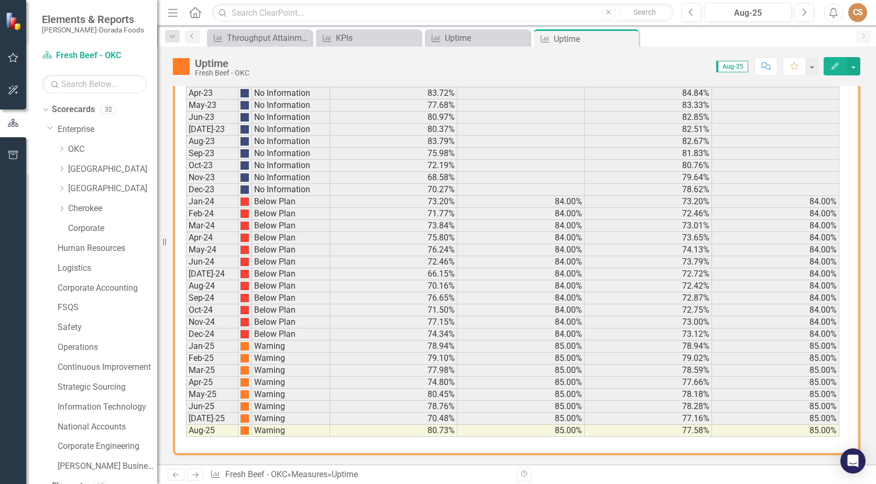
scroll to position [650, 0]
click at [632, 37] on icon "Close" at bounding box center [629, 39] width 10 height 8
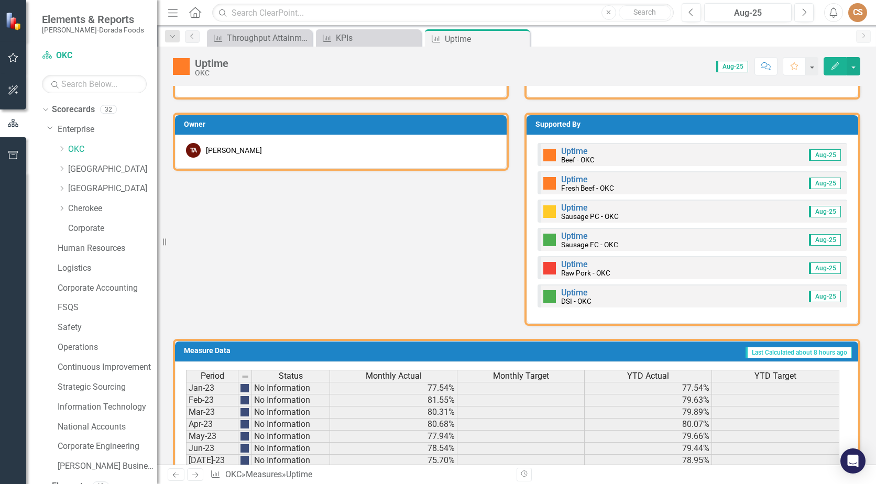
scroll to position [472, 0]
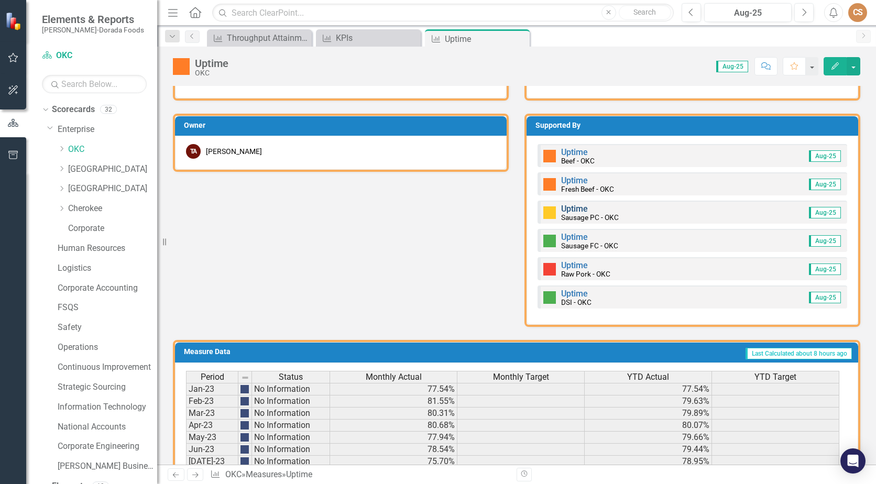
click at [572, 209] on link "Uptime" at bounding box center [574, 209] width 27 height 10
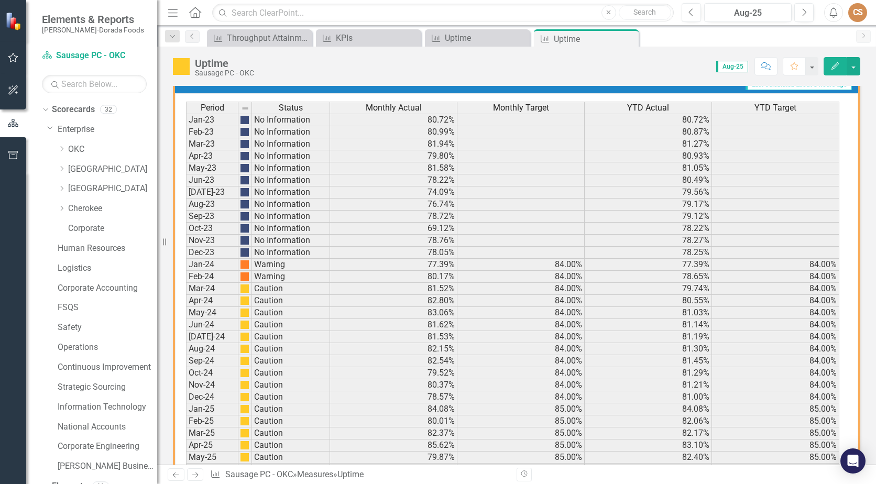
scroll to position [650, 0]
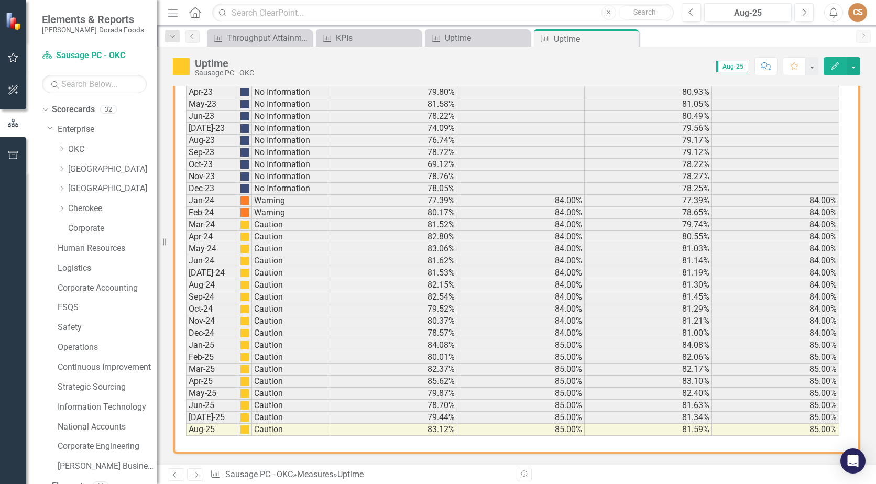
drag, startPoint x: 629, startPoint y: 38, endPoint x: 622, endPoint y: 38, distance: 6.8
click at [0, 0] on icon "Close" at bounding box center [0, 0] width 0 height 0
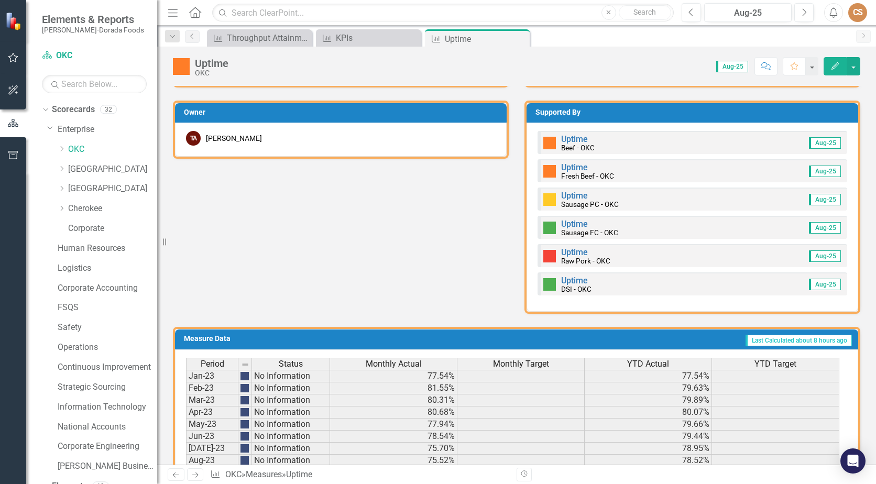
scroll to position [472, 0]
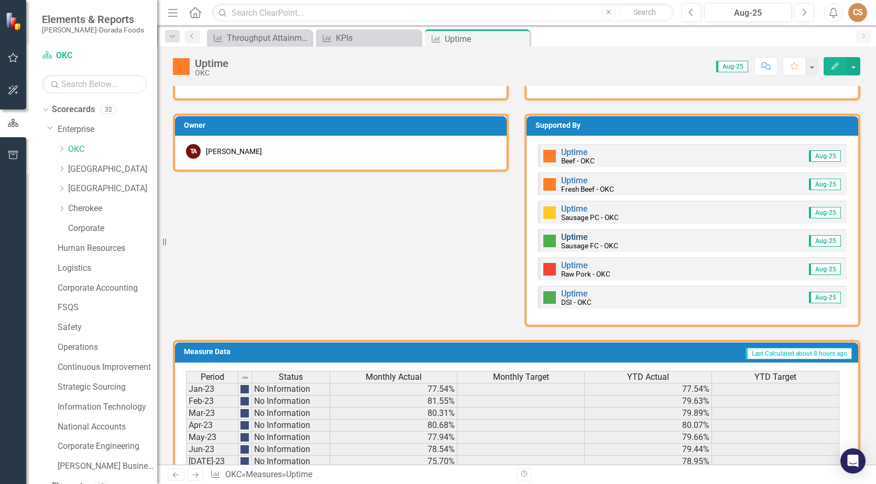
click at [574, 237] on link "Uptime" at bounding box center [574, 237] width 27 height 10
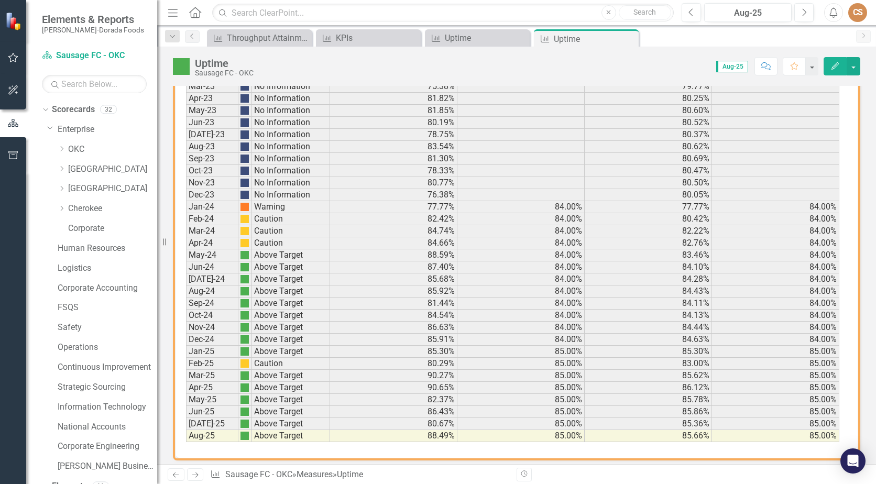
scroll to position [650, 0]
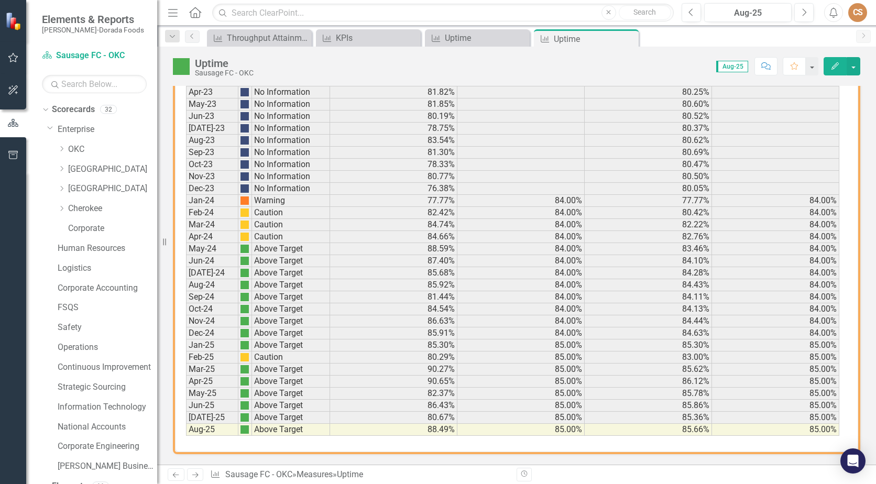
click at [0, 0] on icon "Close" at bounding box center [0, 0] width 0 height 0
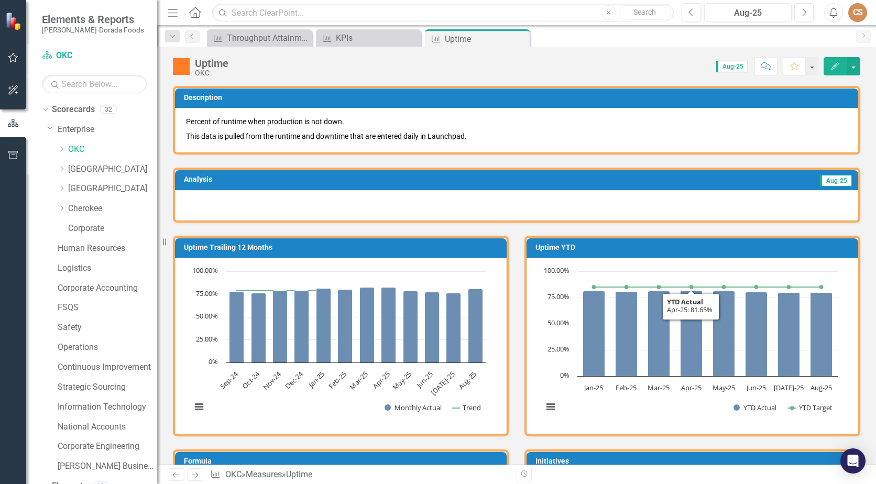
scroll to position [367, 0]
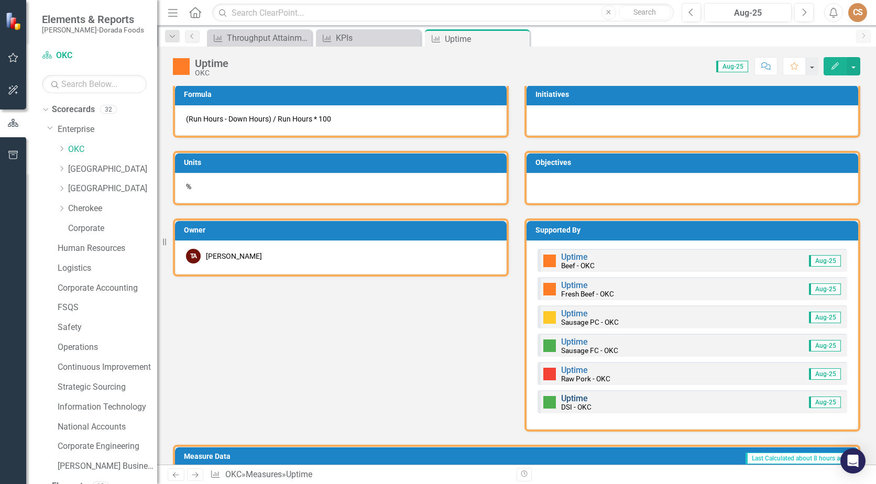
click at [566, 398] on link "Uptime" at bounding box center [574, 399] width 27 height 10
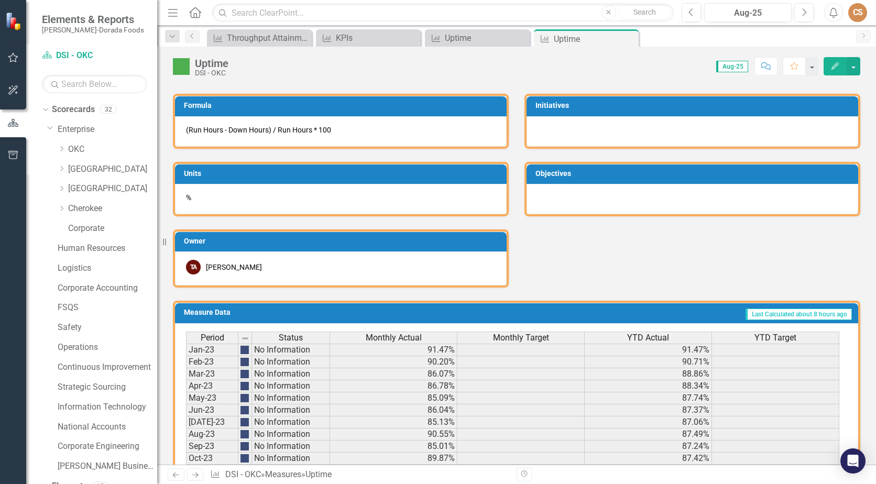
scroll to position [650, 0]
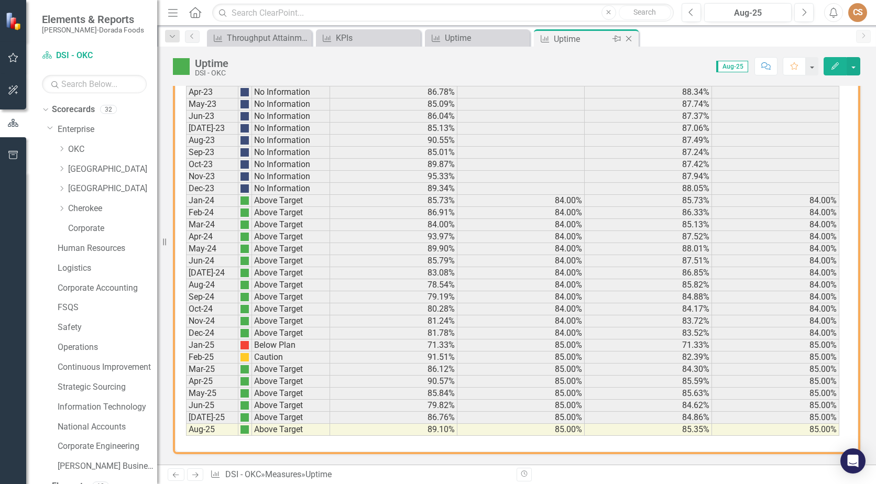
click at [632, 37] on icon "Close" at bounding box center [629, 39] width 10 height 8
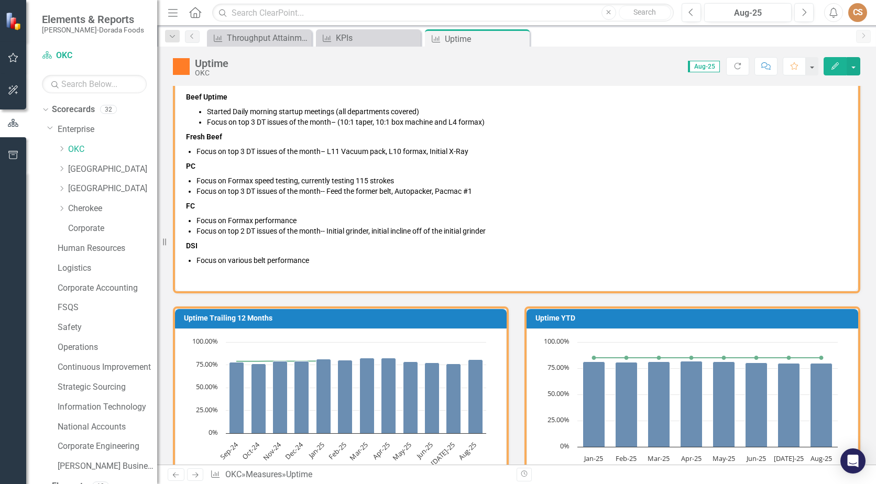
scroll to position [804, 0]
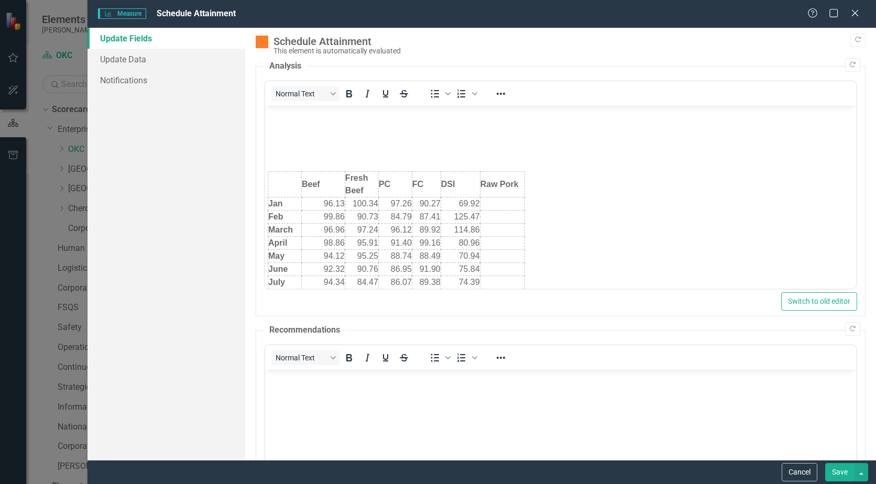
scroll to position [52, 0]
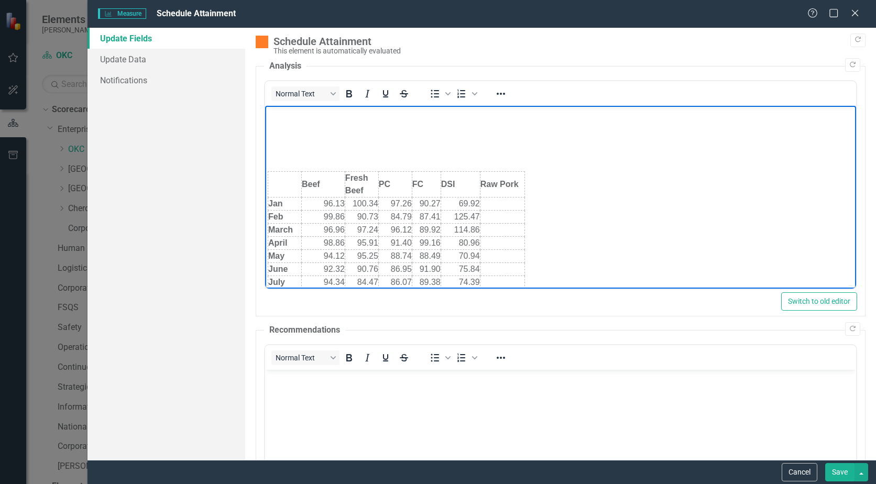
click at [307, 131] on p "Rich Text Area. Press ALT-0 for help." at bounding box center [561, 135] width 586 height 13
click at [430, 92] on icon "Bullet list" at bounding box center [435, 94] width 13 height 13
click at [509, 134] on li "rebounded in every department from electrical disruptions" at bounding box center [571, 135] width 565 height 13
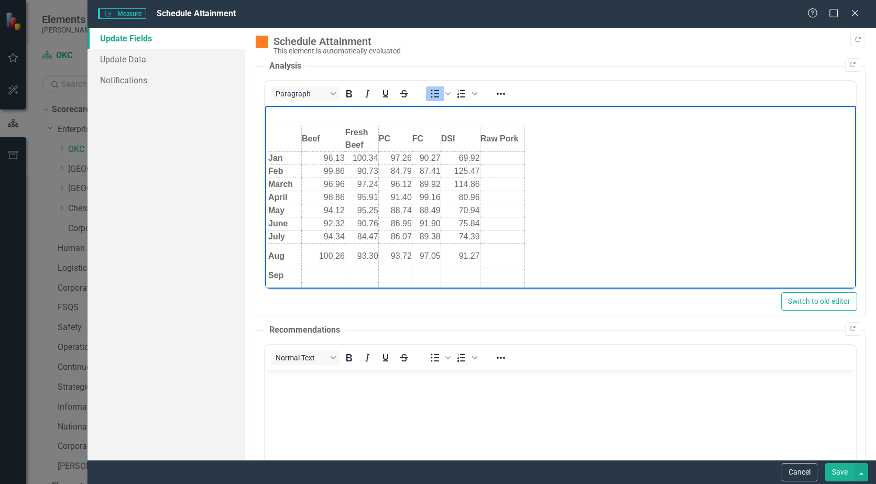
scroll to position [115, 0]
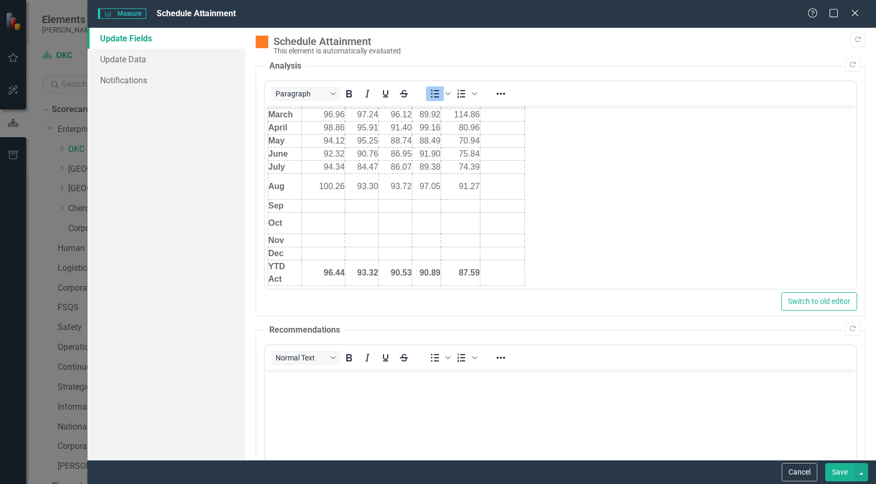
click at [831, 473] on button "Save" at bounding box center [839, 472] width 29 height 18
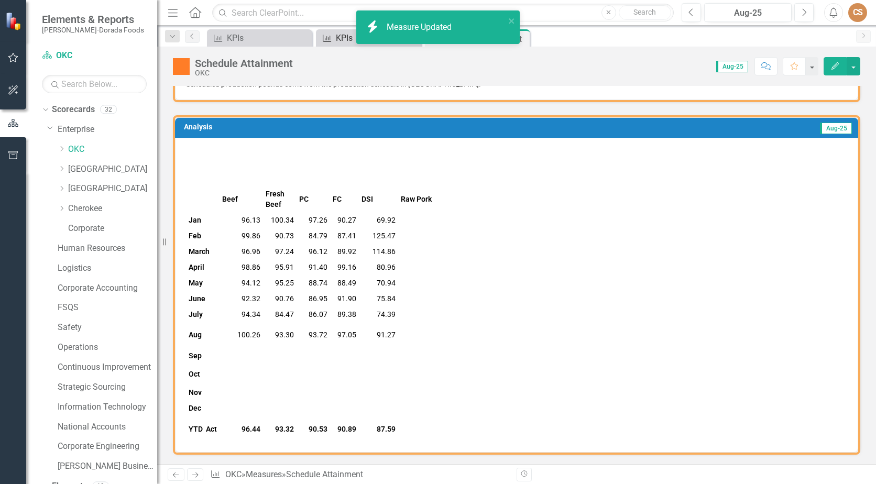
scroll to position [0, 0]
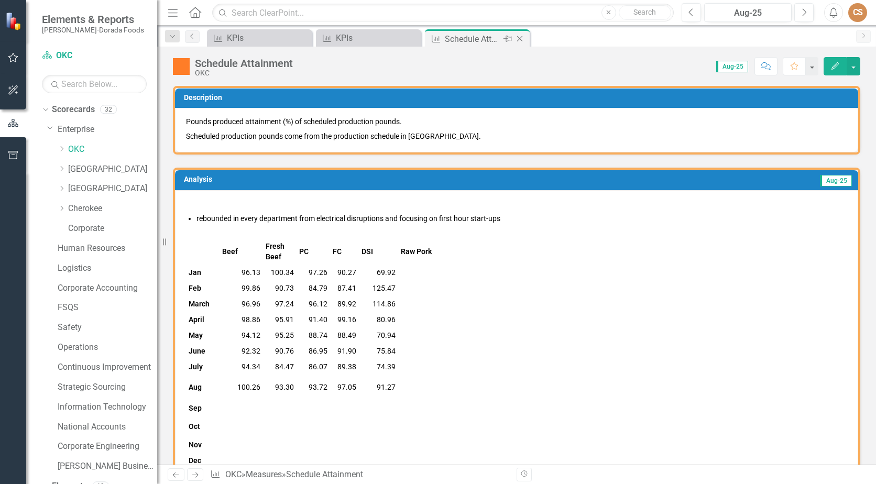
click at [521, 35] on icon "Close" at bounding box center [520, 39] width 10 height 8
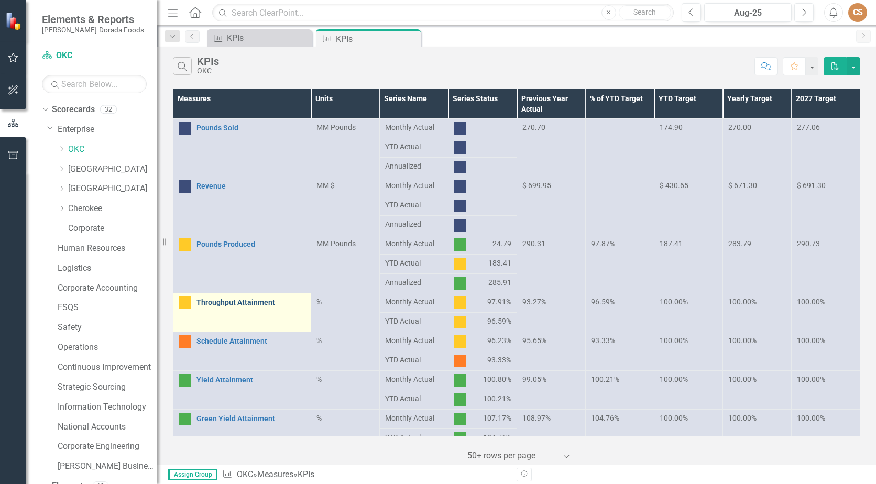
click at [251, 299] on link "Throughput Attainment" at bounding box center [251, 303] width 109 height 8
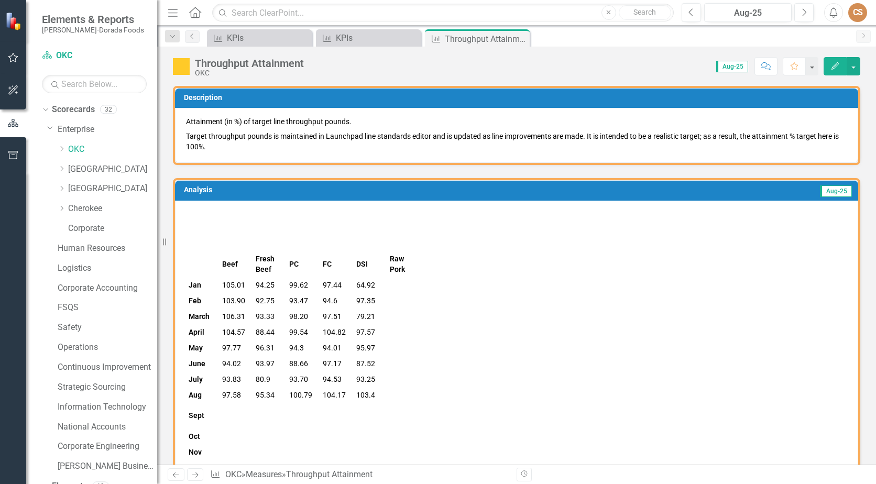
click at [829, 66] on button "Edit" at bounding box center [835, 66] width 23 height 18
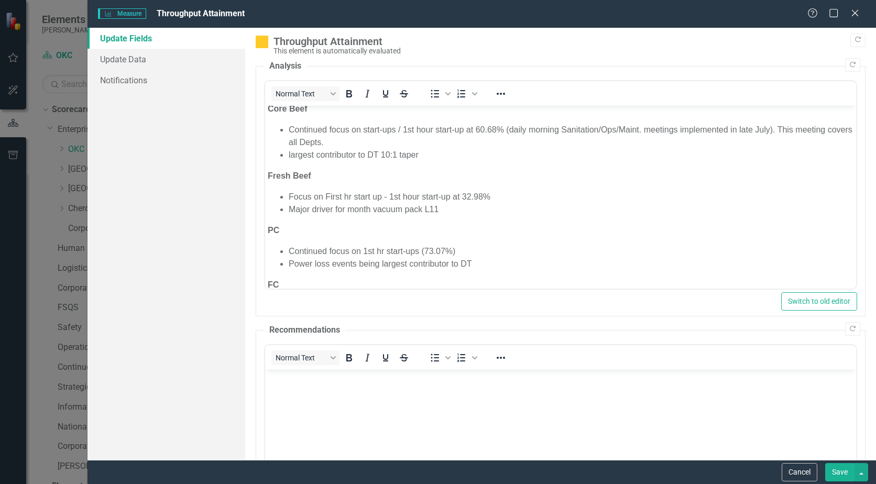
scroll to position [314, 0]
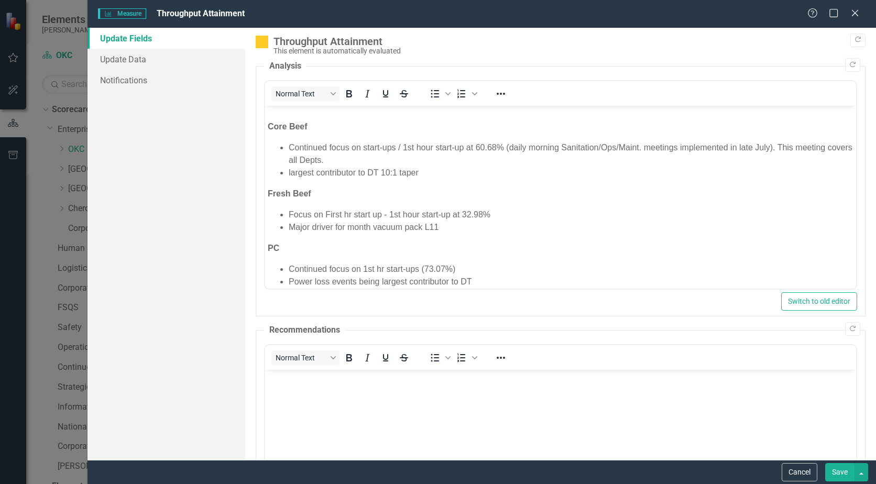
click at [498, 145] on li "Continued focus on start-ups / 1st hour start-up at 60.68% (daily morning Sanit…" at bounding box center [571, 154] width 565 height 25
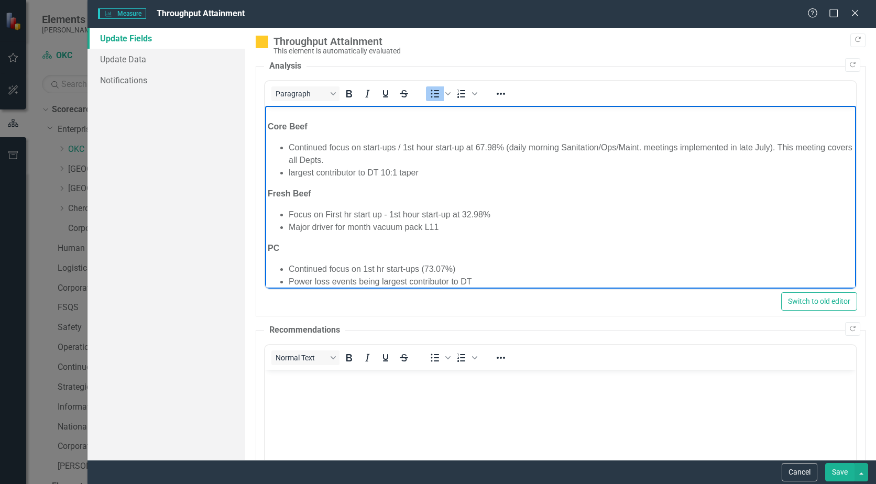
click at [773, 142] on li "Continued focus on start-ups / 1st hour start-up at 67.98% (daily morning Sanit…" at bounding box center [571, 154] width 565 height 25
click at [504, 143] on li "Continued focus on start-ups / 1st hour start-up at 67.98% (daily morning Sanit…" at bounding box center [571, 154] width 565 height 25
click at [518, 146] on li "Continued focus on start-ups / 1st hour start-up at 67.98% (7% increase) (daily…" at bounding box center [571, 154] width 565 height 25
click at [481, 212] on li "Focus on First hr start up - 1st hour start-up at 32.98%" at bounding box center [571, 215] width 565 height 13
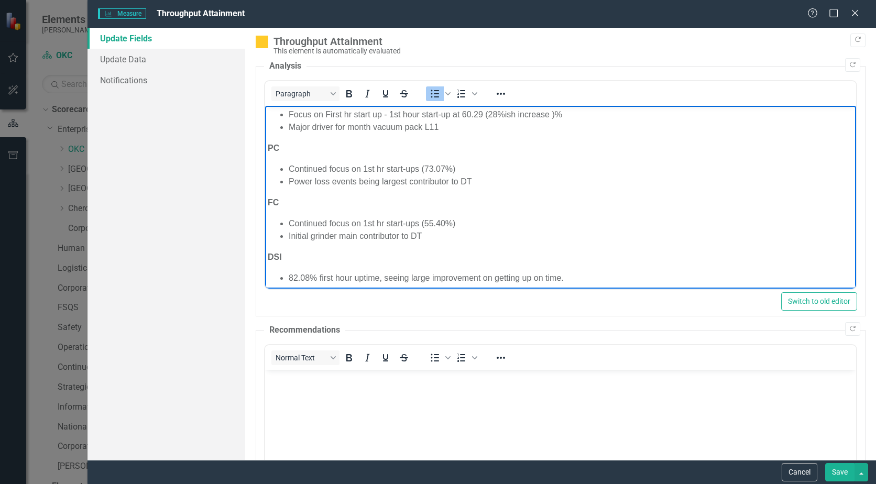
scroll to position [419, 0]
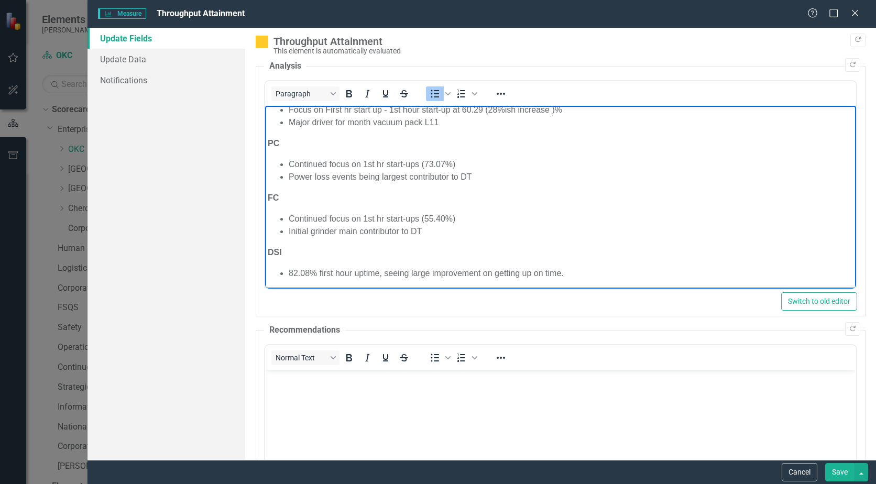
drag, startPoint x: 445, startPoint y: 164, endPoint x: 477, endPoint y: 153, distance: 34.3
click at [445, 164] on li "Continued focus on 1st hr start-ups (73.07%)" at bounding box center [571, 164] width 565 height 13
click at [443, 215] on li "Continued focus on 1st hr start-ups (55.40%)" at bounding box center [571, 219] width 565 height 13
click at [466, 215] on li "Continued focus on 1st hr start-ups 73.23% (" at bounding box center [571, 219] width 565 height 13
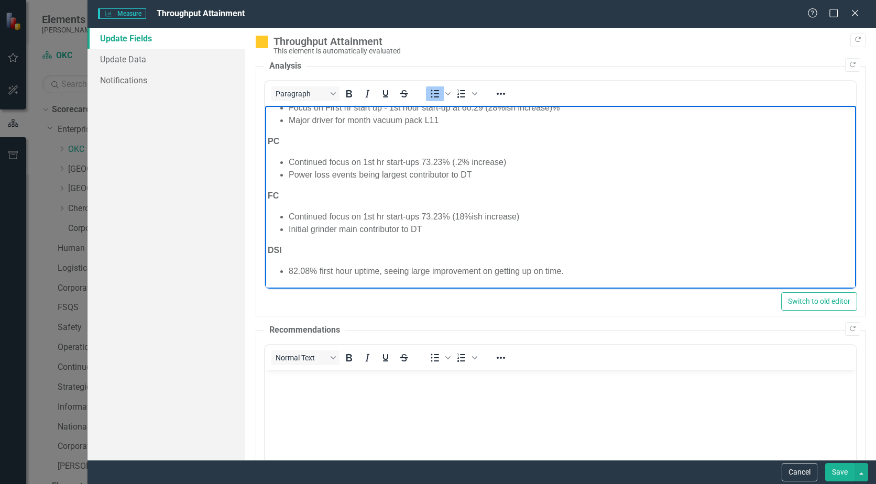
click at [569, 272] on li "82.08% first hour uptime, seeing large improvement on getting up on time." at bounding box center [571, 271] width 565 height 13
drag, startPoint x: 576, startPoint y: 267, endPoint x: 276, endPoint y: 270, distance: 300.3
click at [276, 270] on ul "82.08% first hour uptime, seeing large improvement on getting up on time." at bounding box center [561, 271] width 586 height 13
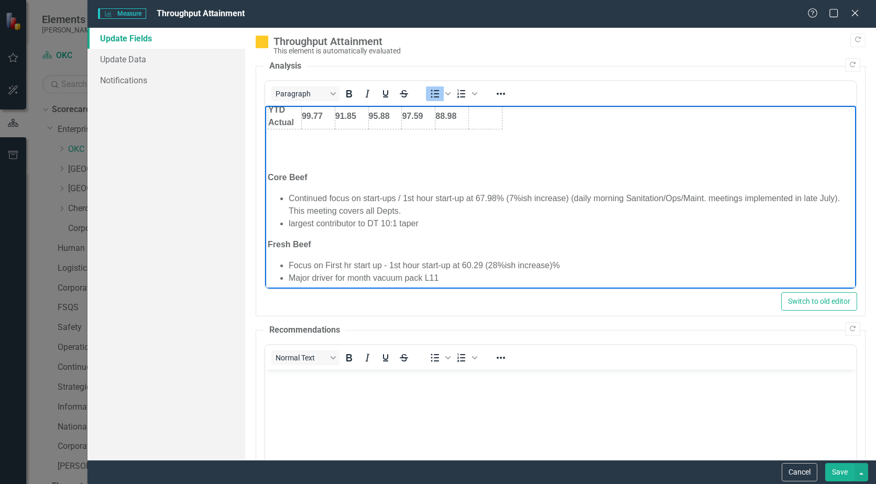
scroll to position [264, 0]
click at [429, 225] on li "largest contributor to DT 10:1 taper" at bounding box center [571, 223] width 565 height 13
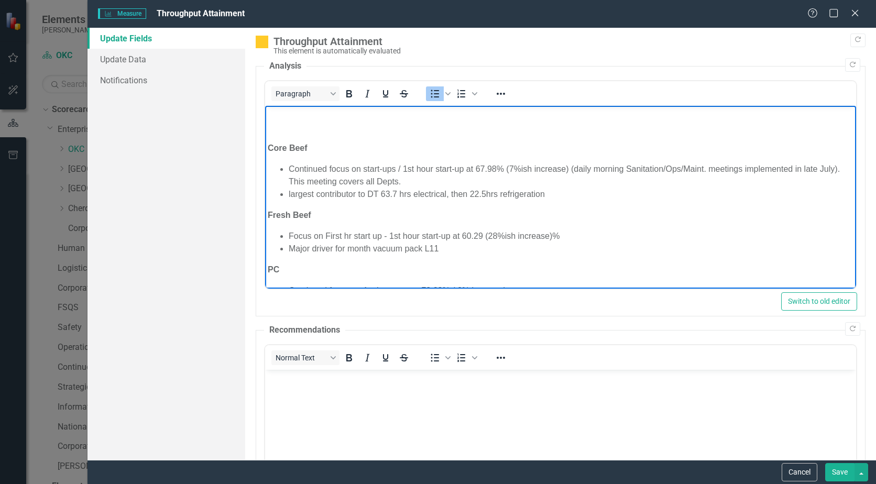
scroll to position [317, 0]
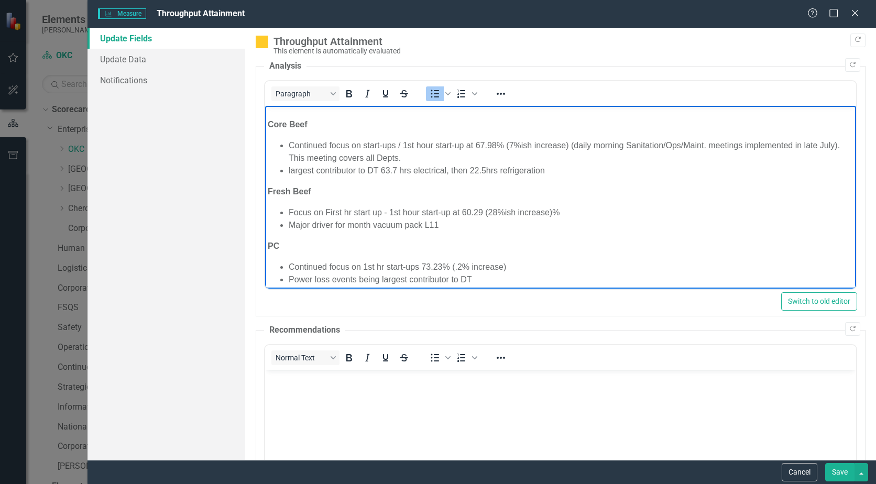
click at [443, 224] on li "Major driver for month vacuum pack L11" at bounding box center [571, 225] width 565 height 13
click at [439, 227] on li "Major driver for month vacuum pack L10 & interleaver line 11" at bounding box center [571, 225] width 565 height 13
drag, startPoint x: 505, startPoint y: 224, endPoint x: 486, endPoint y: 214, distance: 20.9
click at [486, 214] on li "Focus on First hr start up - 1st hour start-up at 60.29 (28%ish increase)%" at bounding box center [571, 212] width 565 height 13
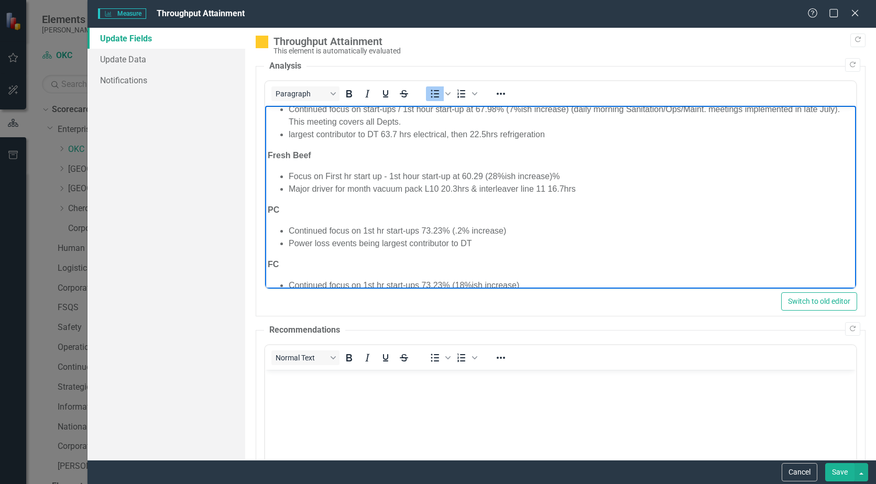
scroll to position [369, 0]
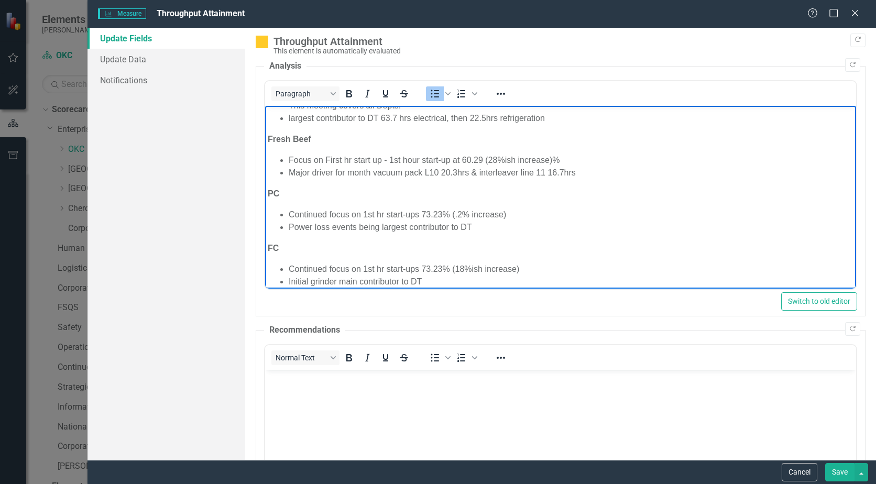
click at [478, 228] on li "Power loss events being largest contributor to DT" at bounding box center [571, 227] width 565 height 13
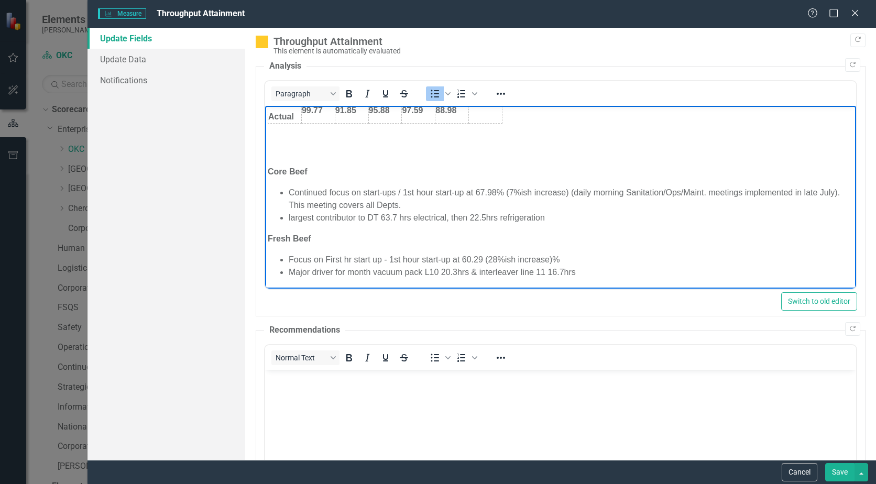
scroll to position [264, 0]
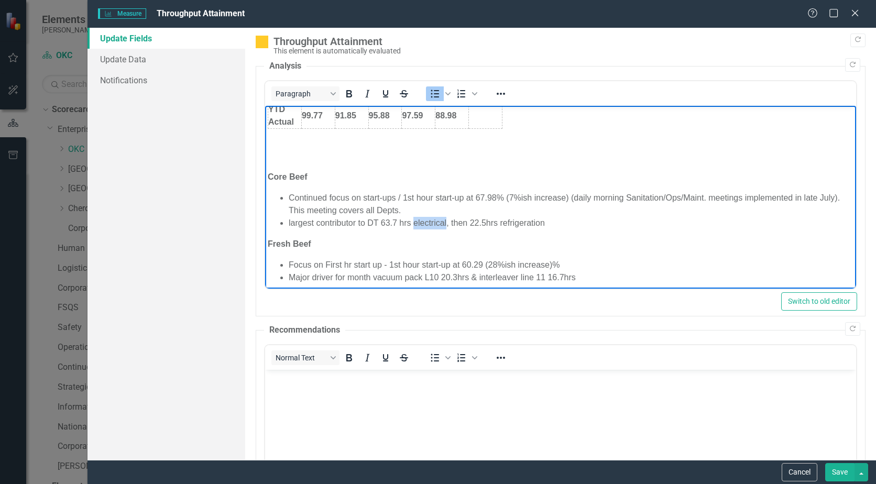
drag, startPoint x: 415, startPoint y: 223, endPoint x: 447, endPoint y: 221, distance: 32.0
click at [447, 221] on li "largest contributor to DT 63.7 hrs electrical, then 22.5hrs refrigeration" at bounding box center [571, 223] width 565 height 13
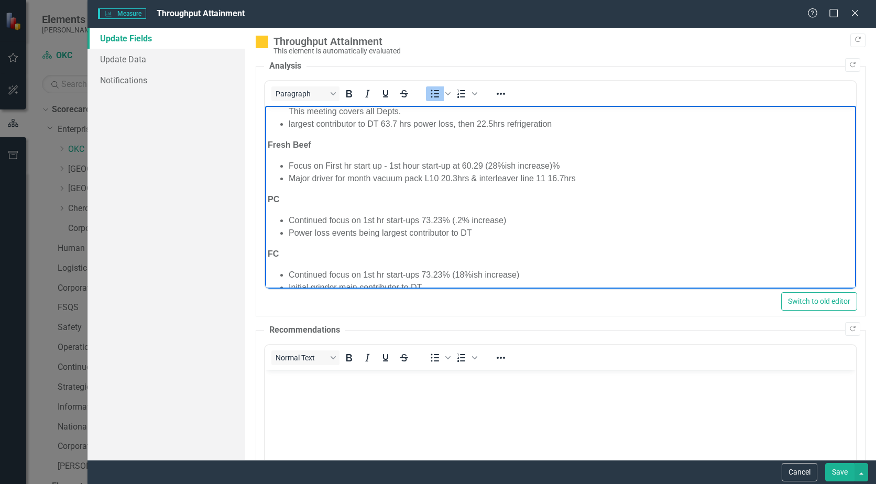
scroll to position [369, 0]
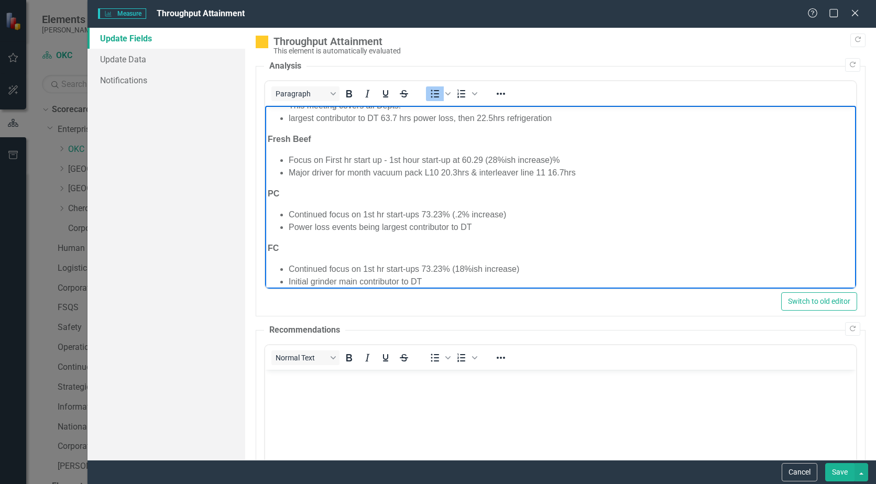
click at [475, 229] on li "Power loss events being largest contributor to DT" at bounding box center [571, 227] width 565 height 13
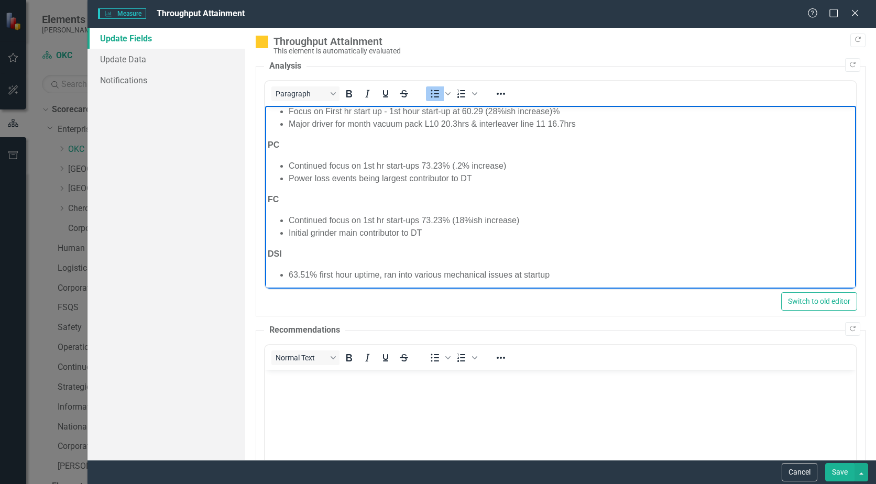
scroll to position [421, 0]
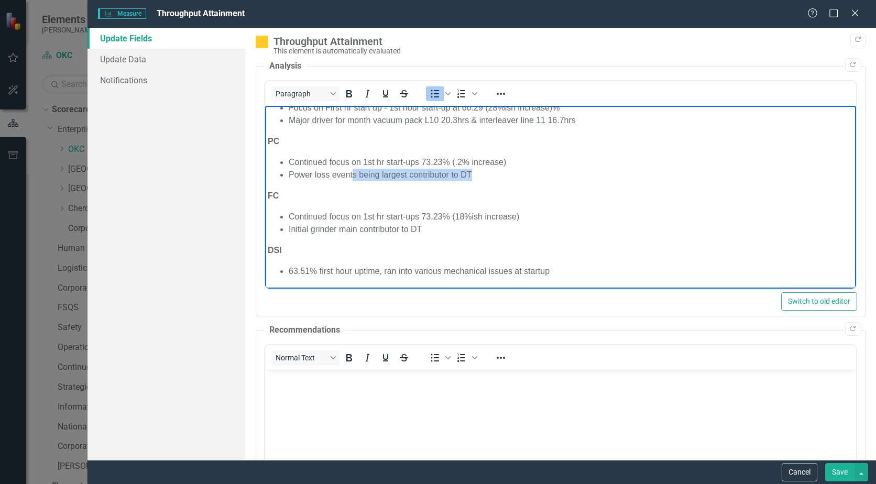
drag, startPoint x: 474, startPoint y: 172, endPoint x: 351, endPoint y: 180, distance: 122.9
click at [351, 180] on li "Power loss events being largest contributor to DT" at bounding box center [571, 175] width 565 height 13
click at [292, 174] on li "Power loss events 37hrs, autopacker" at bounding box center [571, 175] width 565 height 13
click at [285, 174] on ul "Continued focus on 1st hr start-ups 73.23% (.2% increase) Power loss events 37h…" at bounding box center [561, 168] width 586 height 25
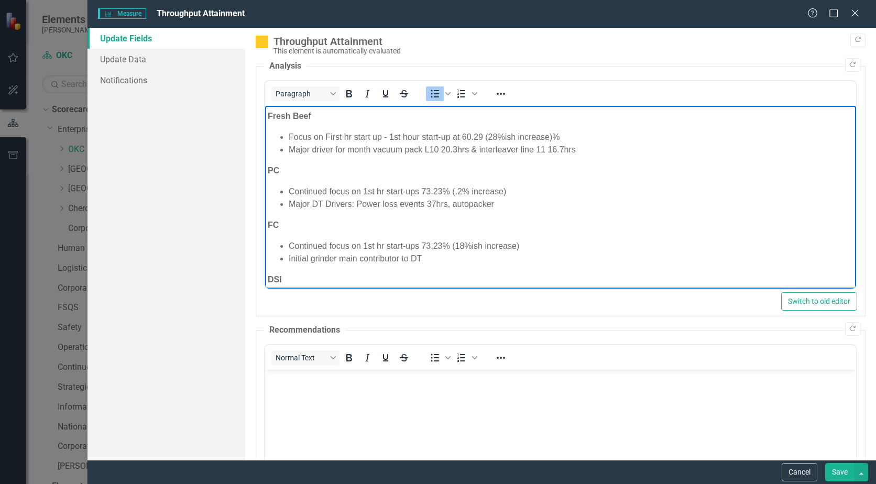
scroll to position [369, 0]
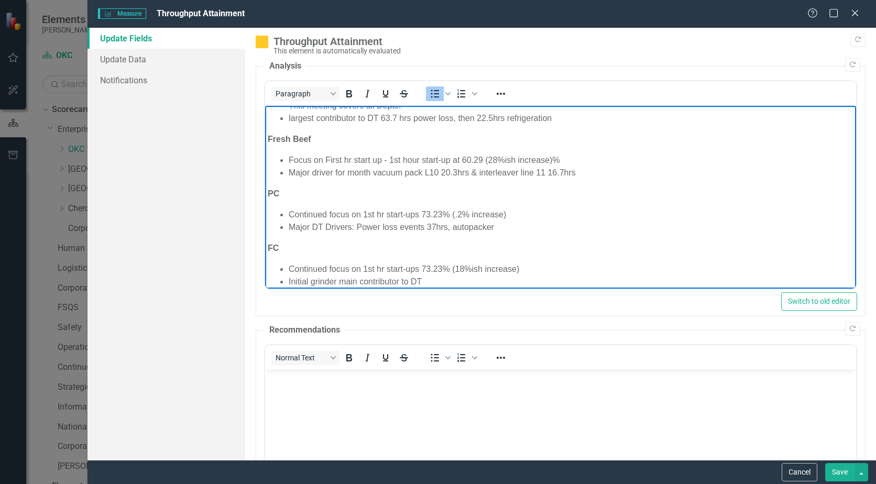
click at [311, 173] on li "Major driver for month vacuum pack L10 20.3hrs & interleaver line 11 16.7hrs" at bounding box center [571, 173] width 565 height 13
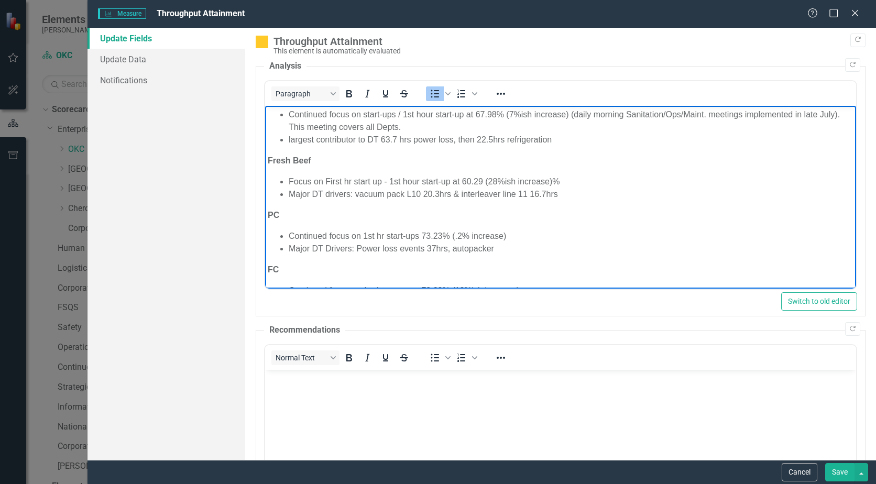
scroll to position [317, 0]
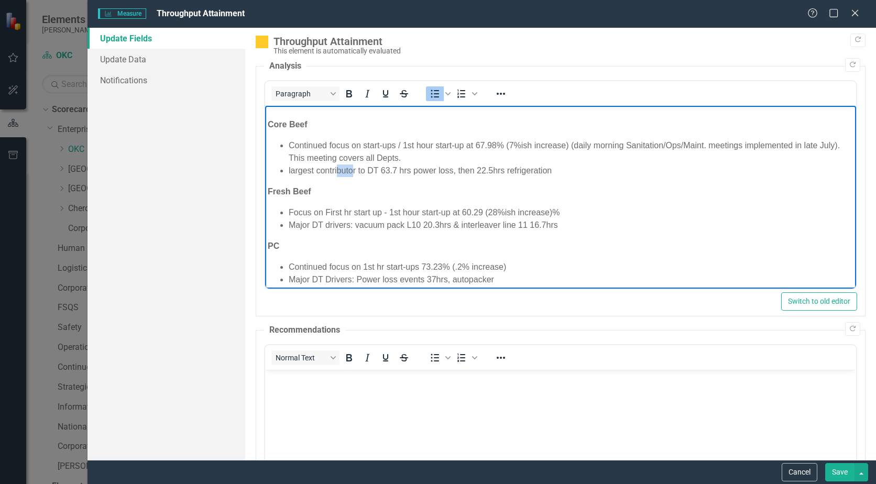
drag, startPoint x: 352, startPoint y: 172, endPoint x: 336, endPoint y: 172, distance: 16.2
click at [336, 172] on li "largest contributor to DT 63.7 hrs power loss, then 22.5hrs refrigeration" at bounding box center [571, 171] width 565 height 13
drag, startPoint x: 361, startPoint y: 169, endPoint x: 285, endPoint y: 170, distance: 76.5
click at [285, 170] on ul "Continued focus on start-ups / 1st hour start-up at 67.98% (7%ish increase) (da…" at bounding box center [561, 158] width 586 height 38
drag, startPoint x: 387, startPoint y: 168, endPoint x: 354, endPoint y: 167, distance: 33.0
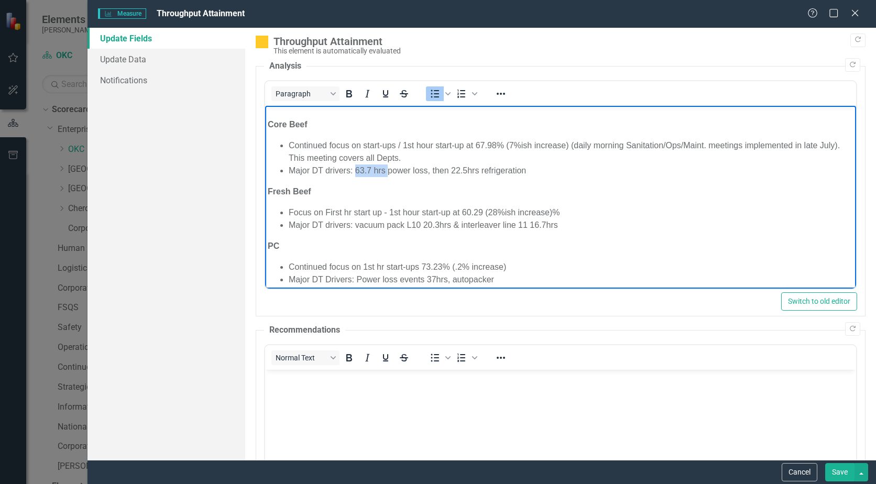
click at [354, 167] on li "Major DT drivers: 63.7 hrs power loss, then 22.5hrs refrigeration" at bounding box center [571, 171] width 565 height 13
click at [393, 168] on li "Major DT drivers: power loss, then 22.5hrs refrigeration" at bounding box center [571, 171] width 565 height 13
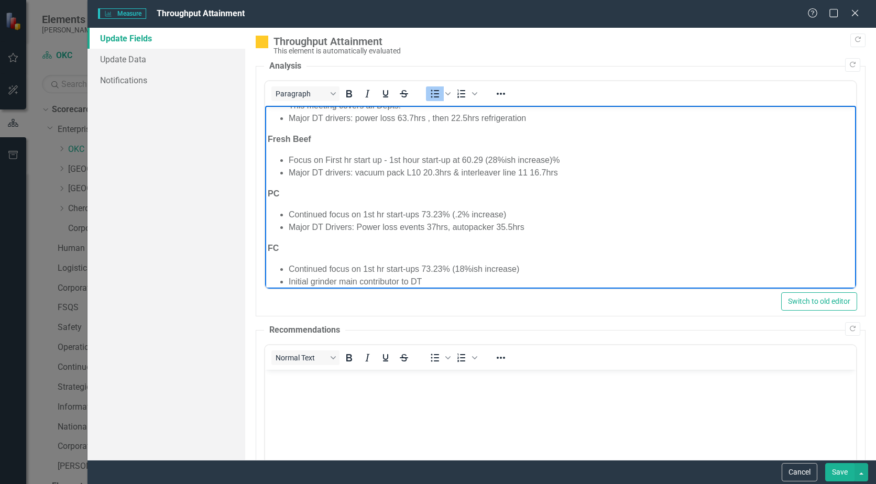
scroll to position [421, 0]
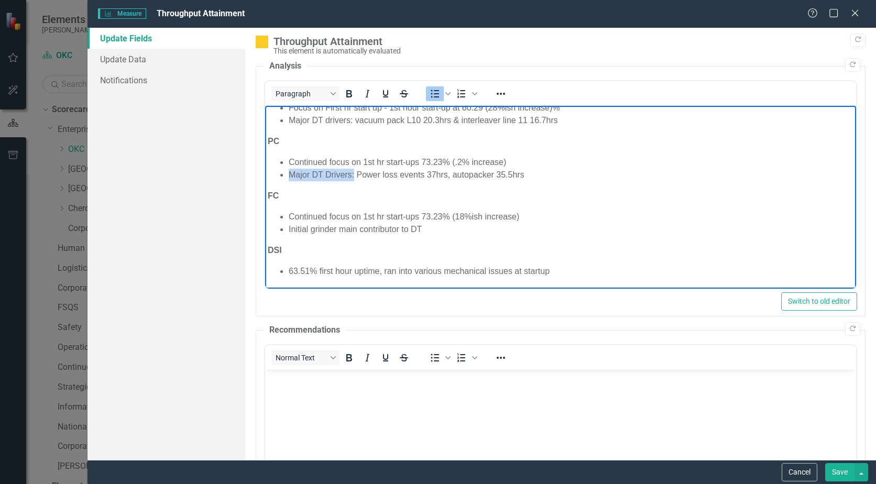
drag, startPoint x: 354, startPoint y: 174, endPoint x: 289, endPoint y: 170, distance: 65.1
click at [289, 170] on li "Major DT Drivers: Power loss events 37hrs, autopacker 35.5hrs" at bounding box center [571, 175] width 565 height 13
copy li "Major DT Drivers:"
drag, startPoint x: 430, startPoint y: 229, endPoint x: 289, endPoint y: 231, distance: 141.5
click at [289, 231] on li "Initial grinder main contributor to DT" at bounding box center [571, 229] width 565 height 13
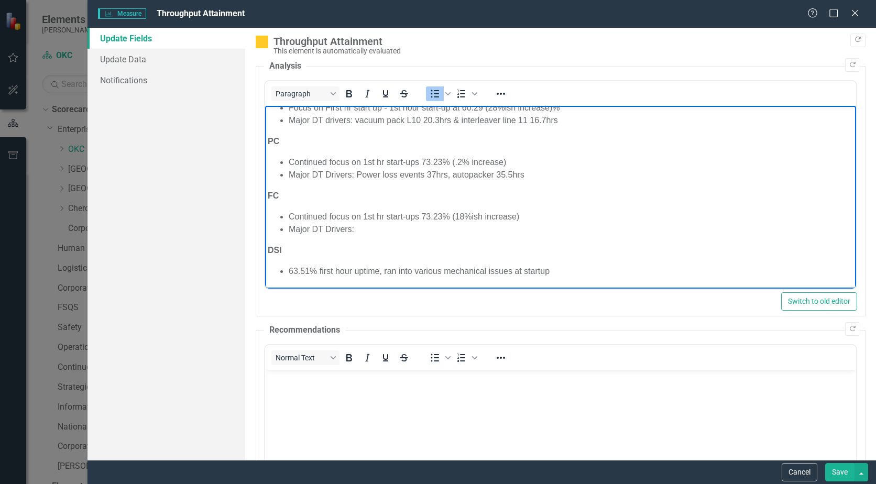
click at [405, 231] on li "Major DT Drivers:" at bounding box center [571, 229] width 565 height 13
drag, startPoint x: 514, startPoint y: 230, endPoint x: 425, endPoint y: 231, distance: 88.6
click at [425, 231] on li "Major DT Drivers: power loss 10.3hrs, refrigeration 4.3hrs" at bounding box center [571, 229] width 565 height 13
click at [839, 464] on button "Save" at bounding box center [839, 472] width 29 height 18
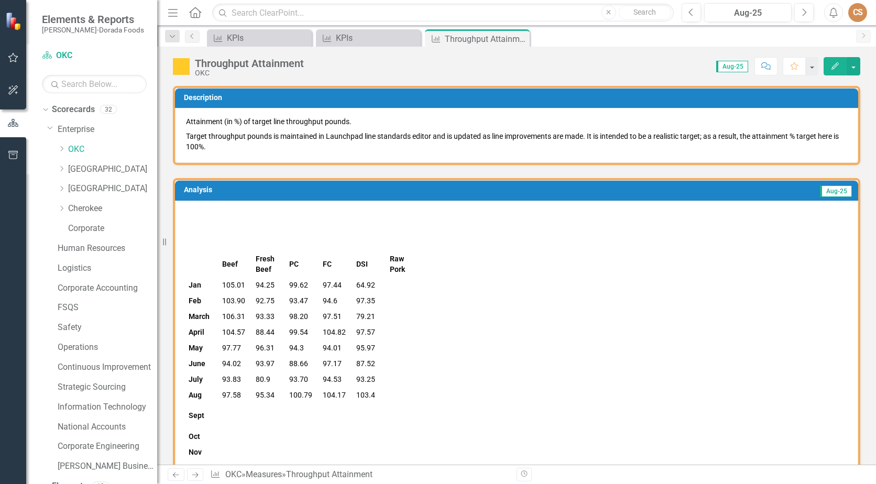
click at [521, 35] on div "icon.bolt Measure Updated" at bounding box center [438, 31] width 168 height 46
click at [521, 39] on icon "Close" at bounding box center [520, 39] width 10 height 8
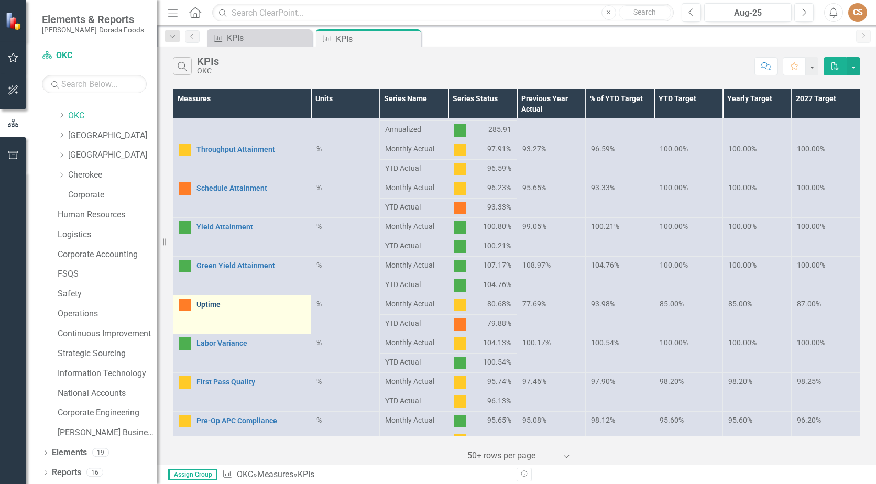
scroll to position [157, 0]
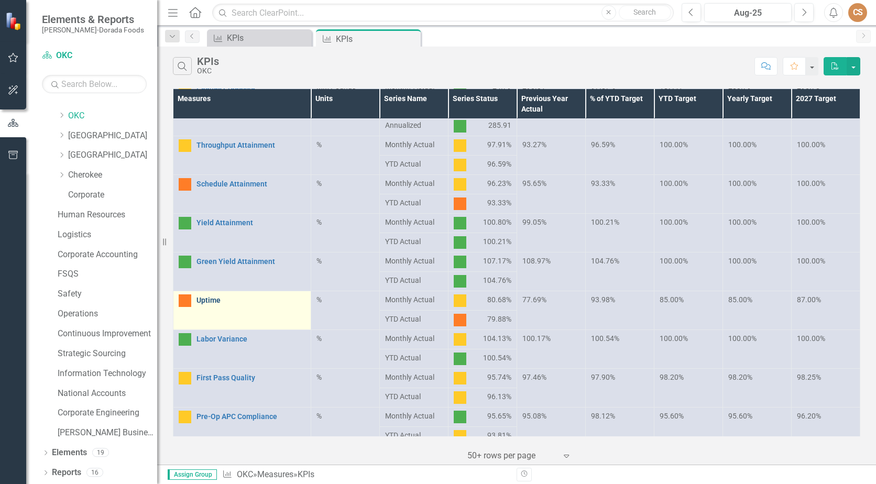
click at [213, 300] on link "Uptime" at bounding box center [251, 301] width 109 height 8
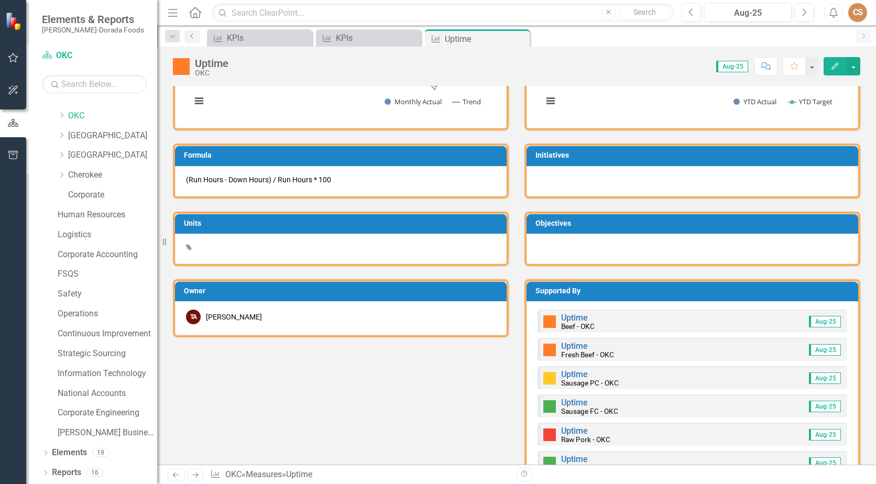
scroll to position [314, 0]
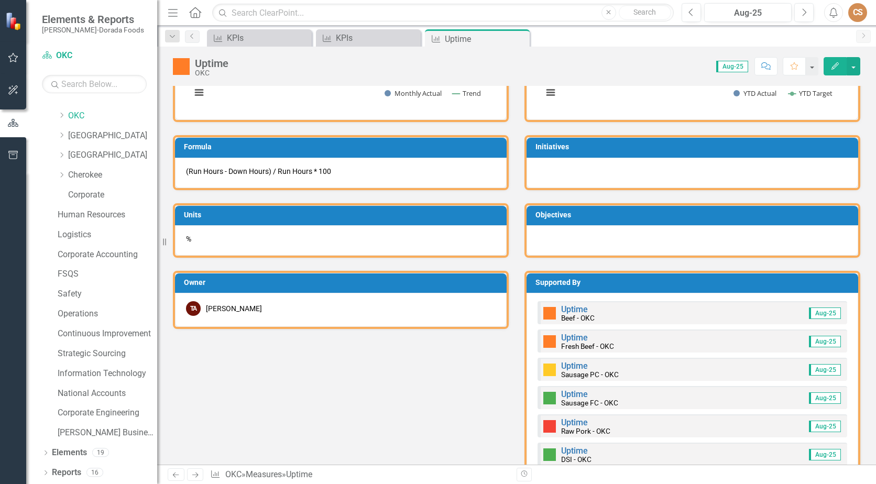
click at [831, 67] on icon "Edit" at bounding box center [835, 65] width 9 height 7
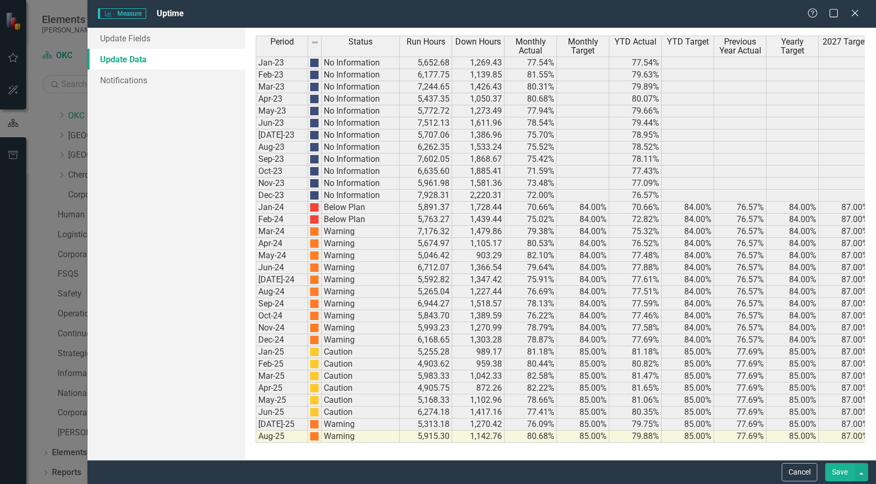
scroll to position [0, 0]
click at [139, 42] on link "Update Fields" at bounding box center [167, 38] width 158 height 21
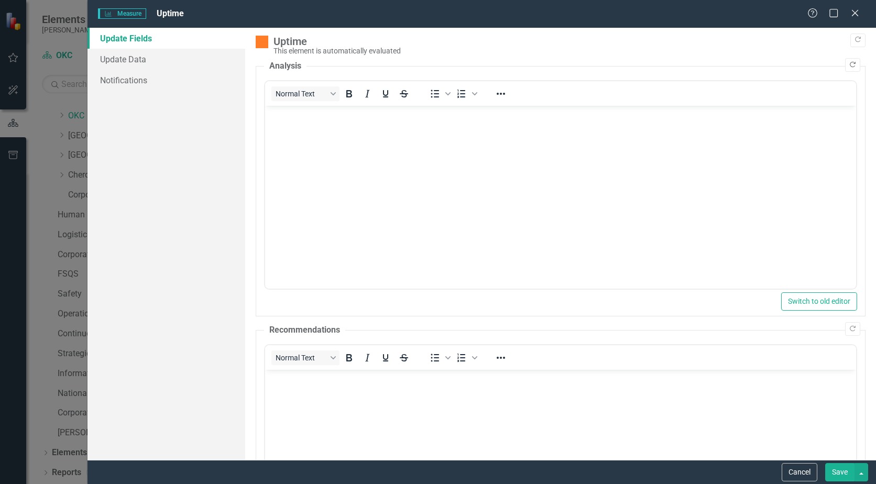
click at [849, 66] on icon "Copy Forward" at bounding box center [853, 65] width 8 height 6
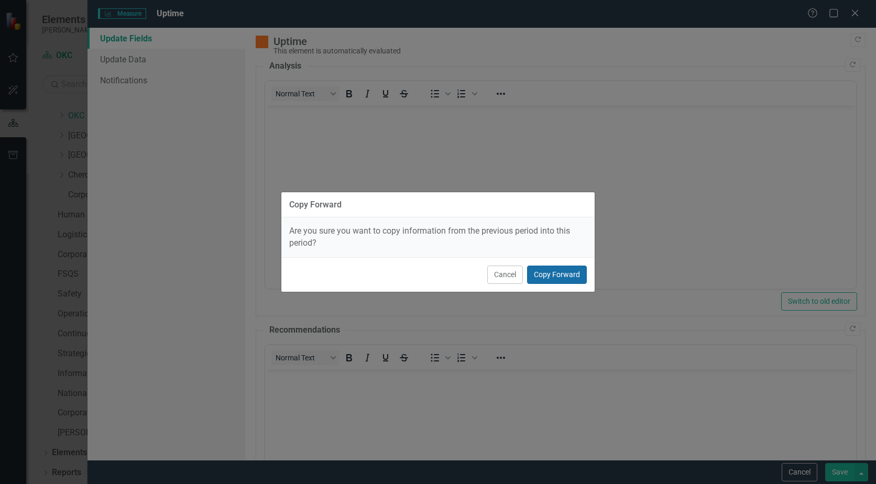
click at [561, 272] on button "Copy Forward" at bounding box center [557, 275] width 60 height 18
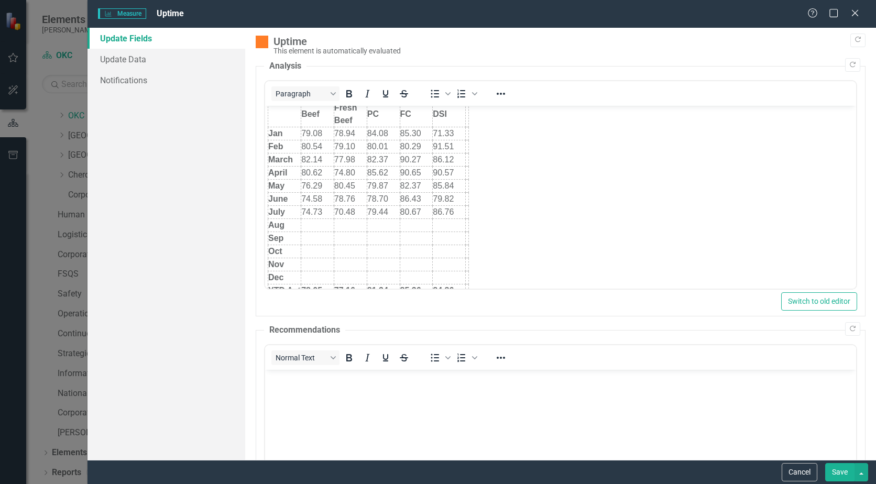
scroll to position [52, 0]
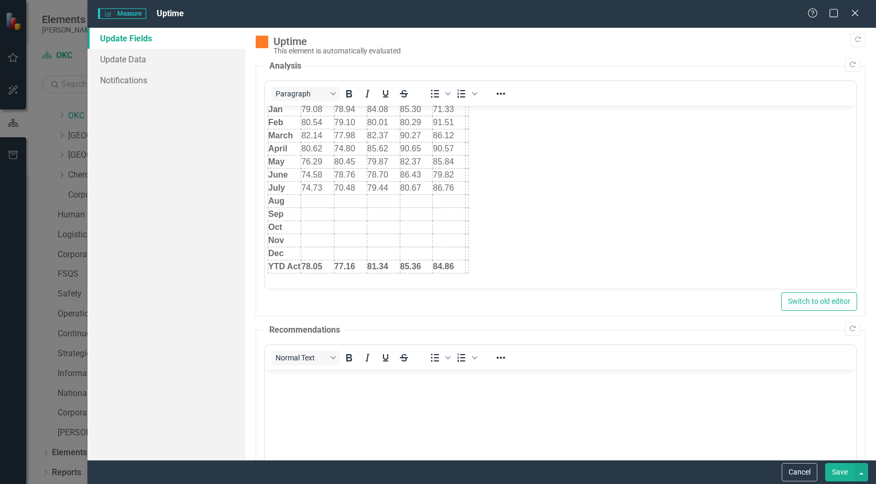
click at [310, 201] on td "Rich Text Area. Press ALT-0 for help." at bounding box center [317, 201] width 33 height 13
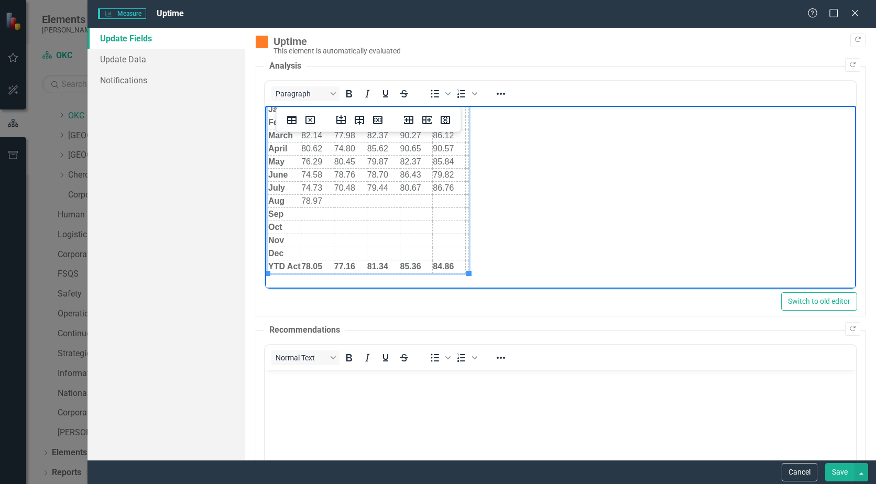
click at [324, 265] on td "78.05" at bounding box center [317, 266] width 33 height 13
click at [343, 200] on td "Rich Text Area. Press ALT-0 for help." at bounding box center [350, 201] width 33 height 13
click at [346, 200] on td "Rich Text Area. Press ALT-0 for help." at bounding box center [350, 201] width 33 height 13
click at [357, 265] on td "77.16" at bounding box center [350, 266] width 33 height 13
click at [373, 199] on td "Rich Text Area. Press ALT-0 for help." at bounding box center [383, 201] width 33 height 13
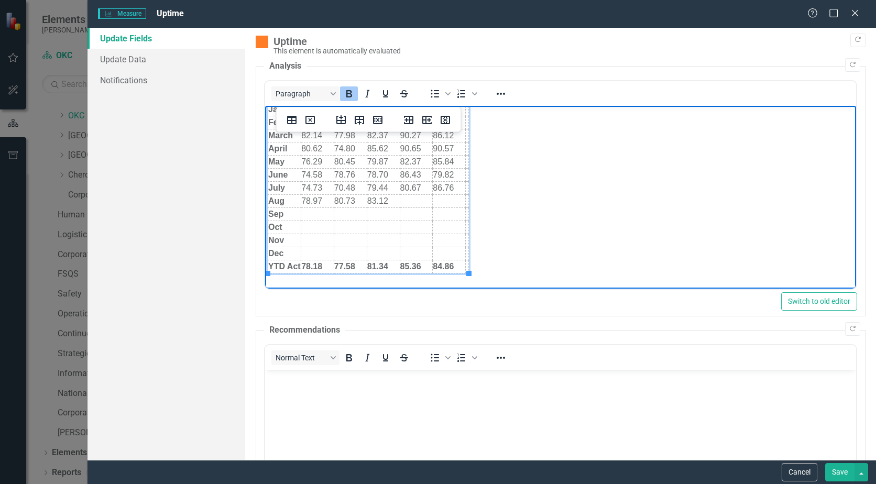
click at [388, 265] on td "81.34" at bounding box center [383, 266] width 33 height 13
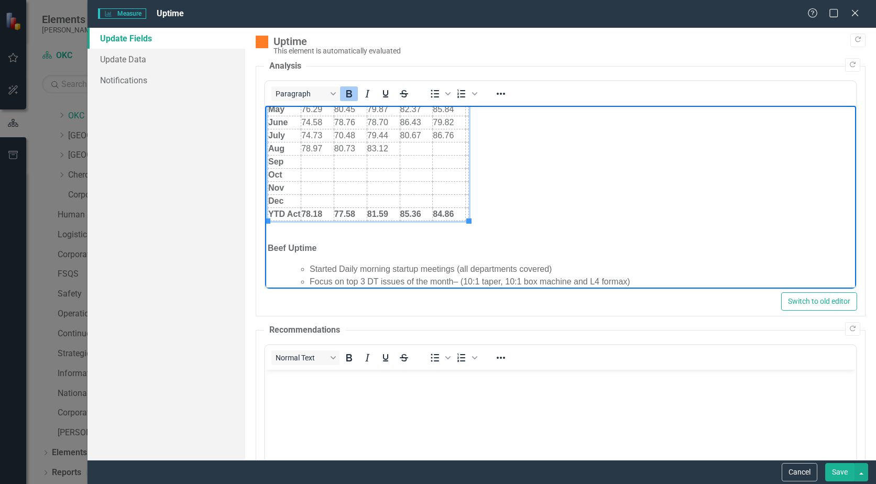
click at [428, 150] on td "Rich Text Area. Press ALT-0 for help." at bounding box center [416, 149] width 33 height 13
click at [420, 212] on strong "85.36" at bounding box center [410, 214] width 21 height 9
click at [442, 152] on td "Rich Text Area. Press ALT-0 for help." at bounding box center [449, 149] width 33 height 13
drag, startPoint x: 459, startPoint y: 214, endPoint x: 464, endPoint y: 212, distance: 6.1
click at [460, 214] on td "84.86" at bounding box center [449, 214] width 33 height 13
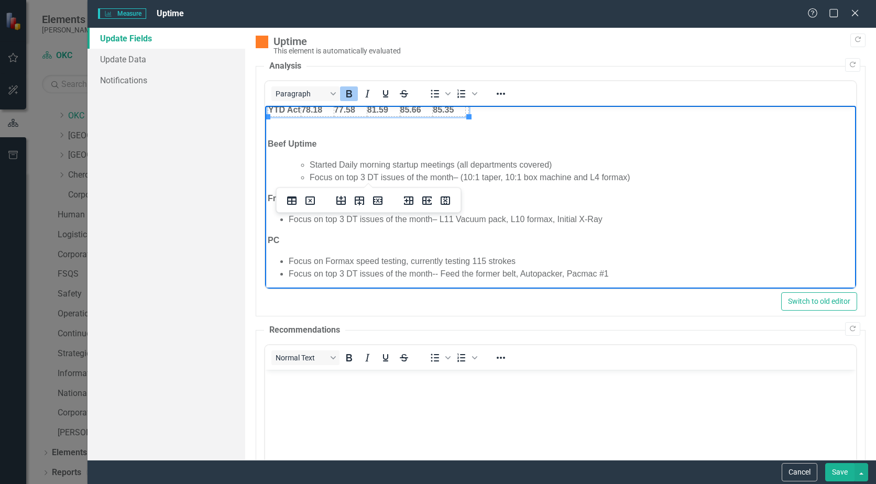
scroll to position [210, 0]
click at [839, 466] on button "Save" at bounding box center [839, 472] width 29 height 18
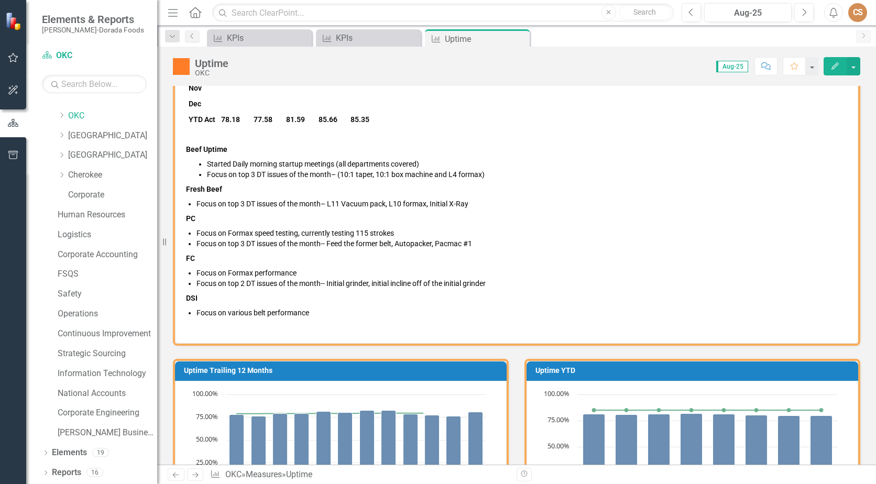
scroll to position [752, 0]
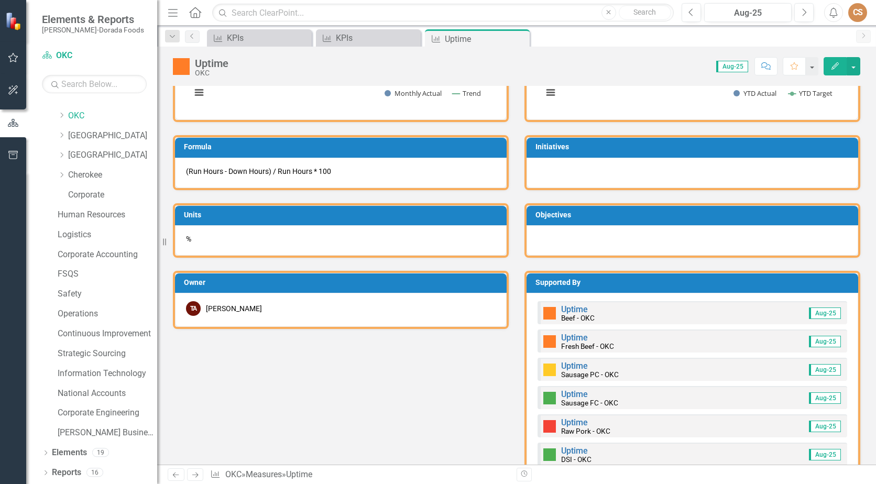
click at [0, 0] on div "Close" at bounding box center [0, 0] width 0 height 0
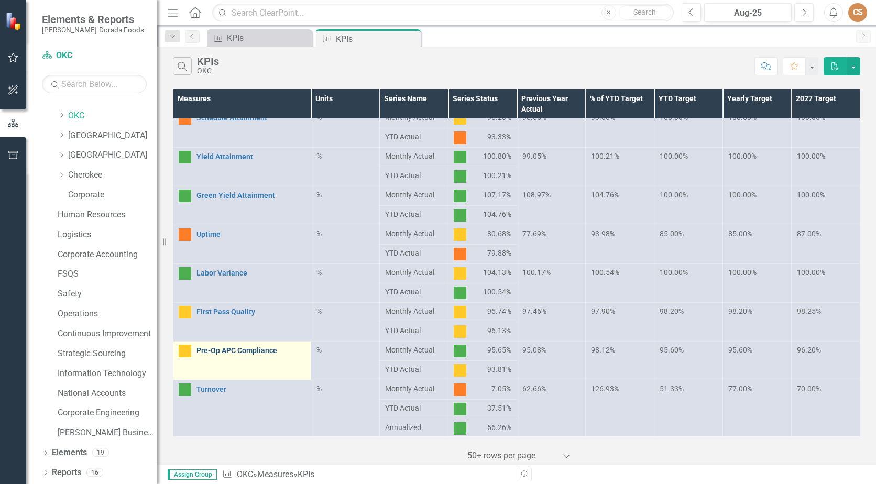
scroll to position [210, 0]
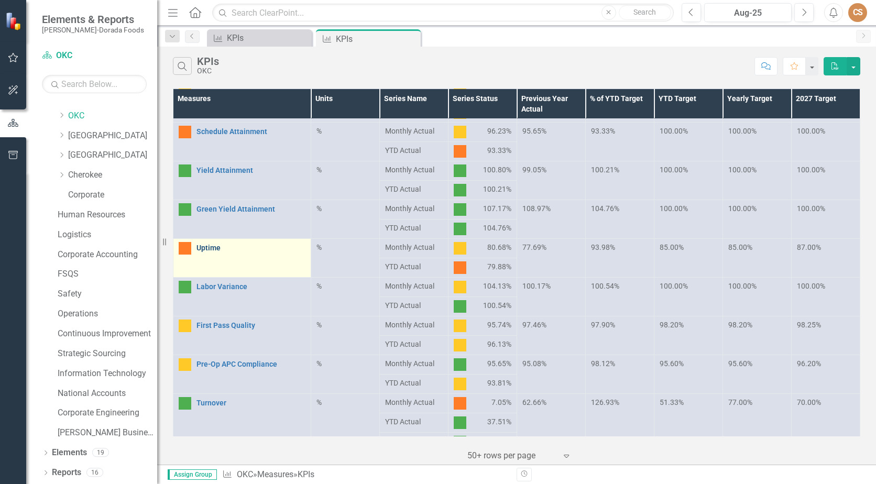
click at [207, 249] on link "Uptime" at bounding box center [251, 248] width 109 height 8
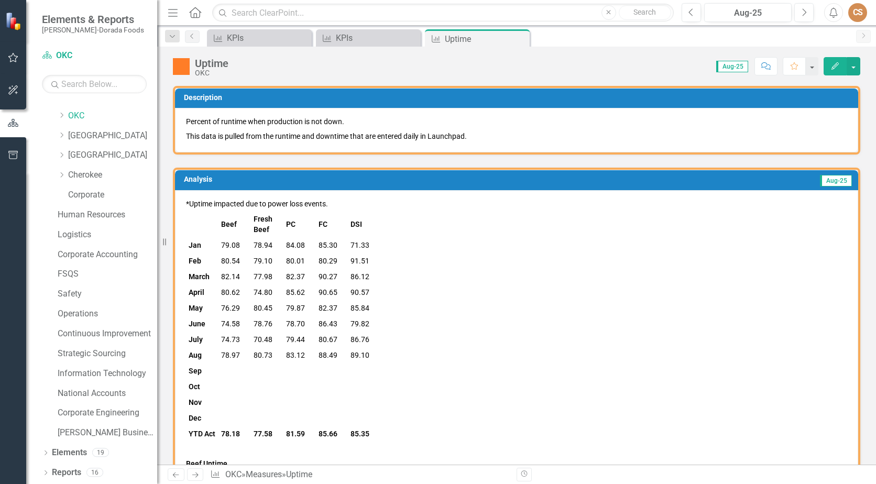
click at [829, 69] on button "Edit" at bounding box center [835, 66] width 23 height 18
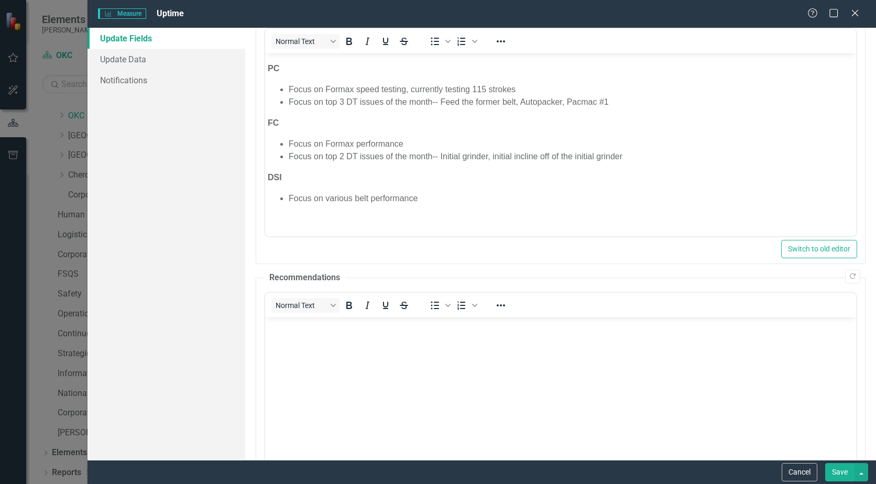
scroll to position [329, 0]
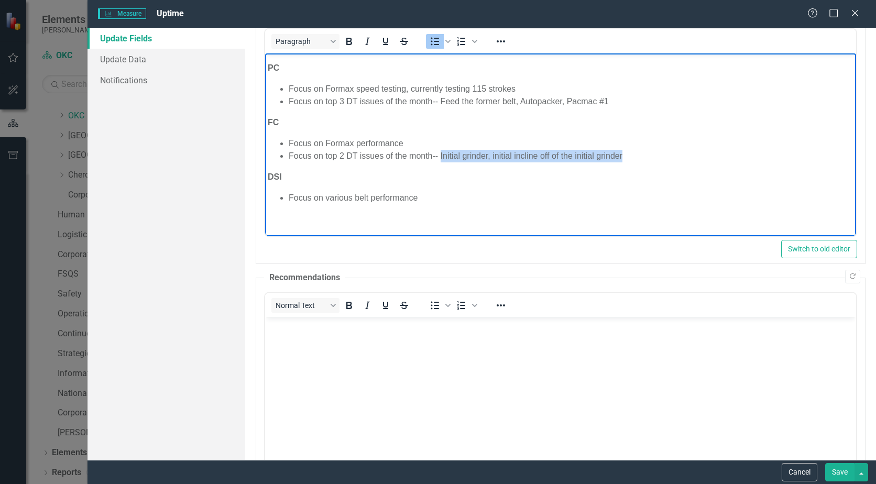
drag, startPoint x: 629, startPoint y: 154, endPoint x: 440, endPoint y: 154, distance: 188.7
click at [440, 154] on li "Focus on top 2 DT issues of the month-- Initial grinder, initial incline off of…" at bounding box center [571, 156] width 565 height 13
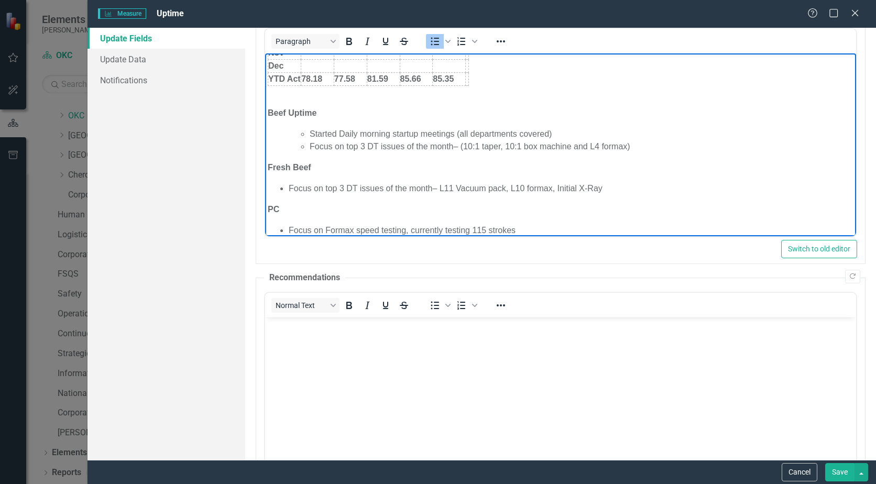
scroll to position [119, 0]
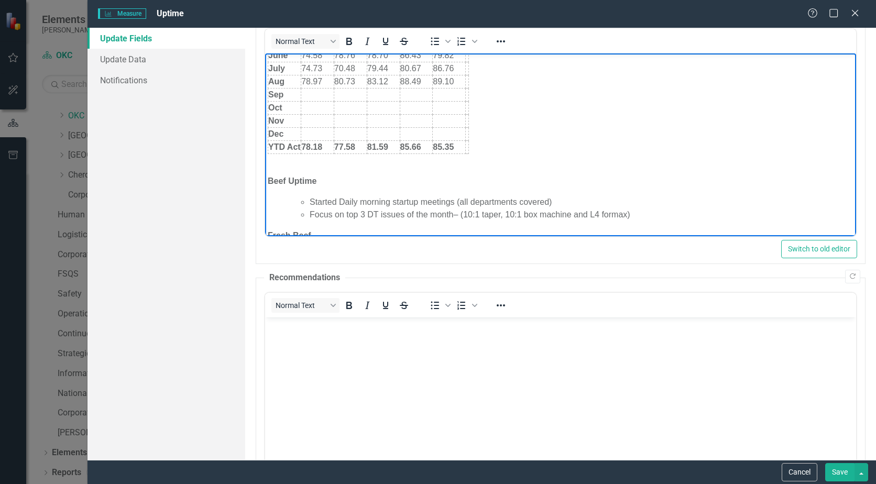
click at [297, 164] on p "Rich Text Area. Press ALT-0 for help." at bounding box center [561, 160] width 586 height 13
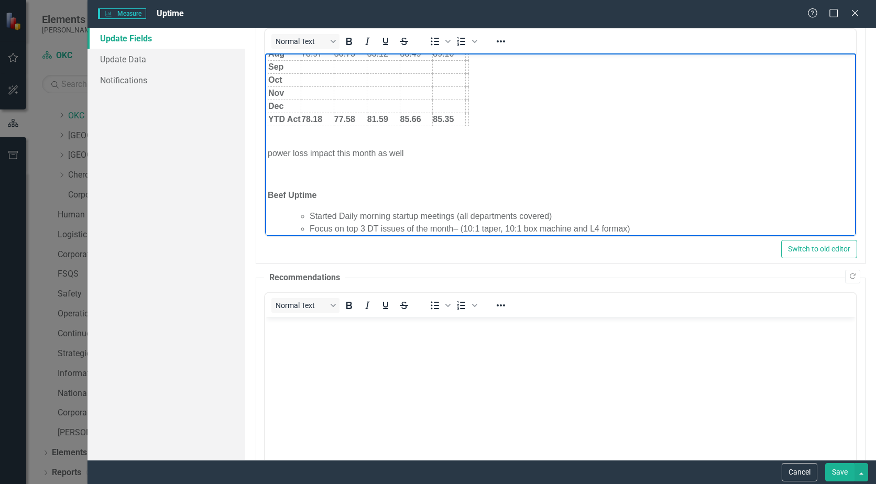
scroll to position [172, 0]
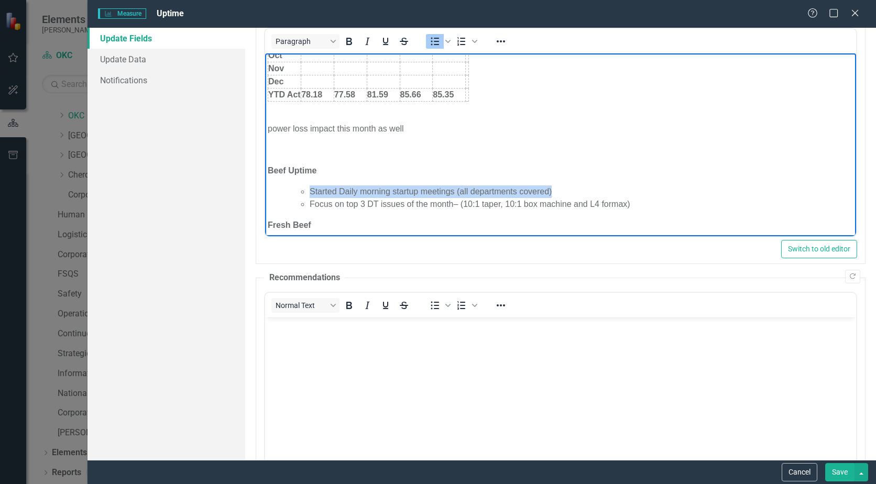
drag, startPoint x: 552, startPoint y: 194, endPoint x: 309, endPoint y: 187, distance: 243.8
click at [309, 187] on ul "Started Daily morning startup meetings (all departments covered) Focus on top 3…" at bounding box center [571, 198] width 565 height 25
drag, startPoint x: 277, startPoint y: 141, endPoint x: 273, endPoint y: 137, distance: 5.9
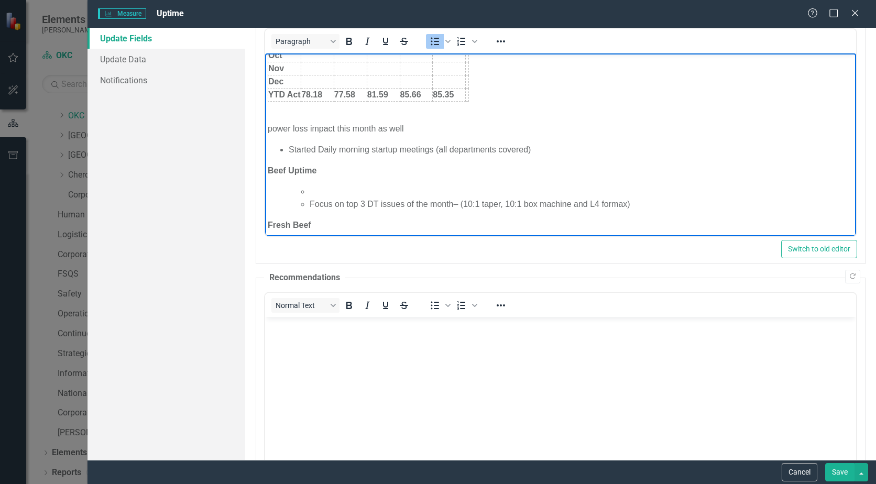
click at [290, 150] on li "Started Daily morning startup meetings (all departments covered)" at bounding box center [571, 150] width 565 height 13
click at [336, 128] on p "power loss impact this month as well" at bounding box center [561, 129] width 586 height 13
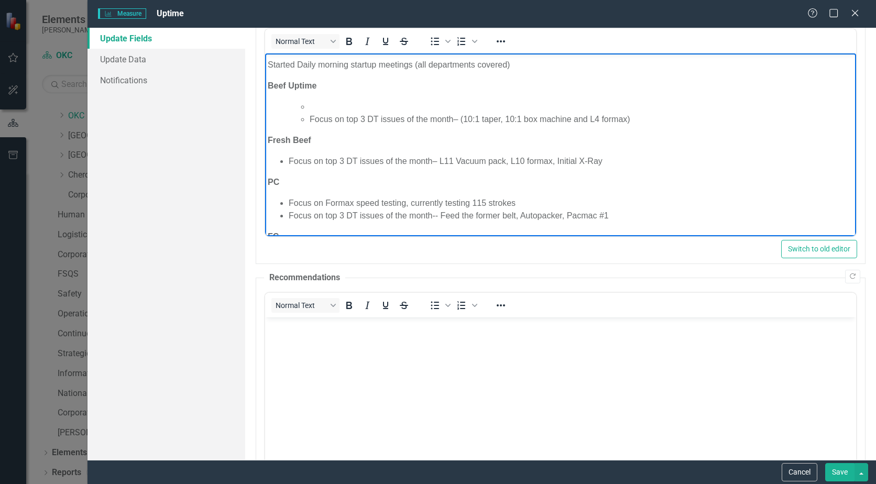
scroll to position [277, 0]
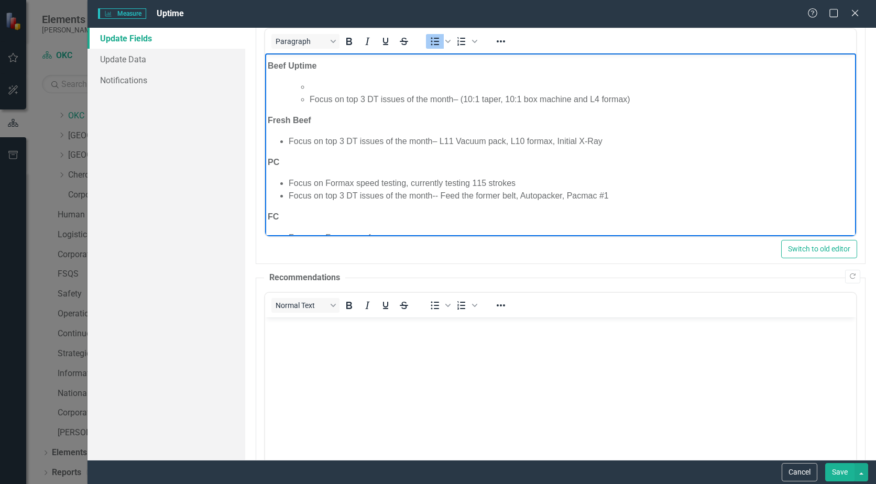
click at [324, 84] on li "Rich Text Area. Press ALT-0 for help." at bounding box center [582, 87] width 544 height 13
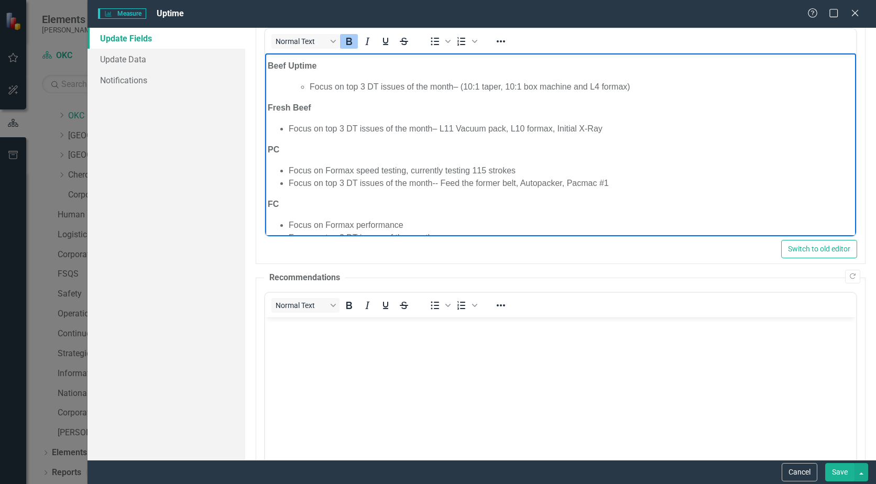
scroll to position [329, 0]
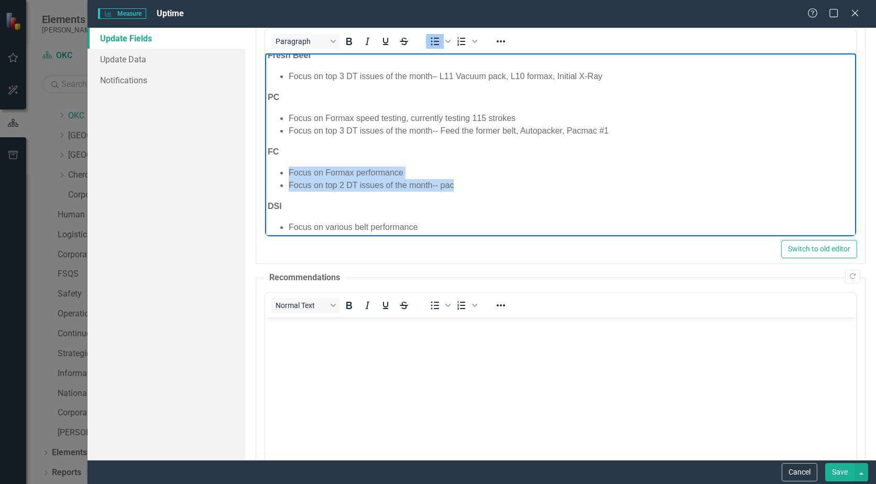
drag, startPoint x: 462, startPoint y: 186, endPoint x: 281, endPoint y: 172, distance: 181.3
click at [281, 172] on ul "Focus on Formax performance Focus on top 2 DT issues of the month-- pac" at bounding box center [561, 179] width 586 height 25
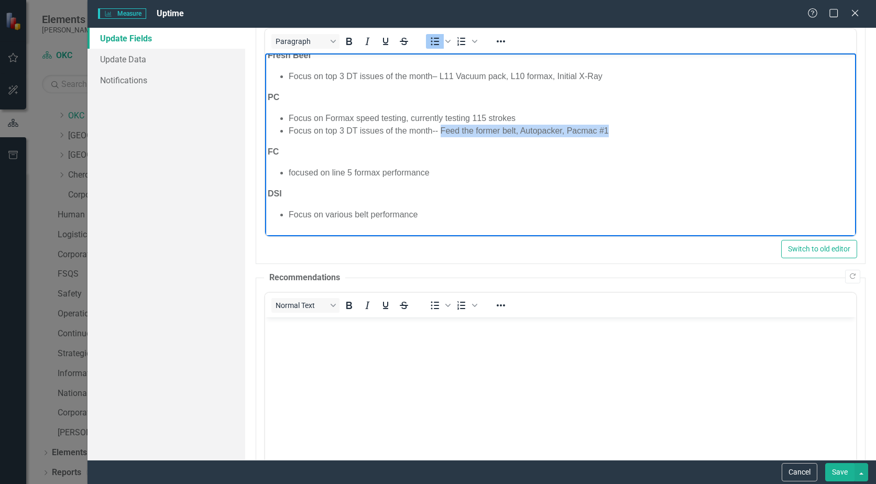
drag, startPoint x: 619, startPoint y: 129, endPoint x: 441, endPoint y: 127, distance: 177.7
click at [441, 127] on li "Focus on top 3 DT issues of the month-- Feed the former belt, Autopacker, Pacma…" at bounding box center [571, 131] width 565 height 13
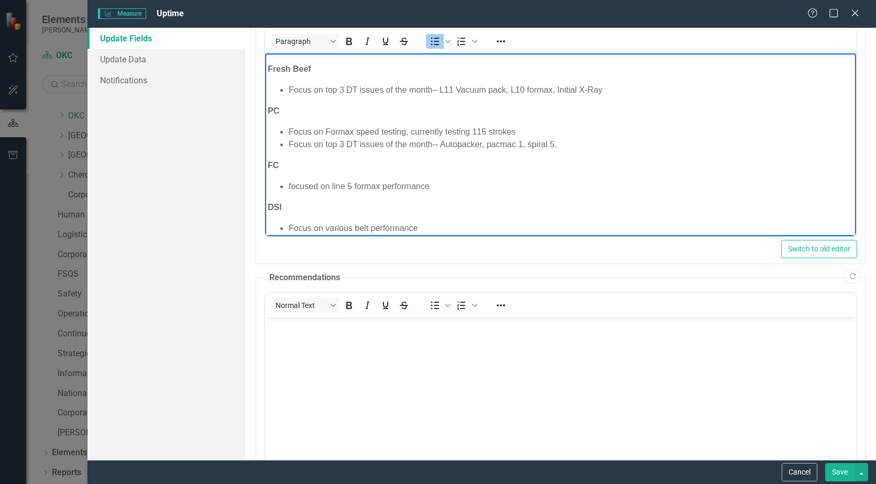
scroll to position [277, 0]
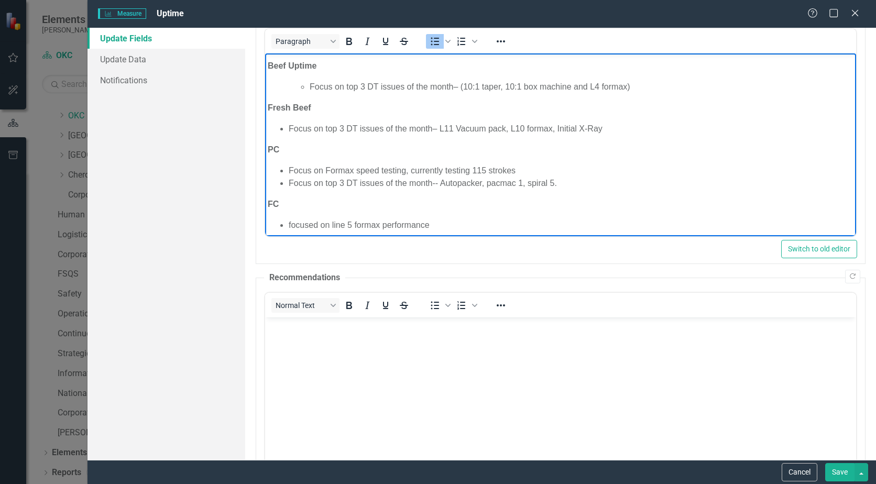
click at [449, 124] on li "Focus on top 3 DT issues of the month– L11 Vacuum pack, L10 formax, Initial X-R…" at bounding box center [571, 129] width 565 height 13
click at [623, 127] on li "Focus on top 3 DT issues of the month– L10 Vacuum pack, L11 interleaver, Initia…" at bounding box center [571, 129] width 565 height 13
click at [460, 130] on li "Focus on top 3 DT issues of the month– L10 Vacuum pack, L11 interleaver, L11 va…" at bounding box center [571, 129] width 565 height 13
drag, startPoint x: 640, startPoint y: 84, endPoint x: 633, endPoint y: 86, distance: 7.5
click at [639, 84] on li "Focus on top 3 DT issues of the month– (10:1 taper, 10:1 box machine and L4 for…" at bounding box center [582, 87] width 544 height 13
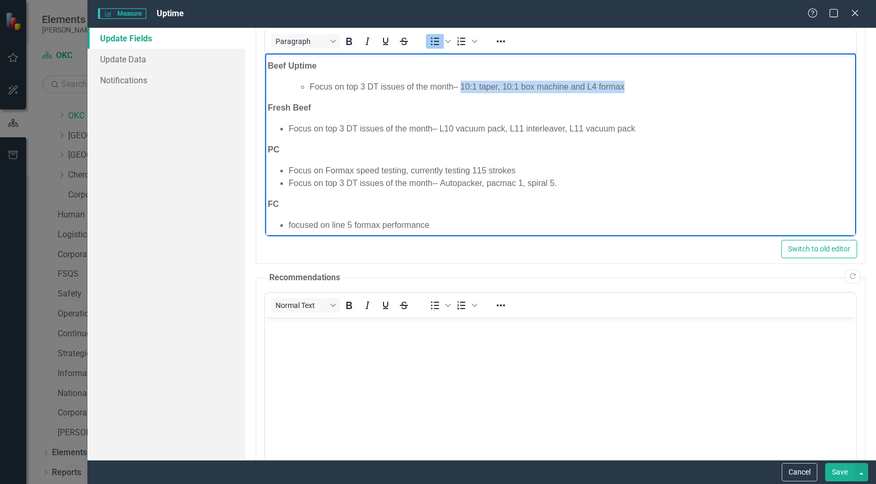
drag, startPoint x: 640, startPoint y: 84, endPoint x: 461, endPoint y: 87, distance: 179.8
click at [461, 87] on li "Focus on top 3 DT issues of the month– 10:1 taper, 10:1 box machine and L4 form…" at bounding box center [582, 87] width 544 height 13
drag, startPoint x: 1140, startPoint y: 165, endPoint x: 431, endPoint y: 82, distance: 714.0
click at [431, 82] on li "Focus on top 3 DT issues of the month– L1 formax, 10" at bounding box center [582, 87] width 544 height 13
click at [518, 82] on li "Focus on top 3 DT issues of the month– L1 formax, 10" at bounding box center [582, 87] width 544 height 13
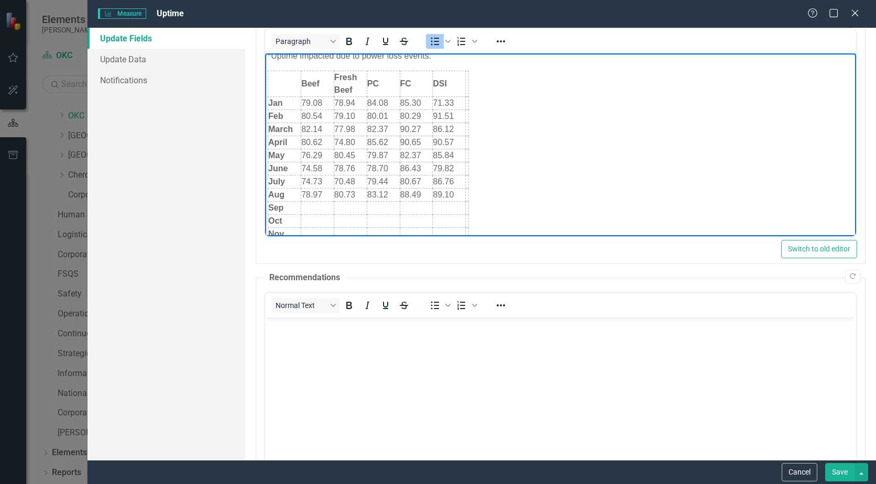
scroll to position [0, 0]
drag, startPoint x: 437, startPoint y: 63, endPoint x: 240, endPoint y: 58, distance: 197.1
click at [265, 58] on html "*Uptime impacted due to power loss events. Beef Fresh Beef PC FC DSI Jan 79.08 …" at bounding box center [560, 317] width 591 height 529
click at [843, 472] on button "Save" at bounding box center [839, 472] width 29 height 18
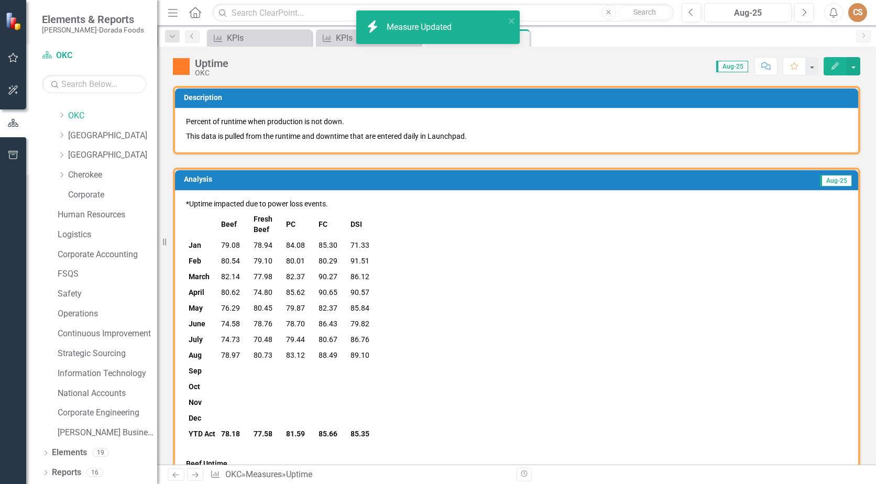
click at [568, 36] on div "Measure KPIs Close Measure KPIs Close Measure Uptime Pin Close" at bounding box center [528, 37] width 646 height 17
click at [522, 36] on icon "Close" at bounding box center [520, 39] width 10 height 8
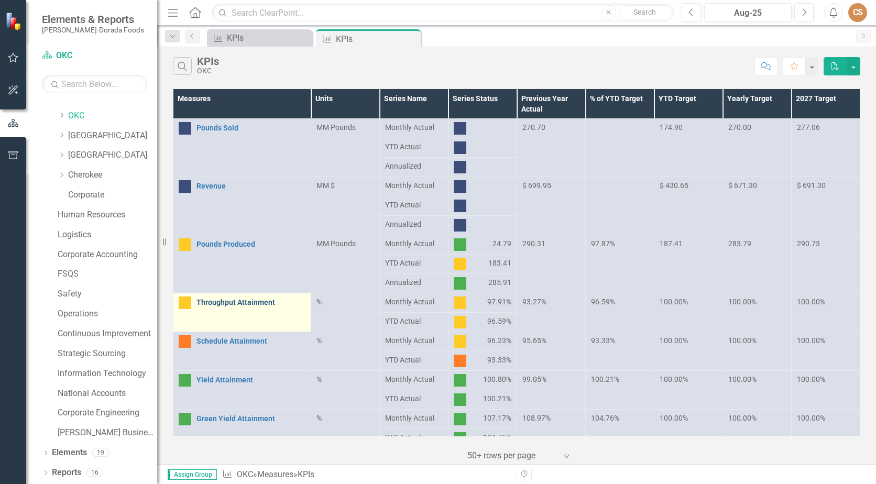
click at [222, 303] on link "Throughput Attainment" at bounding box center [251, 303] width 109 height 8
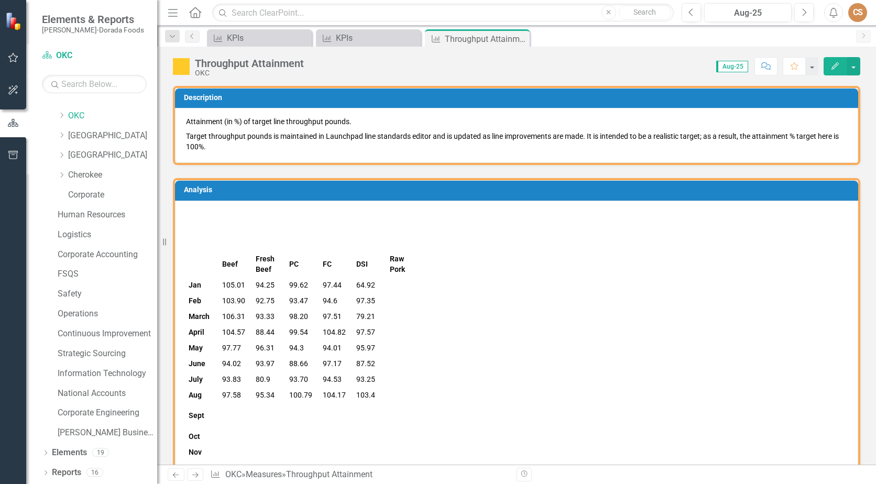
scroll to position [314, 0]
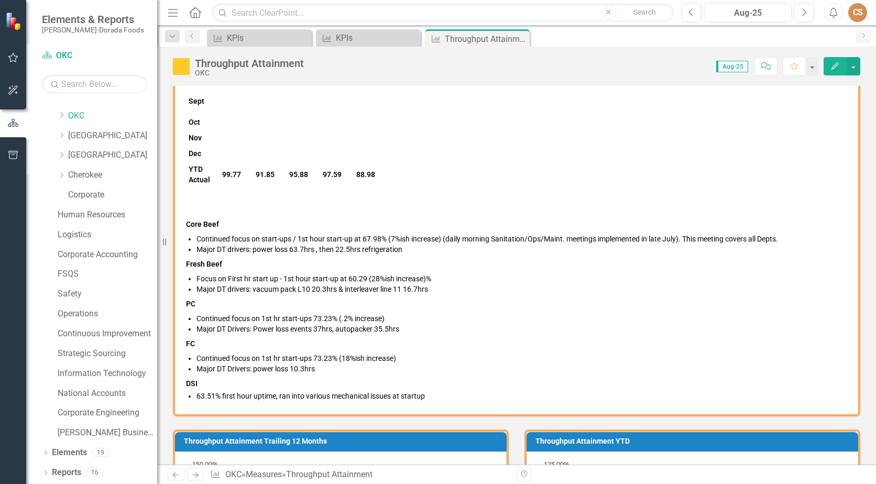
click at [836, 65] on icon "Edit" at bounding box center [835, 65] width 9 height 7
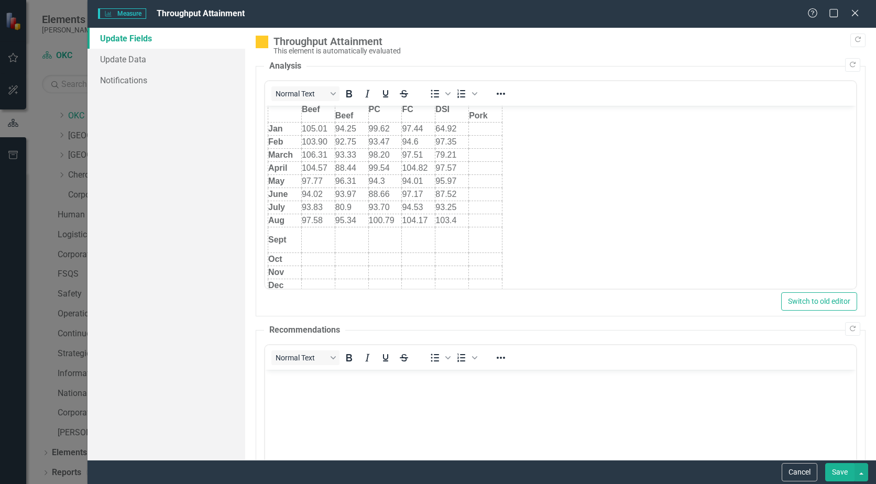
scroll to position [210, 0]
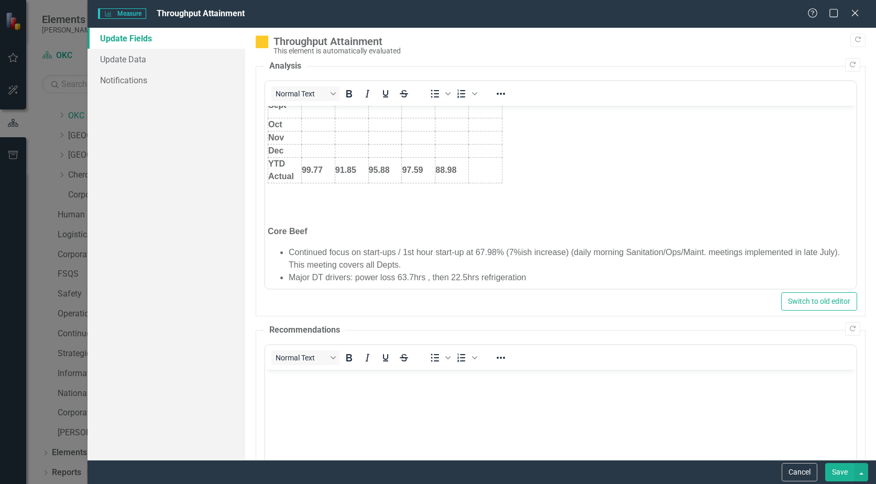
click at [274, 199] on body "Beef Fresh Beef PC FC DSI Raw Pork Jan 105.01 94.25 99.62 97.44 64.92 Feb 103.9…" at bounding box center [560, 198] width 591 height 604
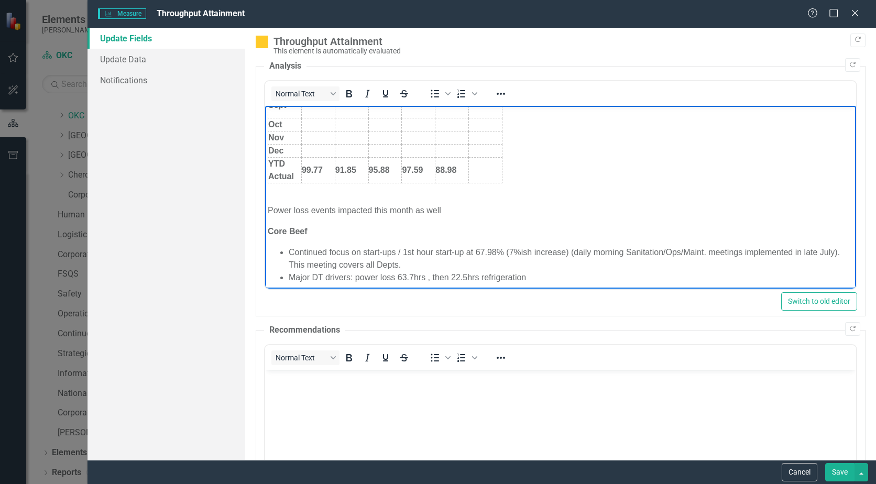
click at [841, 474] on button "Save" at bounding box center [839, 472] width 29 height 18
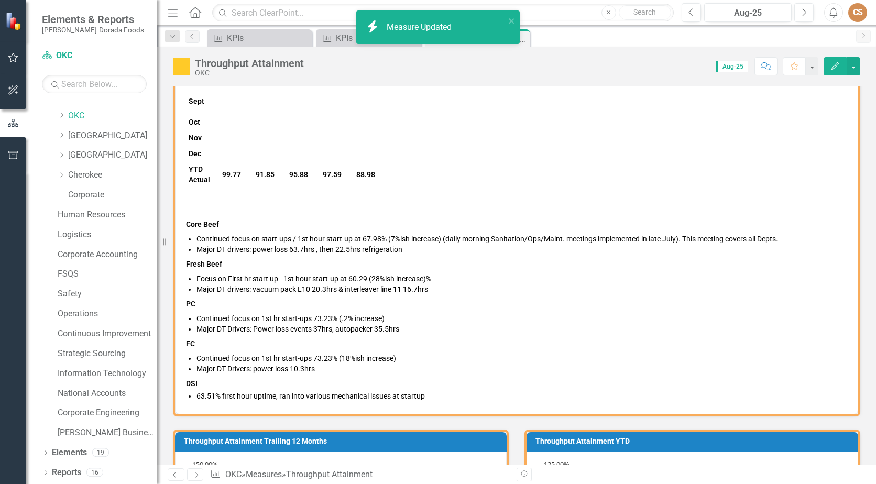
click at [572, 36] on div "Measure KPIs Close Measure KPIs Close Measure Throughput Attainment Pin Close" at bounding box center [528, 37] width 646 height 17
click at [323, 37] on icon at bounding box center [327, 38] width 8 height 7
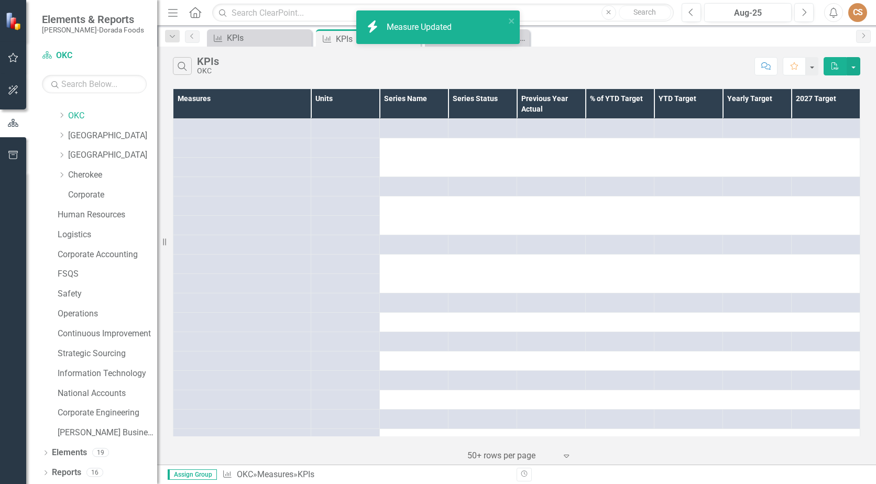
click at [327, 37] on icon "Measure" at bounding box center [327, 39] width 10 height 8
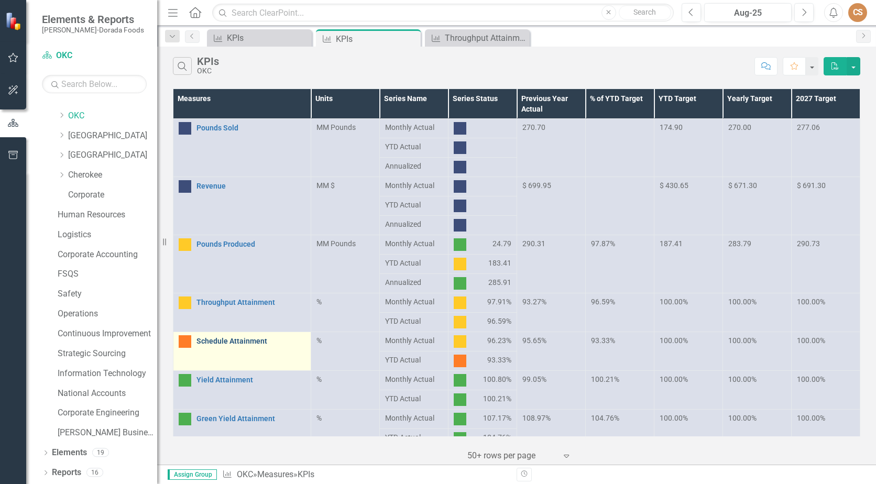
click at [223, 342] on link "Schedule Attainment" at bounding box center [251, 342] width 109 height 8
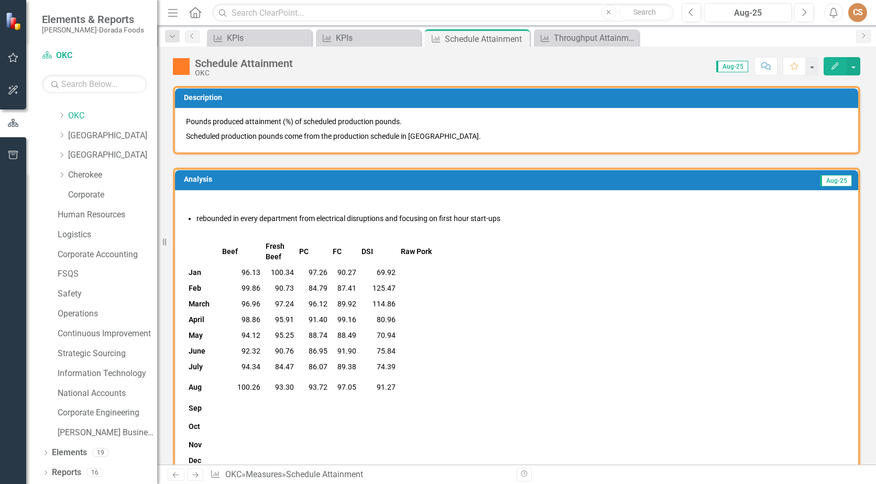
click at [830, 63] on button "Edit" at bounding box center [835, 66] width 23 height 18
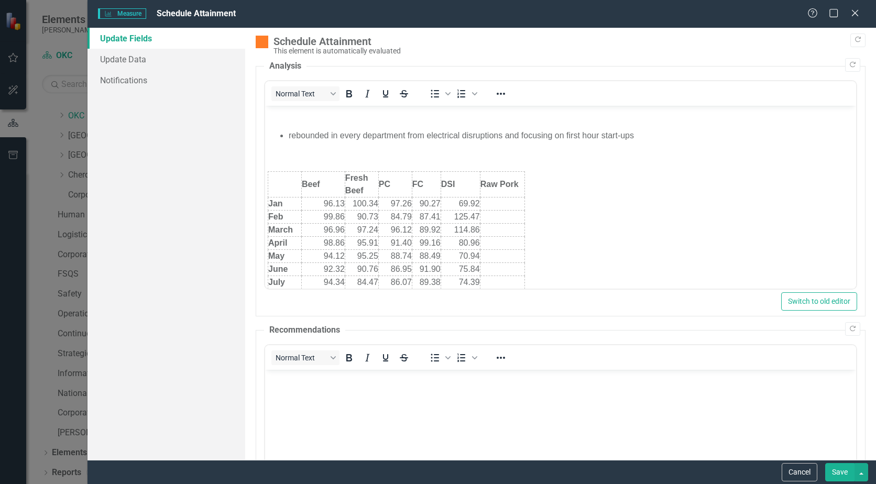
click at [646, 135] on li "rebounded in every department from electrical disruptions and focusing on first…" at bounding box center [571, 135] width 565 height 13
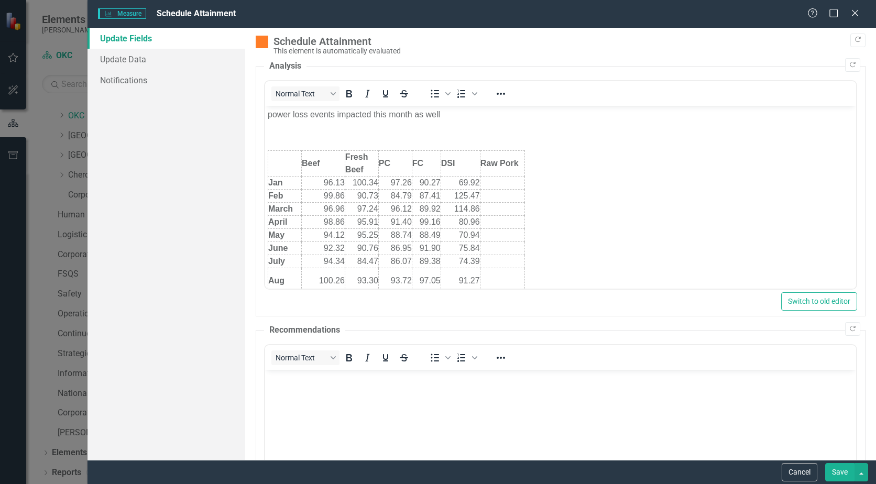
click at [833, 472] on button "Save" at bounding box center [839, 472] width 29 height 18
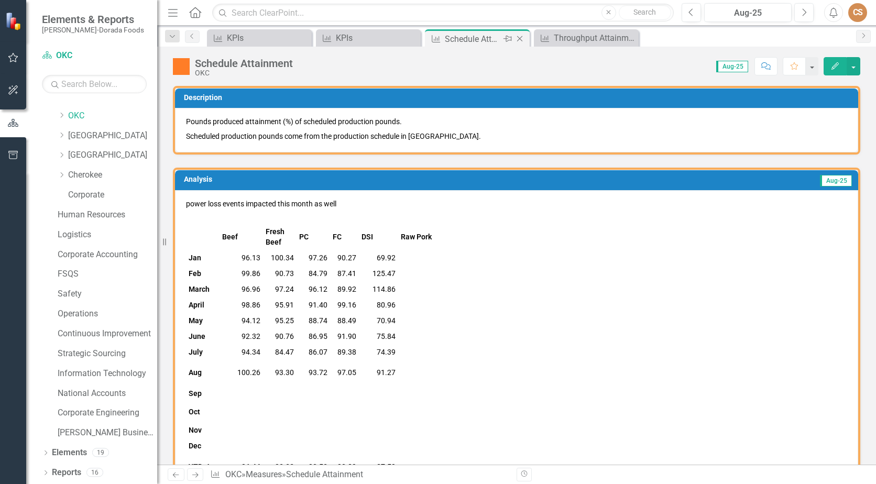
click at [521, 37] on icon "Close" at bounding box center [520, 39] width 10 height 8
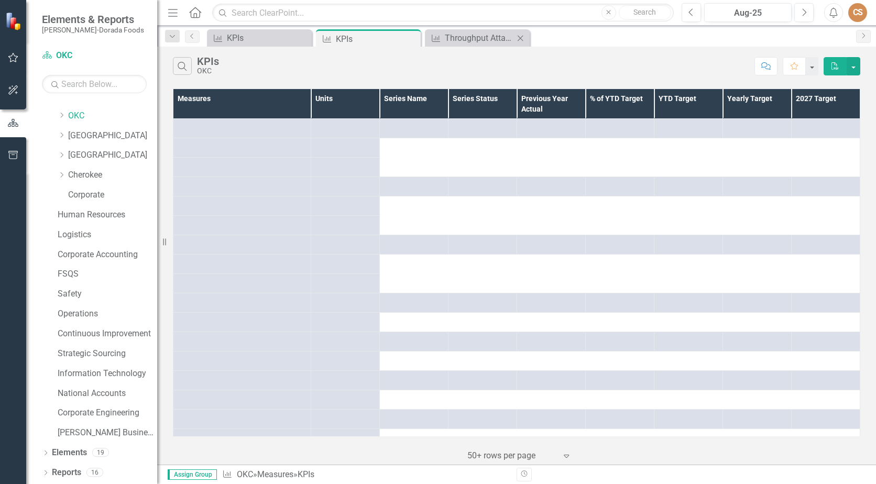
click at [521, 37] on icon "Close" at bounding box center [520, 38] width 10 height 8
